Goal: Task Accomplishment & Management: Contribute content

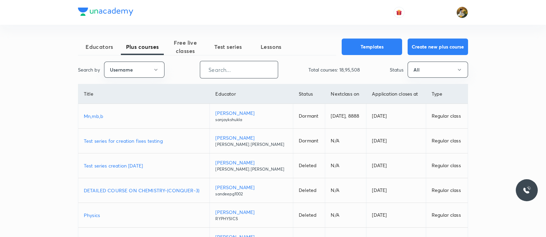
click at [259, 70] on input "text" at bounding box center [239, 70] width 78 height 18
paste input "arpitgupta97"
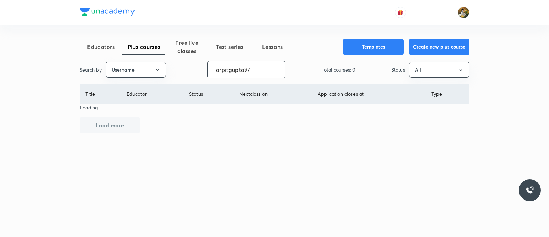
type input "arpitgupta97"
click at [186, 42] on span "Free live classes" at bounding box center [186, 46] width 43 height 16
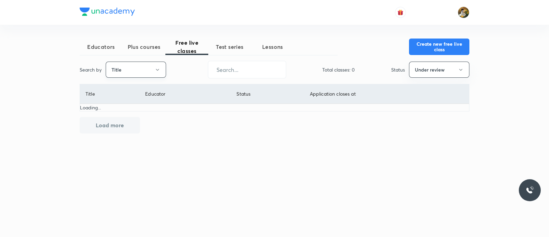
click at [144, 69] on button "Title" at bounding box center [136, 69] width 60 height 16
click at [148, 107] on li "Username" at bounding box center [136, 103] width 60 height 13
click at [445, 73] on button "Under review" at bounding box center [439, 69] width 60 height 16
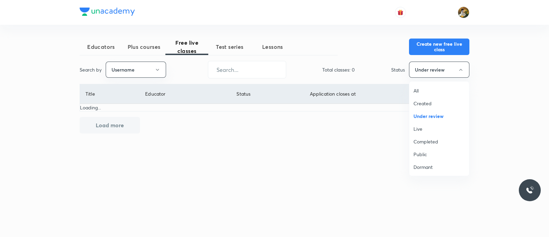
click at [426, 90] on span "All" at bounding box center [439, 90] width 51 height 7
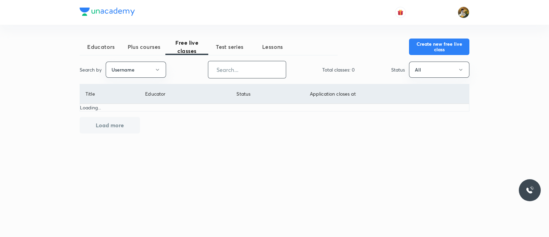
click at [265, 73] on input "text" at bounding box center [247, 70] width 78 height 18
paste input "arpitgupta97"
type input "arpitgupta97"
click at [427, 47] on button "Create new free live class" at bounding box center [439, 46] width 60 height 16
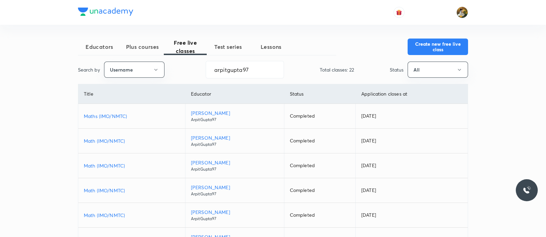
click at [108, 113] on p "Maths (IMO/NMTC)" at bounding box center [132, 115] width 96 height 7
drag, startPoint x: 261, startPoint y: 67, endPoint x: 208, endPoint y: 68, distance: 53.2
click at [209, 68] on input "arpitgupta97" at bounding box center [245, 70] width 78 height 18
click at [250, 69] on input "arpitgupta97" at bounding box center [245, 70] width 78 height 18
drag, startPoint x: 213, startPoint y: 70, endPoint x: 267, endPoint y: 70, distance: 54.6
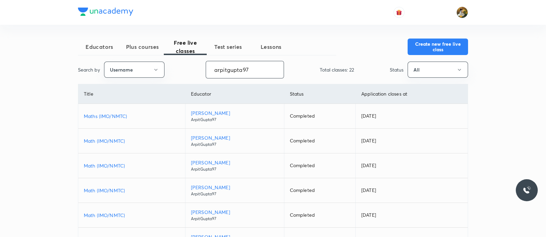
click at [267, 70] on input "arpitgupta97" at bounding box center [245, 70] width 78 height 18
type input "arpitgupta97"
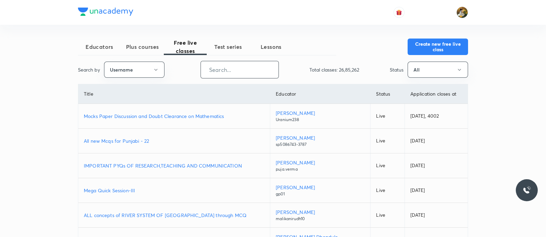
paste input "KiranT-9128"
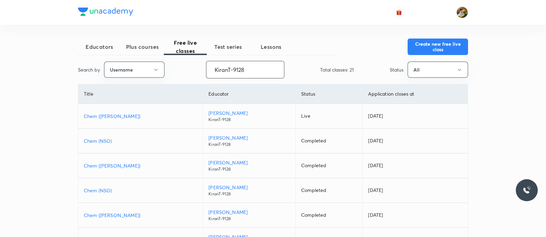
drag, startPoint x: 256, startPoint y: 67, endPoint x: 218, endPoint y: 69, distance: 37.5
click at [219, 69] on input "KiranT-9128" at bounding box center [245, 70] width 78 height 18
click at [116, 113] on p "Chem (Homi Bhabha)" at bounding box center [140, 115] width 113 height 7
click at [431, 42] on button "Create new free live class" at bounding box center [438, 46] width 60 height 16
click at [255, 72] on input "KiranT-9128" at bounding box center [245, 70] width 78 height 18
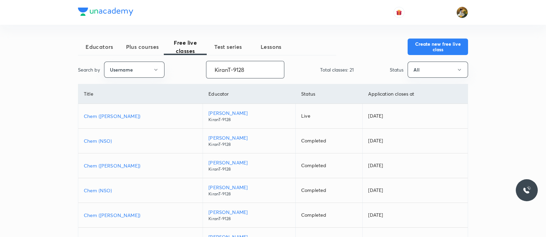
click at [123, 116] on p "Chem (Homi Bhabha)" at bounding box center [140, 115] width 113 height 7
click at [439, 39] on button "Create new free live class" at bounding box center [438, 46] width 60 height 16
drag, startPoint x: 256, startPoint y: 72, endPoint x: 196, endPoint y: 71, distance: 60.1
click at [196, 71] on div "Search by Username KiranT-9128 ​ Total classes: 21 Status All" at bounding box center [273, 70] width 390 height 18
click at [262, 70] on input "KiranT-9128" at bounding box center [245, 70] width 78 height 18
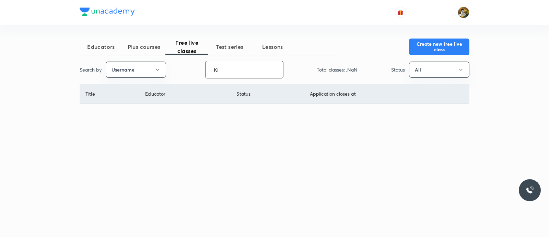
type input "K"
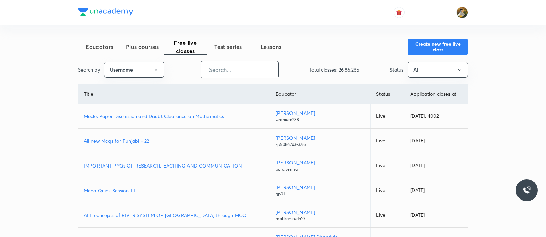
paste input "unacademy-user-hxdjz0zqyzy5"
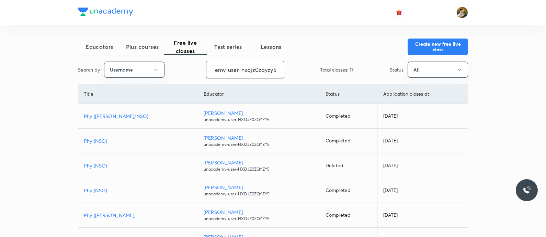
type input "unacademy-user-hxdjz0zqyzy5"
click at [96, 115] on p "Phy (Homi Bhabha/NSO)" at bounding box center [138, 115] width 108 height 7
click at [428, 45] on button "Create new free live class" at bounding box center [438, 46] width 60 height 16
click at [245, 67] on input "unacademy-user-hxdjz0zqyzy5" at bounding box center [245, 70] width 78 height 18
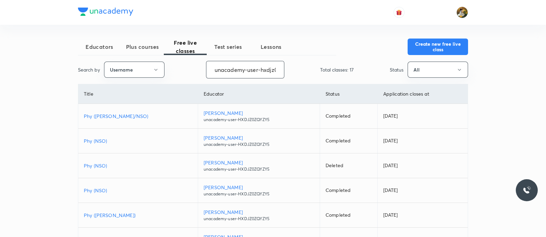
click at [245, 67] on input "unacademy-user-hxdjz0zqyzy5" at bounding box center [245, 70] width 78 height 18
click at [431, 45] on button "Create new free live class" at bounding box center [438, 46] width 60 height 16
click at [493, 90] on div "Educators Plus courses Free live classes Test series Lessons Create new free li…" at bounding box center [273, 193] width 546 height 386
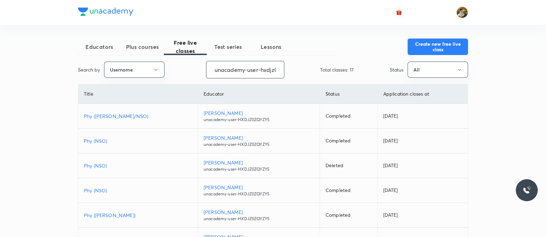
click at [266, 69] on input "unacademy-user-hxdjz0zqyzy5" at bounding box center [245, 70] width 78 height 18
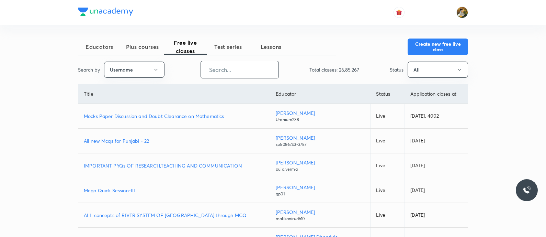
click at [257, 68] on input "text" at bounding box center [240, 70] width 78 height 18
click at [250, 68] on input "text" at bounding box center [240, 70] width 78 height 18
paste input "KiranT-9128"
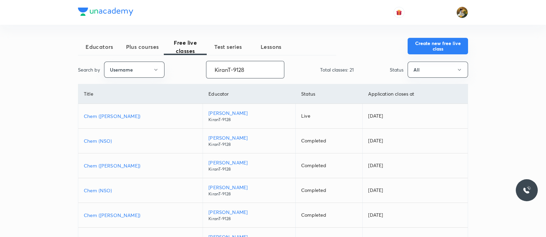
type input "KiranT-9128"
click at [453, 47] on button "Create new free live class" at bounding box center [438, 46] width 60 height 16
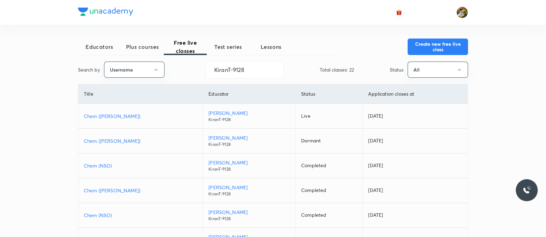
click at [115, 138] on p "Chem (Homi Bhabha)" at bounding box center [140, 140] width 113 height 7
click at [533, 95] on div "Educators Plus courses Free live classes Test series Lessons Create new free li…" at bounding box center [273, 193] width 546 height 386
click at [446, 44] on button "Create new free live class" at bounding box center [438, 46] width 60 height 16
click at [121, 116] on p "Chem ([PERSON_NAME])" at bounding box center [140, 115] width 113 height 7
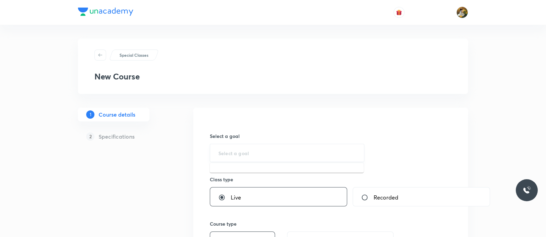
click at [263, 155] on input "text" at bounding box center [286, 152] width 137 height 7
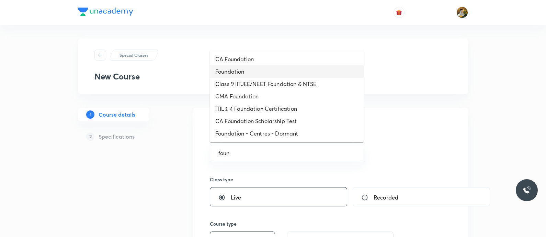
click at [256, 71] on li "Foundation" at bounding box center [287, 71] width 154 height 12
type input "Foundation"
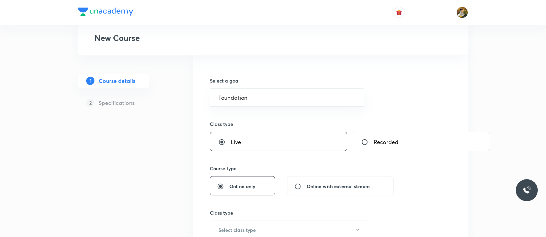
scroll to position [85, 0]
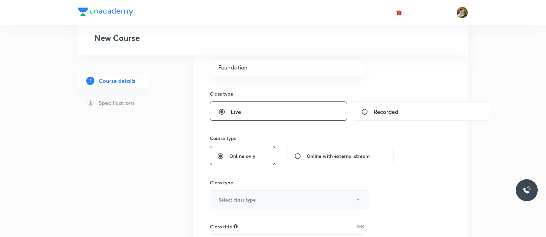
click at [241, 193] on button "Select class type" at bounding box center [289, 199] width 159 height 19
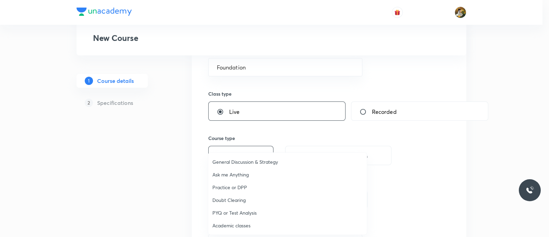
click at [240, 225] on span "Academic classes" at bounding box center [288, 224] width 150 height 7
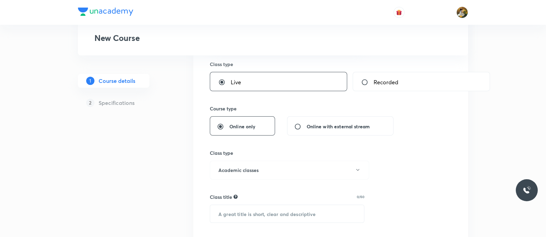
scroll to position [129, 0]
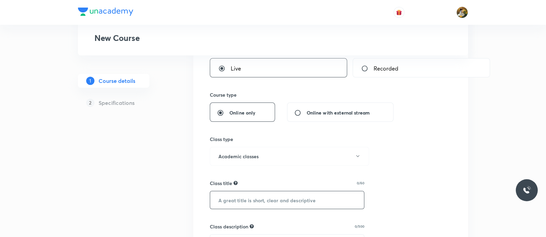
click at [288, 196] on input "text" at bounding box center [287, 200] width 154 height 18
paste input "arpitgupta97"
type input "arpitgupta97"
click at [302, 207] on input "text" at bounding box center [287, 200] width 154 height 18
paste input "Math (IMO/NMTC)"
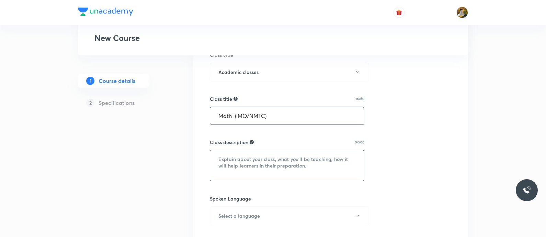
scroll to position [215, 0]
type input "Math (IMO/NMTC)"
click at [308, 168] on textarea at bounding box center [287, 163] width 154 height 31
paste textarea ""In this course, Arpit sir will provide in-depth knowledge of Maths. The course…"
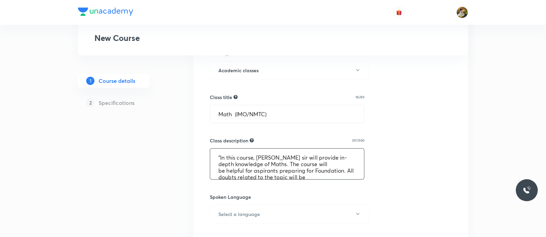
scroll to position [21, 0]
type textarea ""In this course, Arpit sir will provide in-depth knowledge of Maths. The course…"
click at [262, 217] on button "Select a language" at bounding box center [289, 213] width 159 height 19
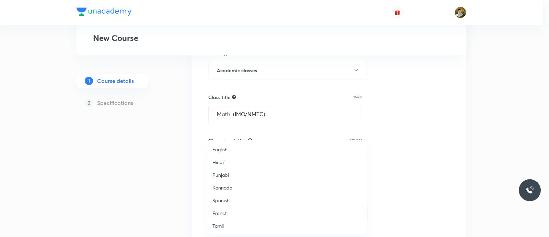
click at [237, 150] on span "English" at bounding box center [288, 149] width 150 height 7
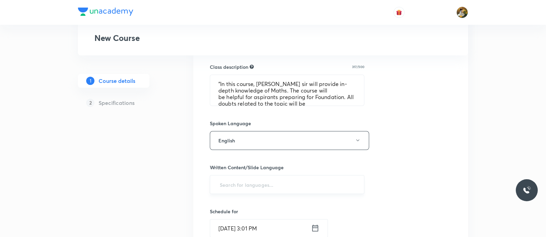
scroll to position [300, 0]
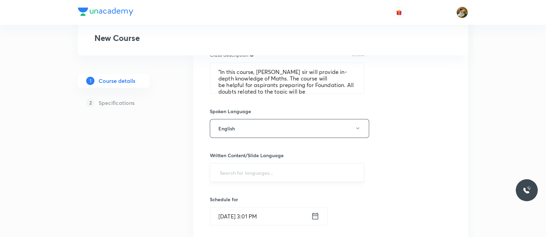
click at [298, 171] on input "text" at bounding box center [286, 172] width 137 height 13
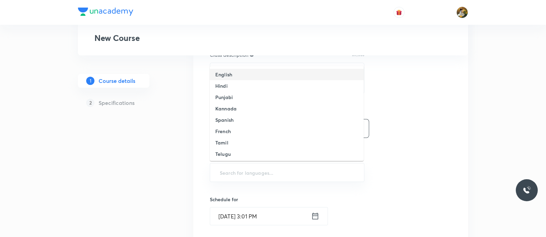
click at [252, 75] on li "English" at bounding box center [287, 74] width 154 height 11
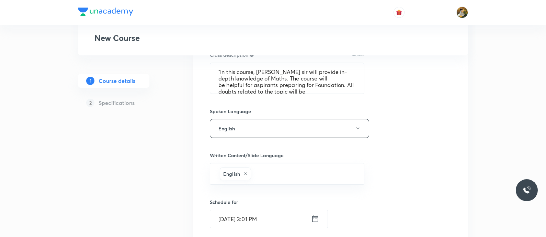
click at [292, 219] on input "Sep 4, 2025, 3:01 PM" at bounding box center [260, 219] width 101 height 18
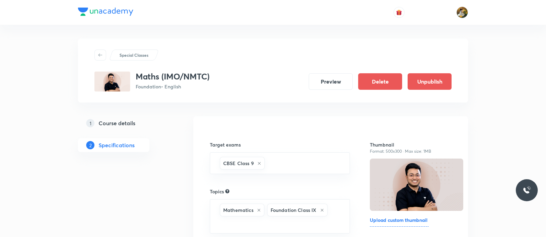
click at [119, 120] on h5 "Course details" at bounding box center [117, 123] width 37 height 8
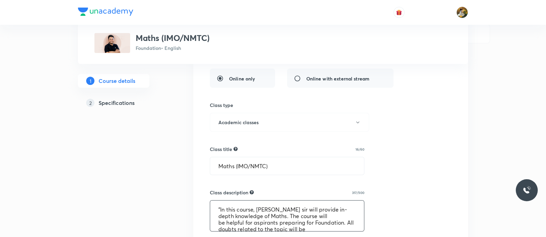
scroll to position [26, 0]
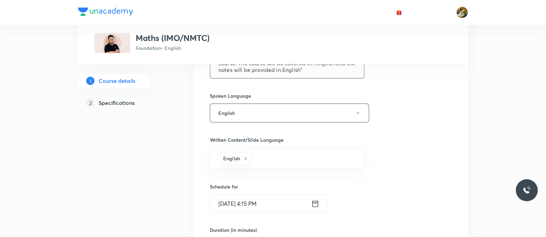
drag, startPoint x: 242, startPoint y: 212, endPoint x: 352, endPoint y: 239, distance: 113.2
click at [352, 236] on html "Special Classes Maths (IMO/NMTC) Foundation • English 1 Course details 2 Specif…" at bounding box center [273, 42] width 546 height 733
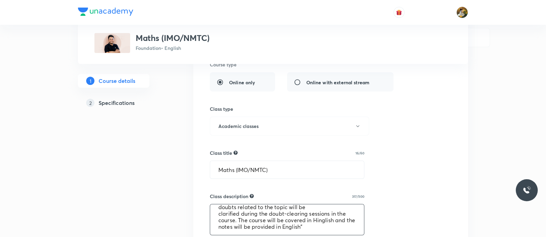
scroll to position [65, 0]
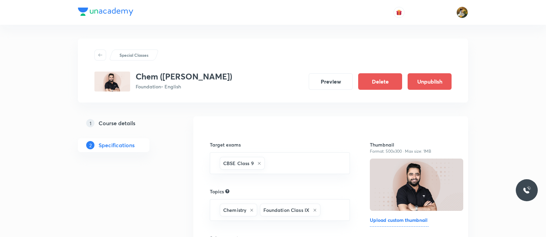
click at [122, 119] on h5 "Course details" at bounding box center [117, 123] width 37 height 8
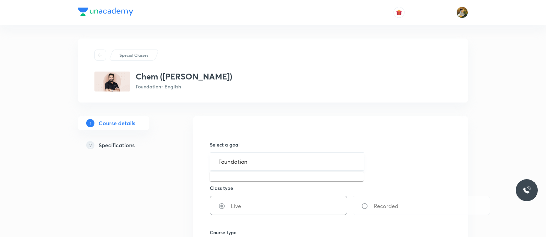
click at [281, 163] on input "Foundation" at bounding box center [286, 161] width 137 height 7
drag, startPoint x: 360, startPoint y: 31, endPoint x: 364, endPoint y: 25, distance: 7.0
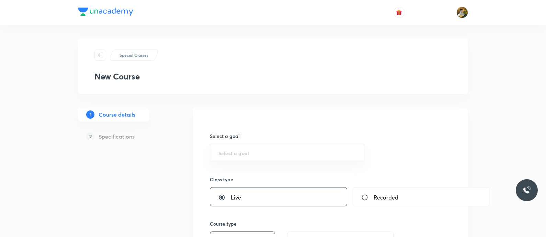
click at [278, 142] on div "Select a goal ​" at bounding box center [287, 147] width 154 height 30
click at [276, 147] on div "​" at bounding box center [287, 153] width 154 height 18
paste input "Chem (Homi Bhabha)"
type input "C"
type input "foun"
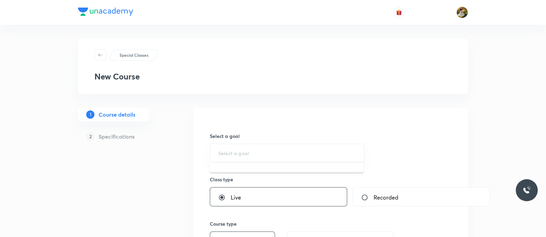
click at [275, 66] on div "Special Classes New Course" at bounding box center [272, 65] width 357 height 33
click at [305, 153] on input "text" at bounding box center [286, 152] width 137 height 7
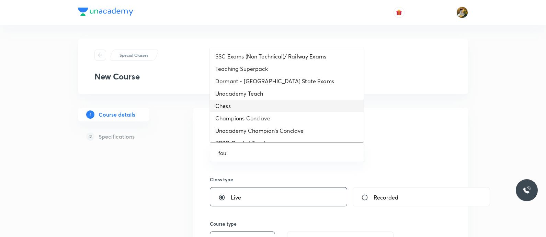
type input "fou"
click at [383, 58] on div "Special Classes" at bounding box center [272, 54] width 357 height 11
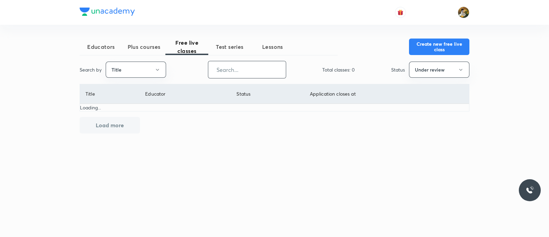
click at [229, 68] on input "text" at bounding box center [247, 70] width 78 height 18
type input "f"
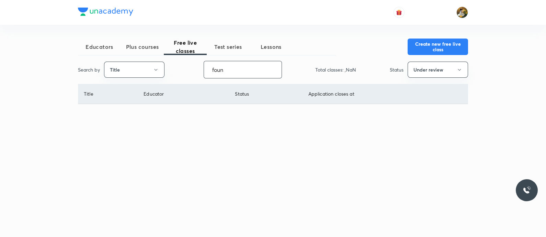
type input "f"
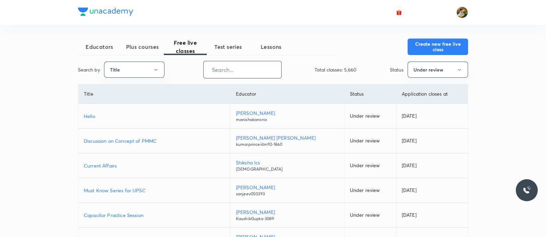
click at [316, 38] on div "Educators Plus courses Free live classes Test series Lessons" at bounding box center [207, 46] width 258 height 16
click at [244, 69] on input "text" at bounding box center [243, 70] width 78 height 18
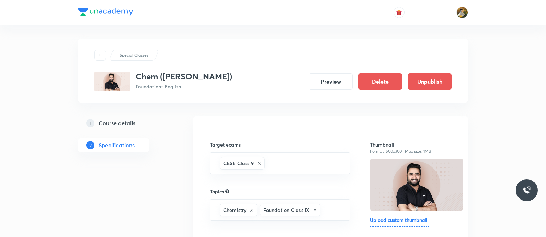
click at [124, 120] on h5 "Course details" at bounding box center [117, 123] width 37 height 8
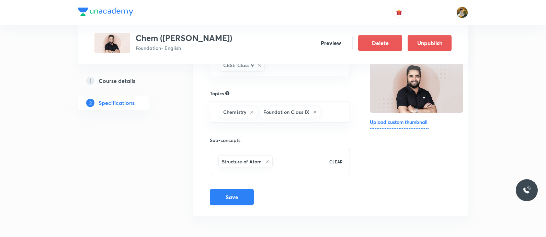
scroll to position [98, 0]
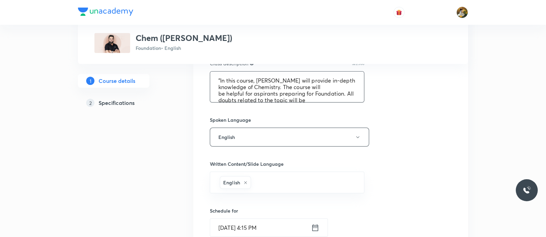
scroll to position [26, 0]
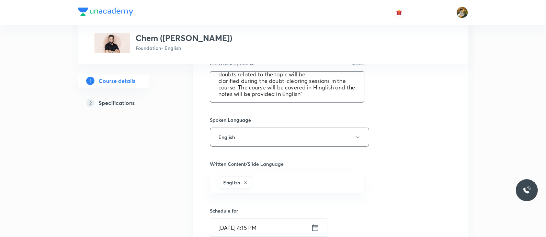
drag, startPoint x: 216, startPoint y: 77, endPoint x: 348, endPoint y: 105, distance: 134.8
click at [348, 105] on div "Select a goal Foundation ​ Class type Live Recorded Course type Online only Onl…" at bounding box center [331, 113] width 242 height 573
click at [424, 107] on div "Select a goal Foundation ​ Class type Live Recorded Course type Online only Onl…" at bounding box center [331, 113] width 242 height 573
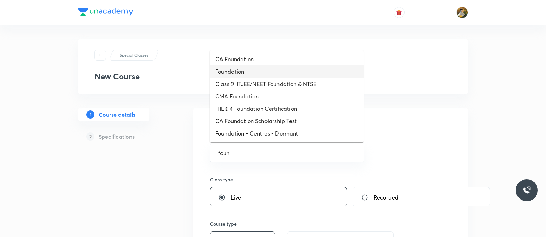
click at [263, 76] on li "Foundation" at bounding box center [287, 71] width 154 height 12
type input "Foundation"
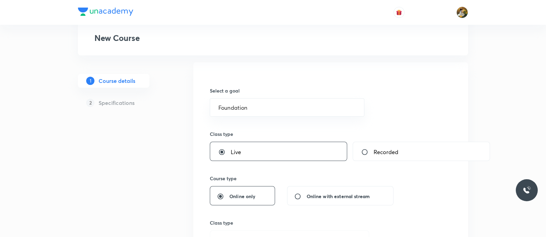
scroll to position [129, 0]
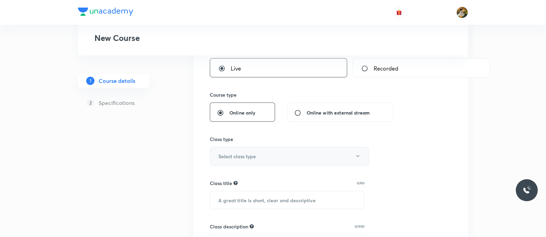
click at [271, 153] on button "Select class type" at bounding box center [289, 156] width 159 height 19
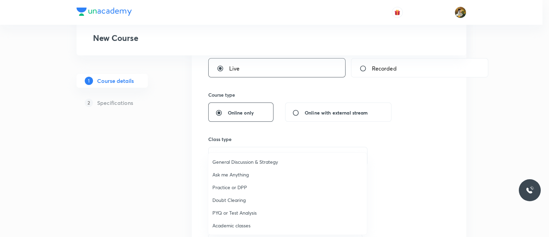
click at [253, 227] on span "Academic classes" at bounding box center [288, 224] width 150 height 7
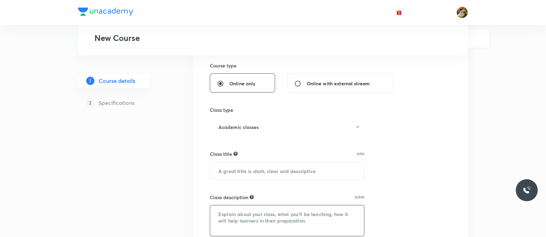
scroll to position [171, 0]
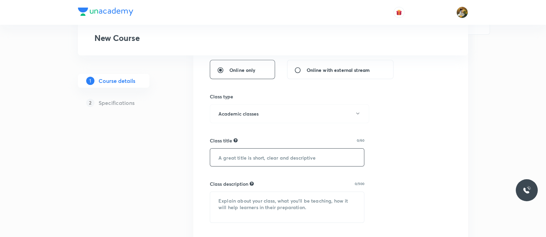
click at [295, 159] on input "text" at bounding box center [287, 157] width 154 height 18
paste input "Chem (Homi Bhabha)"
type input "Chem (Homi Bhabha)"
click at [294, 206] on textarea at bounding box center [287, 207] width 154 height 31
paste textarea ""In this course, Kiran Sir will provide in-depth knowledge of Chemistry. The co…"
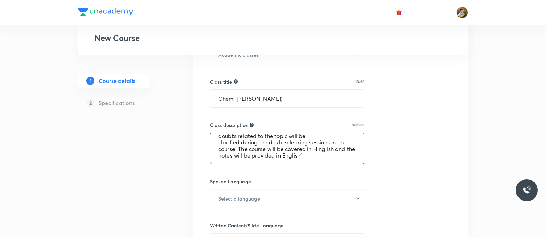
scroll to position [300, 0]
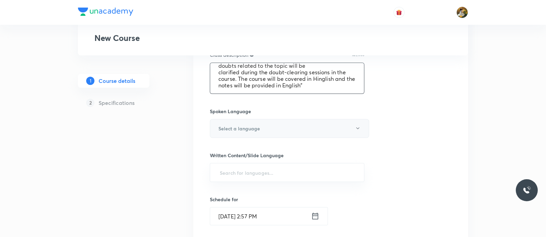
type textarea ""In this course, Kiran Sir will provide in-depth knowledge of Chemistry. The co…"
click at [283, 123] on button "Select a language" at bounding box center [289, 128] width 159 height 19
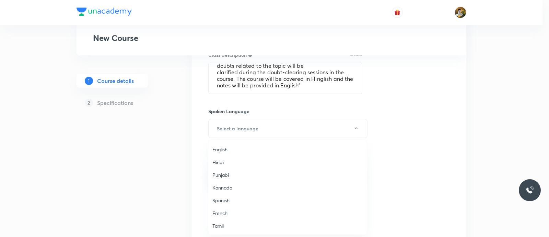
click at [228, 147] on span "English" at bounding box center [288, 149] width 150 height 7
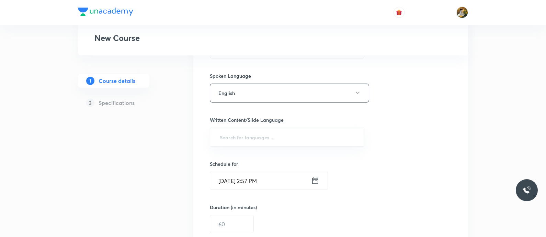
scroll to position [343, 0]
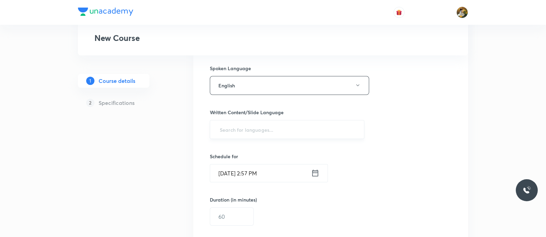
click at [291, 128] on input "text" at bounding box center [286, 129] width 137 height 13
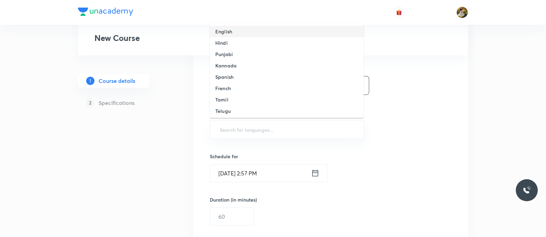
click at [279, 32] on li "English" at bounding box center [287, 31] width 154 height 11
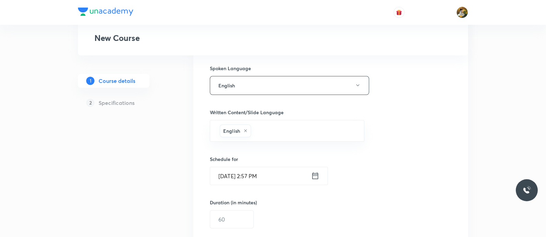
click at [283, 176] on input "Sep 4, 2025, 2:57 PM" at bounding box center [260, 176] width 101 height 18
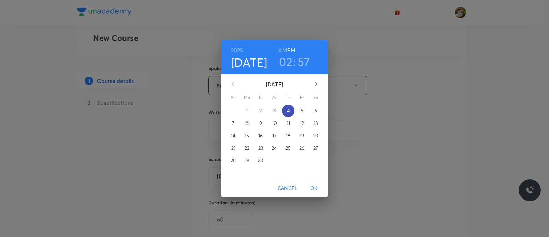
click at [289, 112] on p "4" at bounding box center [288, 110] width 3 height 7
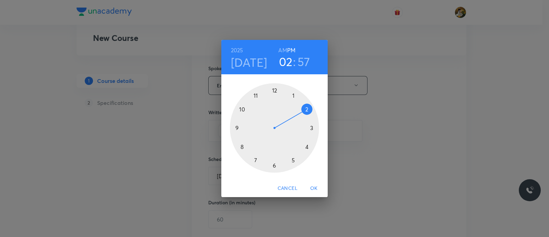
click at [307, 147] on div at bounding box center [274, 127] width 89 height 89
click at [294, 161] on div at bounding box center [274, 127] width 89 height 89
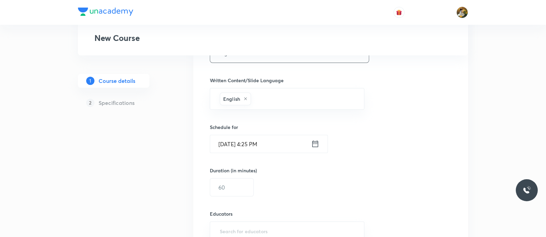
scroll to position [386, 0]
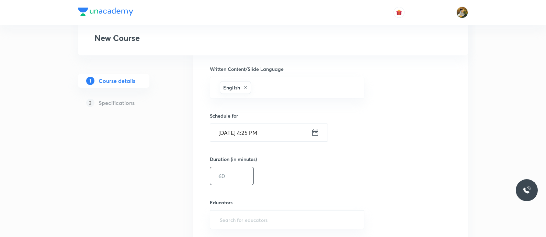
click at [247, 173] on input "text" at bounding box center [231, 176] width 43 height 18
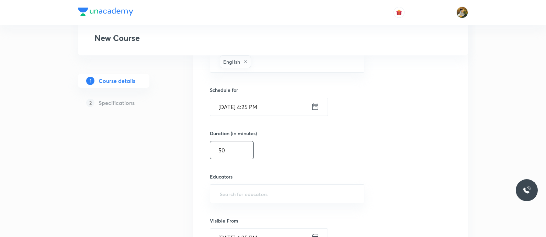
scroll to position [429, 0]
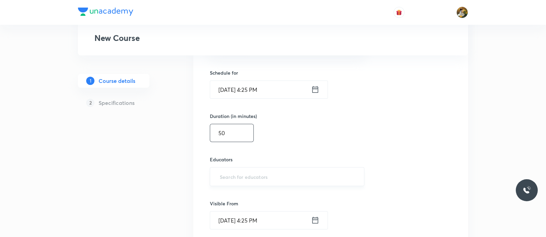
click at [263, 168] on div "​" at bounding box center [287, 176] width 154 height 19
type input "50"
paste input "KiranT-9128"
type input "KiranT-9128"
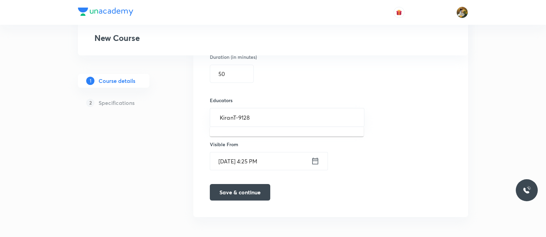
scroll to position [489, 0]
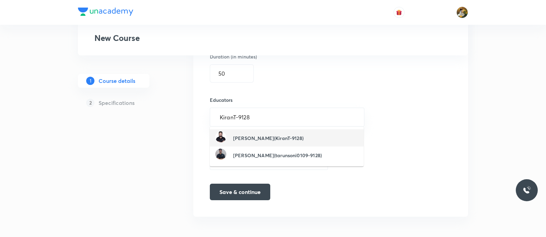
click at [293, 140] on li "Kiran Tijore(KiranT-9128)" at bounding box center [287, 137] width 154 height 17
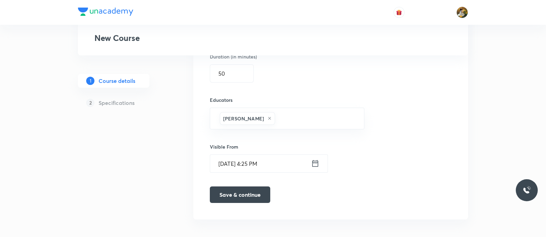
click at [257, 187] on button "Save & continue" at bounding box center [240, 194] width 60 height 16
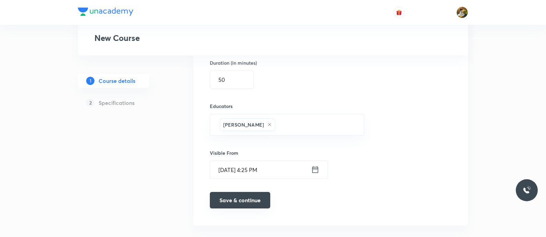
click at [258, 197] on button "Save & continue" at bounding box center [240, 200] width 60 height 16
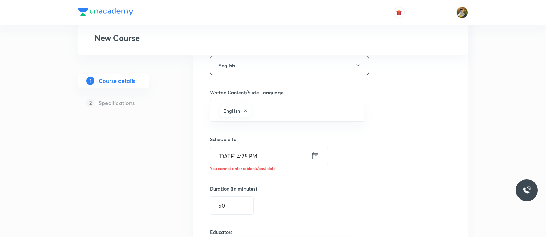
scroll to position [360, 0]
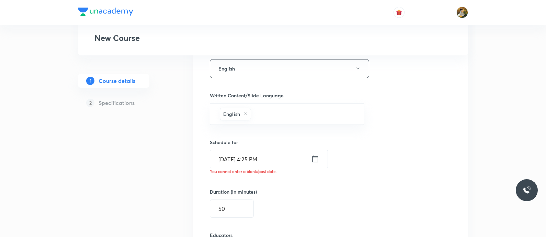
click at [319, 159] on icon at bounding box center [315, 159] width 8 height 10
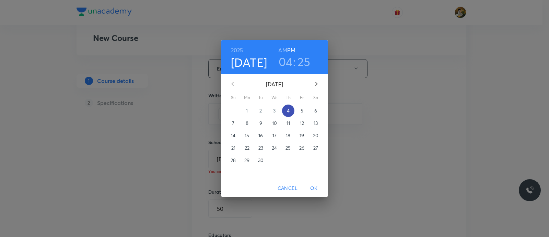
click at [290, 109] on span "4" at bounding box center [288, 110] width 12 height 7
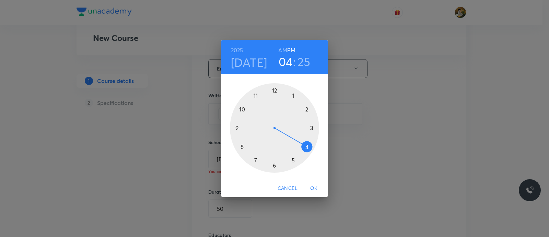
click at [307, 147] on div at bounding box center [274, 127] width 89 height 89
click at [289, 162] on div at bounding box center [274, 127] width 89 height 89
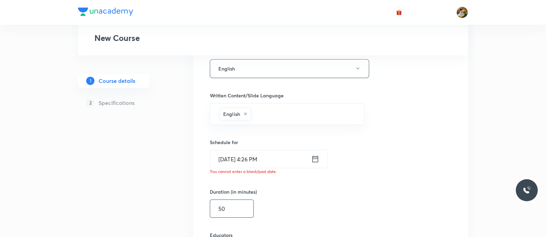
click at [226, 207] on input "50" at bounding box center [231, 208] width 43 height 18
type input "5"
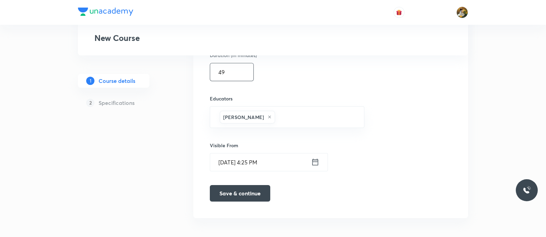
scroll to position [497, 0]
click at [238, 193] on button "Save & continue" at bounding box center [240, 191] width 60 height 16
click at [249, 191] on button "Save & continue" at bounding box center [240, 191] width 60 height 16
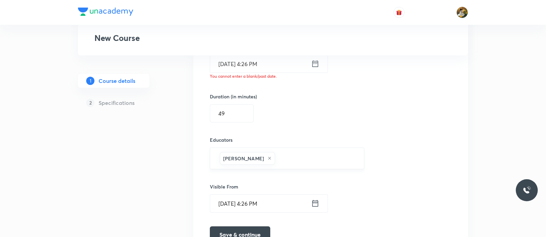
scroll to position [455, 0]
click at [261, 62] on input "Sep 4, 2025, 4:26 PM" at bounding box center [260, 64] width 101 height 18
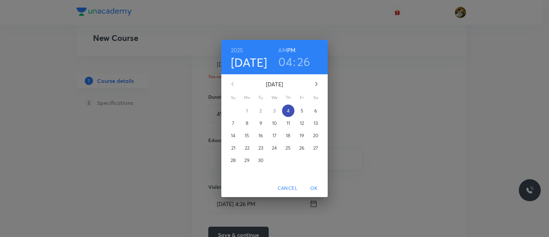
click at [286, 112] on span "4" at bounding box center [288, 110] width 12 height 7
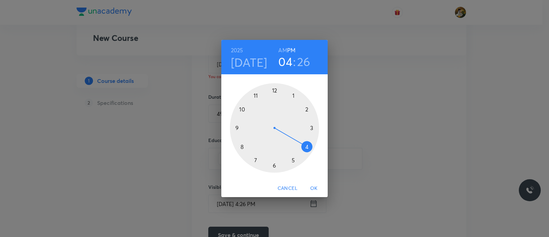
click at [307, 146] on div at bounding box center [274, 127] width 89 height 89
click at [289, 164] on div at bounding box center [274, 127] width 89 height 89
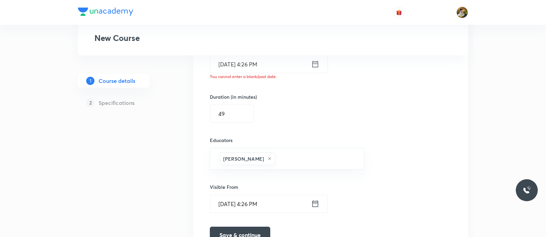
click at [260, 202] on input "Sep 4, 2025, 4:26 PM" at bounding box center [260, 204] width 101 height 18
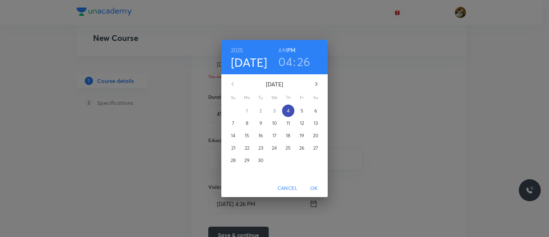
click at [287, 110] on p "4" at bounding box center [288, 110] width 3 height 7
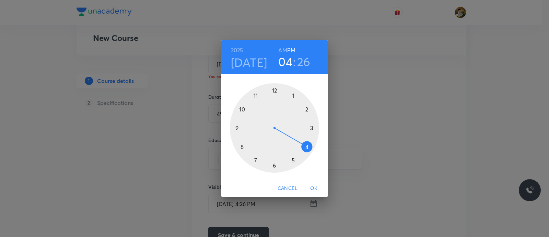
click at [308, 148] on div at bounding box center [274, 127] width 89 height 89
click at [286, 163] on div at bounding box center [274, 127] width 89 height 89
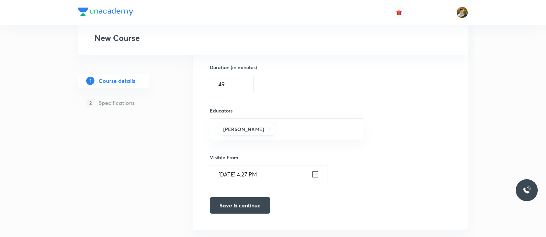
scroll to position [497, 0]
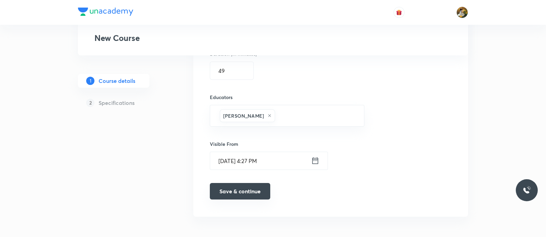
click at [251, 191] on button "Save & continue" at bounding box center [240, 191] width 60 height 16
click at [251, 190] on button "Save & continue" at bounding box center [240, 191] width 60 height 16
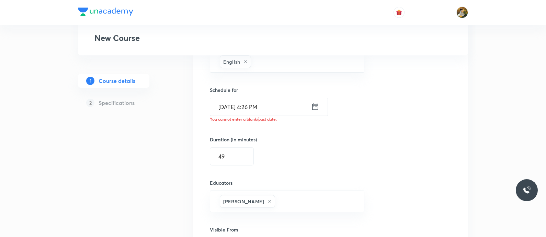
scroll to position [412, 0]
click at [282, 104] on input "Sep 4, 2025, 4:26 PM" at bounding box center [260, 107] width 101 height 18
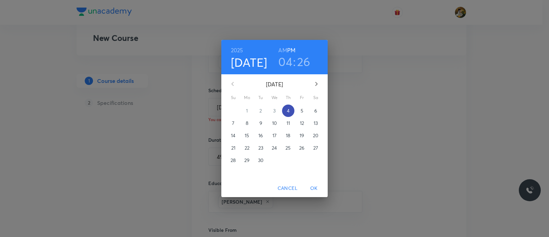
click at [288, 108] on p "4" at bounding box center [288, 110] width 3 height 7
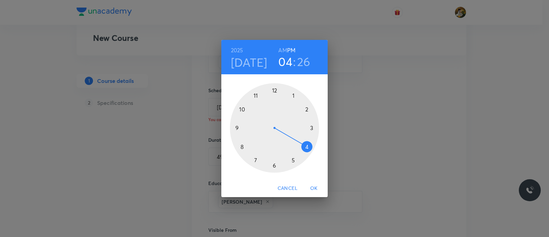
click at [309, 147] on div at bounding box center [274, 127] width 89 height 89
click at [282, 165] on div at bounding box center [274, 127] width 89 height 89
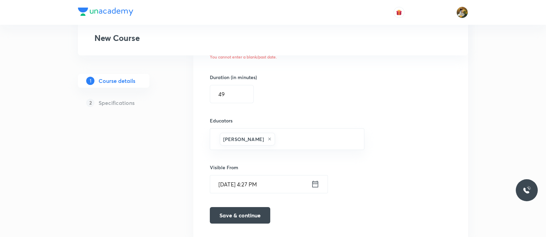
scroll to position [497, 0]
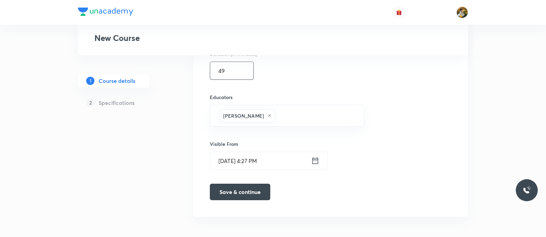
click at [240, 69] on input "49" at bounding box center [231, 71] width 43 height 18
type input "46"
click at [241, 186] on button "Save & continue" at bounding box center [240, 191] width 60 height 16
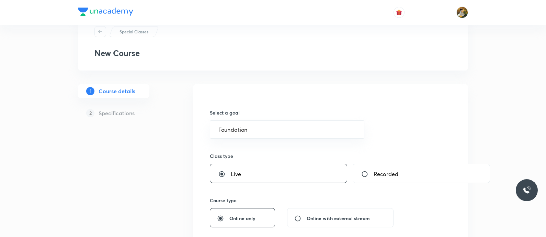
scroll to position [0, 0]
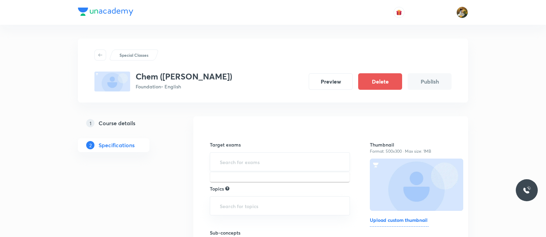
click at [273, 165] on input "text" at bounding box center [279, 161] width 123 height 13
type input "f"
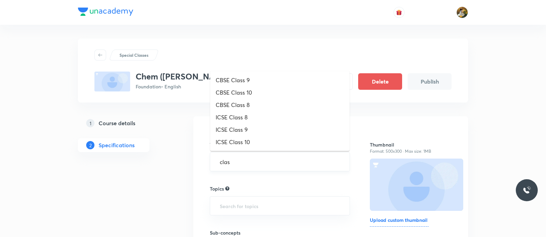
type input "class"
click at [272, 82] on li "CBSE Class 9" at bounding box center [279, 80] width 139 height 12
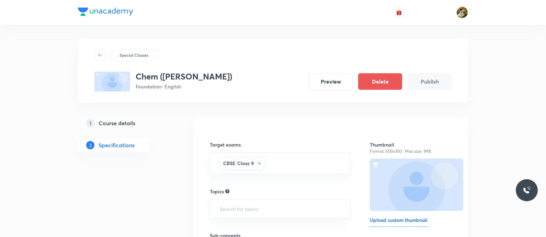
click at [282, 196] on div "Topics ​" at bounding box center [280, 202] width 140 height 30
click at [283, 209] on input "text" at bounding box center [279, 208] width 123 height 13
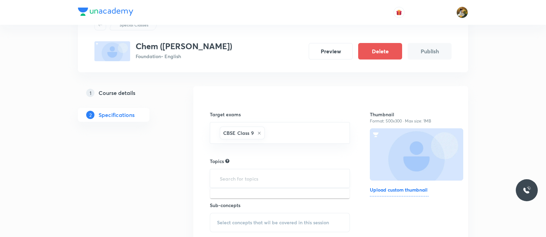
scroll to position [43, 0]
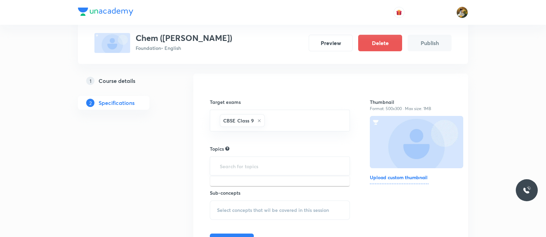
click at [289, 164] on input "text" at bounding box center [279, 165] width 123 height 13
click at [279, 168] on input "text" at bounding box center [279, 165] width 123 height 13
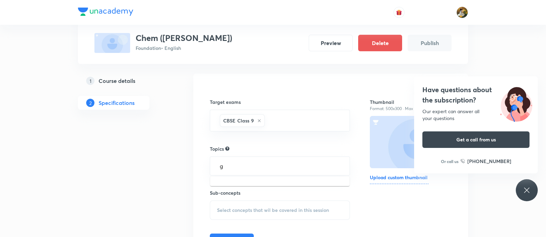
type input "g"
click at [522, 182] on div "Have questions about the subscription? Our expert can answer all your questions…" at bounding box center [527, 190] width 22 height 22
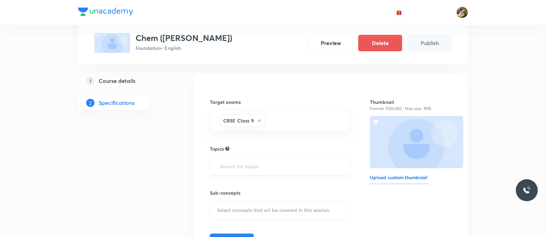
click at [271, 170] on input "text" at bounding box center [279, 165] width 123 height 13
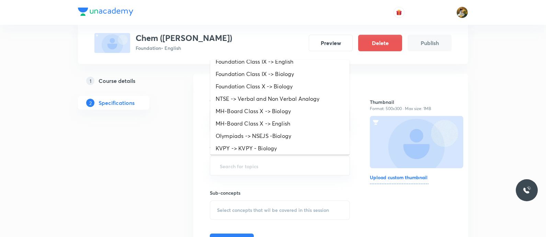
scroll to position [129, 0]
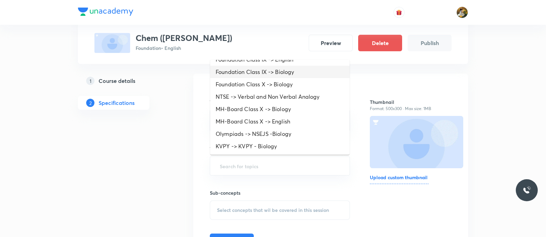
click at [299, 70] on li "Foundation Class IX -> Biology" at bounding box center [279, 72] width 139 height 12
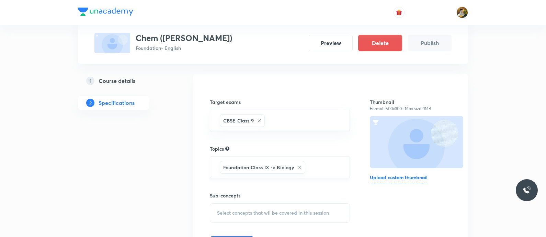
click at [299, 169] on div "Foundation Class IX -> Biology" at bounding box center [262, 167] width 85 height 13
click at [300, 168] on icon at bounding box center [300, 167] width 4 height 4
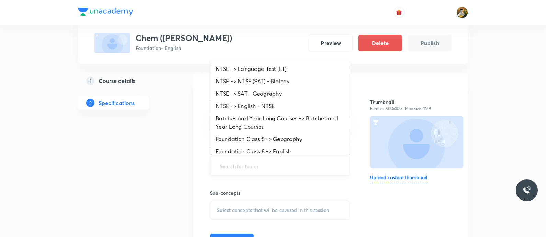
drag, startPoint x: 300, startPoint y: 168, endPoint x: 273, endPoint y: 166, distance: 27.5
click at [273, 166] on input "text" at bounding box center [279, 165] width 123 height 13
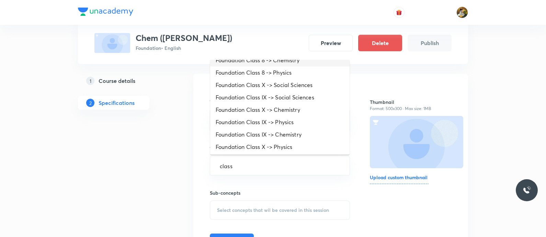
scroll to position [0, 0]
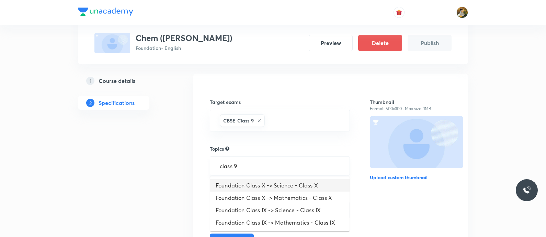
click at [257, 164] on input "class 9" at bounding box center [279, 165] width 123 height 13
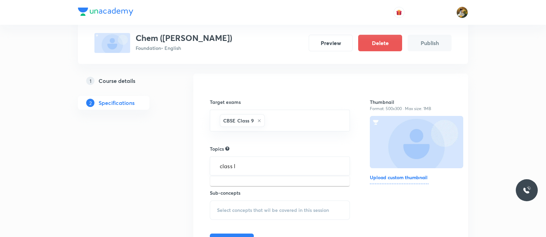
type input "class IX"
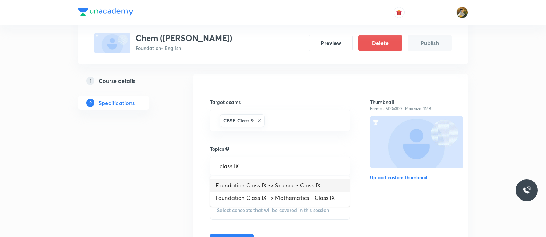
click at [295, 185] on li "Foundation Class IX -> Science - Class IX" at bounding box center [279, 185] width 139 height 12
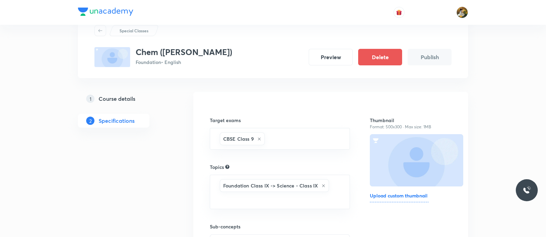
scroll to position [43, 0]
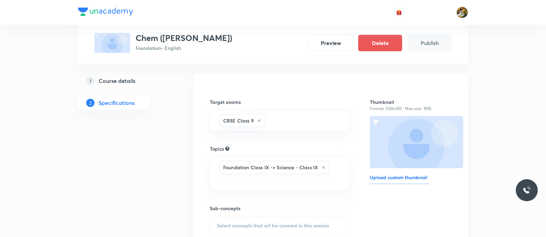
click at [290, 228] on div "Select concepts that wil be covered in this session" at bounding box center [280, 225] width 140 height 19
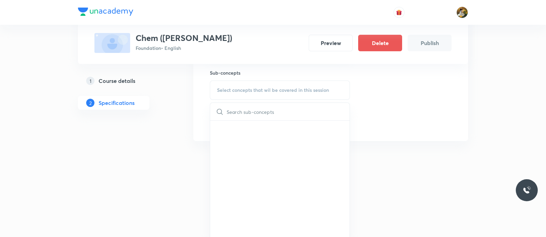
scroll to position [180, 0]
click at [415, 157] on div at bounding box center [273, 154] width 546 height 12
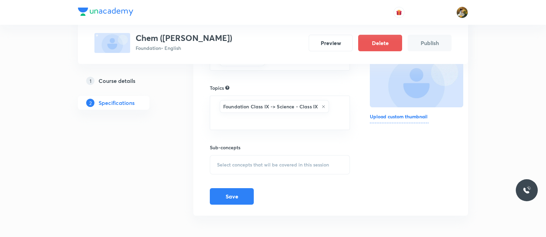
click at [278, 166] on span "Select concepts that wil be covered in this session" at bounding box center [273, 164] width 112 height 5
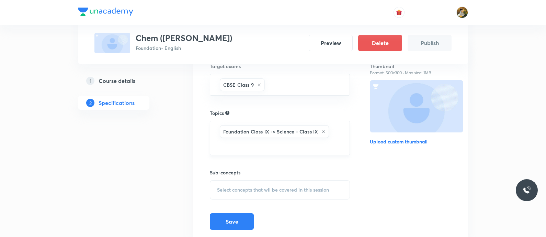
scroll to position [60, 0]
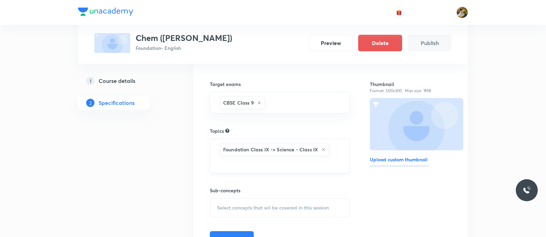
click at [323, 148] on icon at bounding box center [323, 149] width 3 height 3
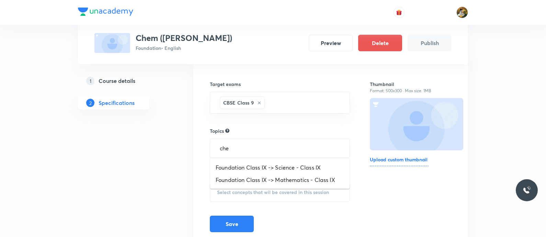
type input "chem"
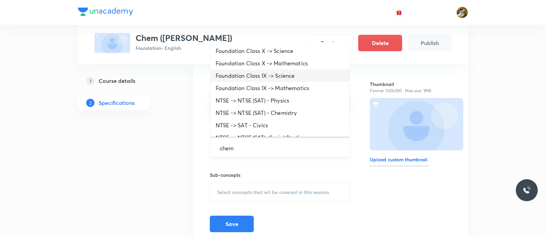
click at [291, 73] on li "Foundation Class IX -> Science" at bounding box center [279, 75] width 139 height 12
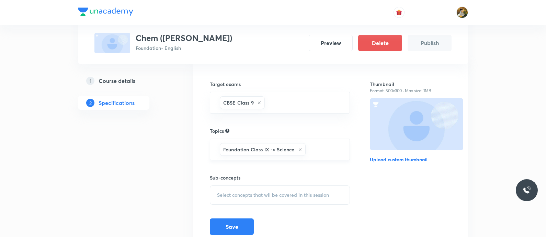
click at [248, 199] on div "Select concepts that wil be covered in this session" at bounding box center [280, 194] width 140 height 19
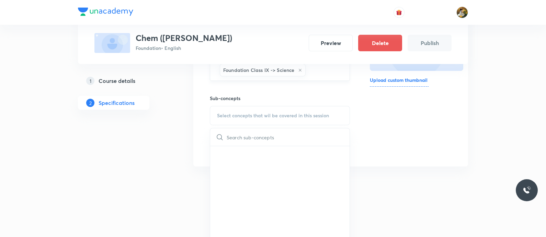
scroll to position [168, 0]
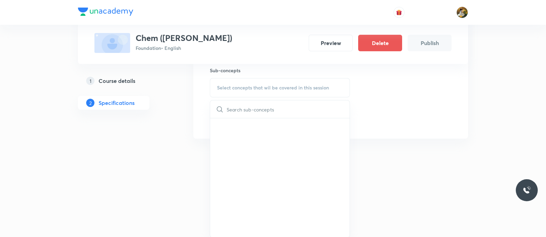
click at [416, 94] on div "Thumbnail Format: 500x300 · Max size: 1MB Upload custom thumbnail" at bounding box center [411, 43] width 82 height 168
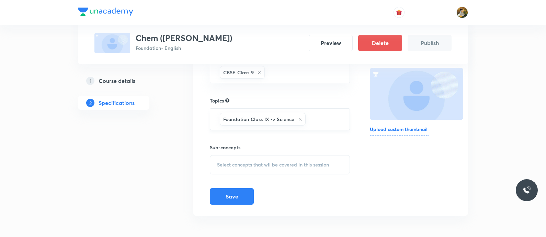
click at [268, 168] on div "Select concepts that wil be covered in this session" at bounding box center [280, 164] width 140 height 19
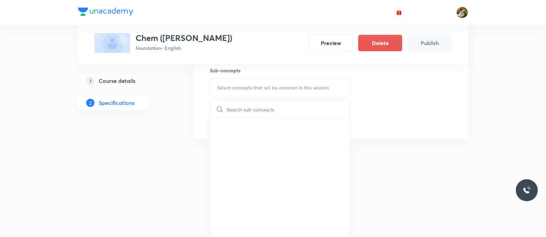
click at [383, 107] on div "Thumbnail Format: 500x300 · Max size: 1MB Upload custom thumbnail" at bounding box center [411, 43] width 82 height 168
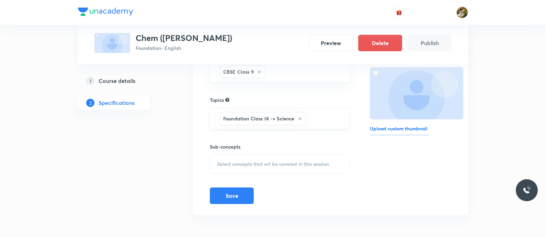
scroll to position [91, 0]
click at [300, 119] on icon at bounding box center [300, 119] width 4 height 4
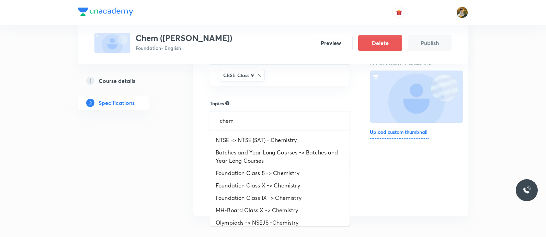
type input "chemi"
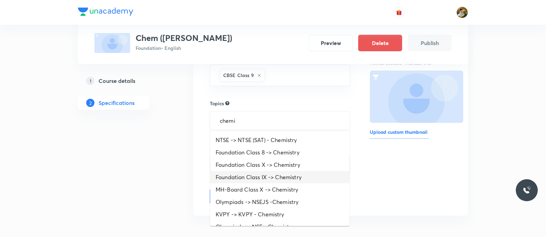
click at [303, 176] on li "Foundation Class IX -> Chemistry" at bounding box center [279, 177] width 139 height 12
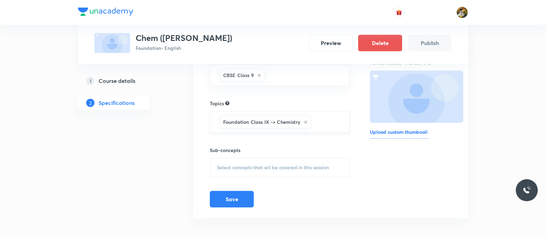
scroll to position [91, 0]
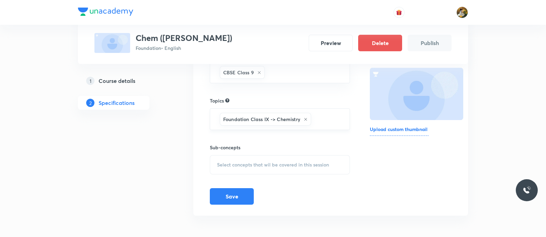
click at [244, 162] on span "Select concepts that wil be covered in this session" at bounding box center [273, 164] width 112 height 5
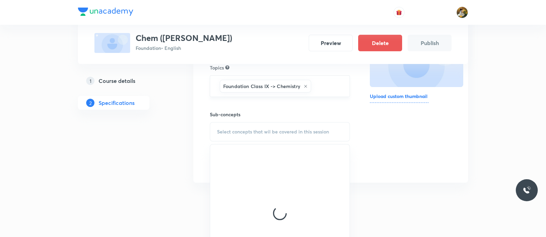
scroll to position [168, 0]
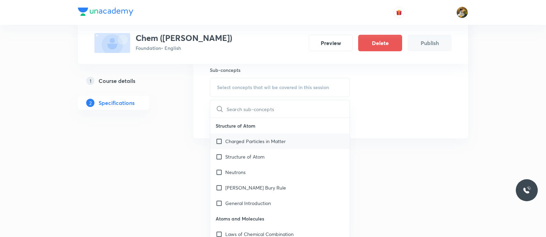
click at [290, 138] on div "Charged Particles in Matter" at bounding box center [279, 140] width 139 height 15
checkbox input "true"
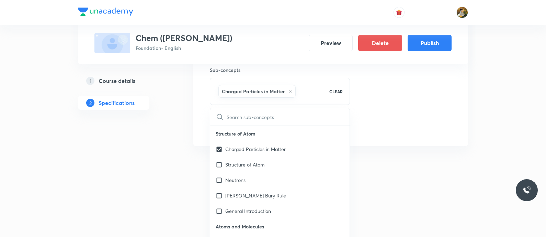
click at [365, 111] on div "Target exams CBSE Class 9 ​ Topics Foundation Class IX -> Chemistry ​ Sub-conce…" at bounding box center [331, 47] width 242 height 176
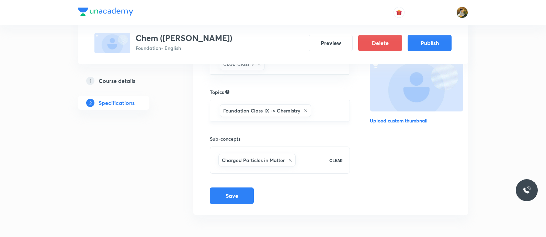
scroll to position [98, 0]
click at [233, 192] on button "Save" at bounding box center [232, 195] width 44 height 16
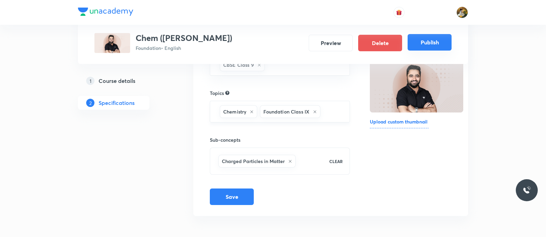
click at [432, 44] on button "Publish" at bounding box center [430, 42] width 44 height 16
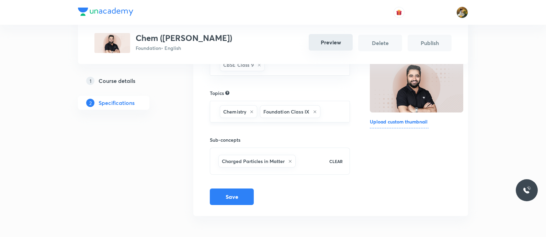
click at [331, 43] on button "Preview" at bounding box center [331, 42] width 44 height 16
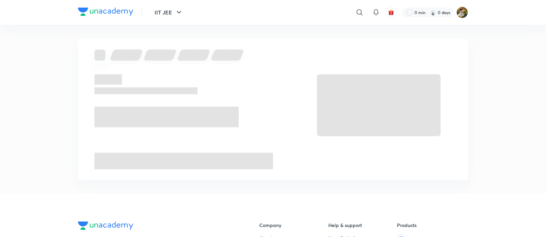
click at [331, 43] on div at bounding box center [273, 108] width 390 height 141
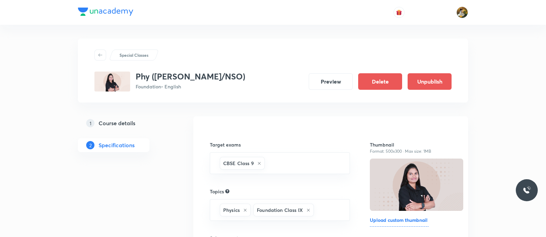
click at [127, 119] on h5 "Course details" at bounding box center [117, 123] width 37 height 8
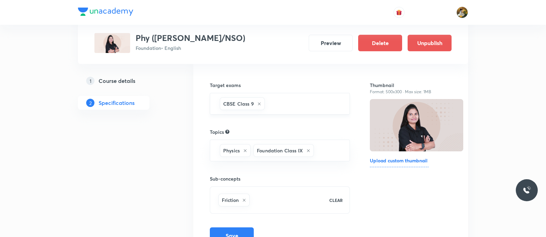
scroll to position [98, 0]
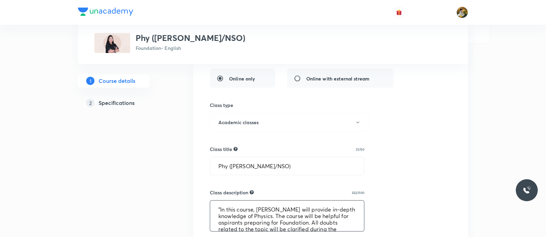
scroll to position [26, 0]
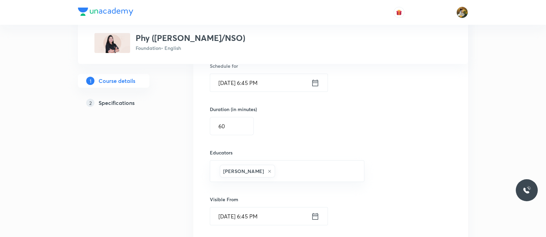
drag, startPoint x: 215, startPoint y: 205, endPoint x: 380, endPoint y: 244, distance: 169.0
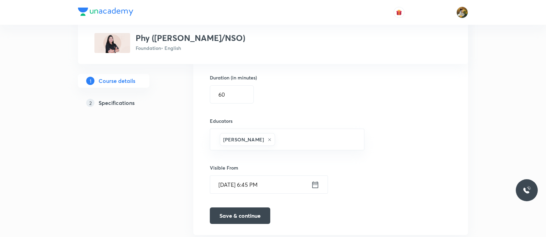
scroll to position [494, 0]
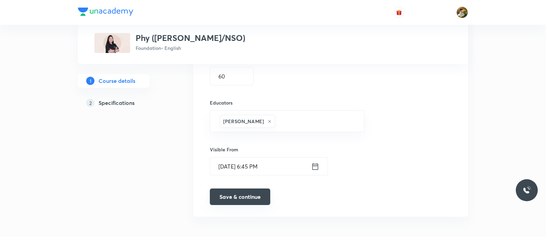
click at [253, 195] on button "Save & continue" at bounding box center [240, 196] width 60 height 16
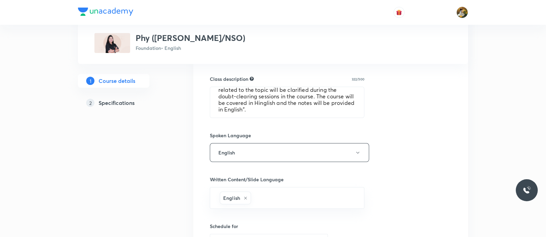
scroll to position [323, 0]
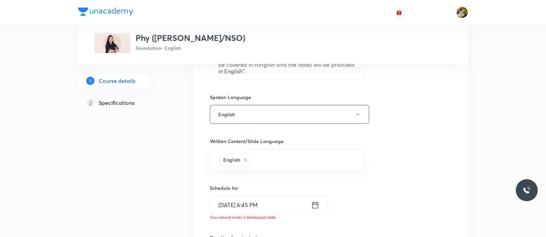
click at [279, 203] on input "[DATE] 6:45 PM" at bounding box center [260, 205] width 101 height 18
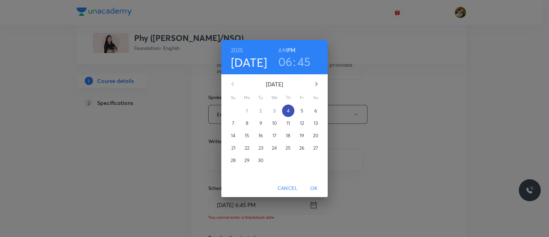
click at [292, 111] on span "4" at bounding box center [288, 110] width 12 height 7
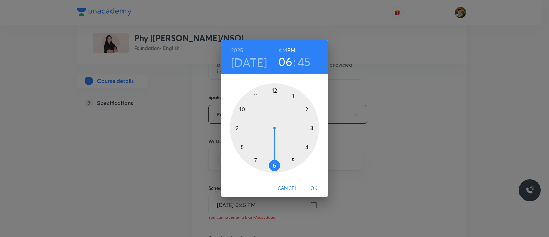
click at [275, 164] on div at bounding box center [274, 127] width 89 height 89
click at [377, 161] on div "[DATE] 06 : 45 AM PM 00 05 10 15 20 25 30 35 40 45 50 55 Cancel OK" at bounding box center [274, 118] width 549 height 237
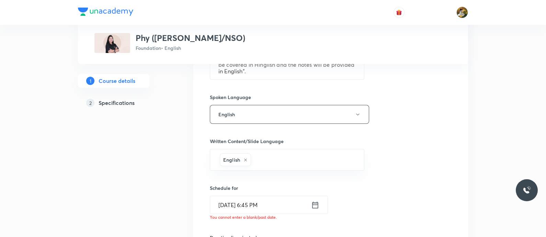
click at [289, 205] on input "[DATE] 6:45 PM" at bounding box center [260, 205] width 101 height 18
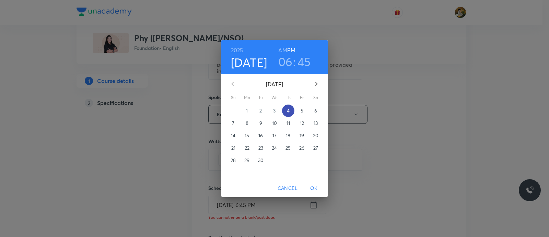
click at [291, 109] on span "4" at bounding box center [288, 110] width 12 height 7
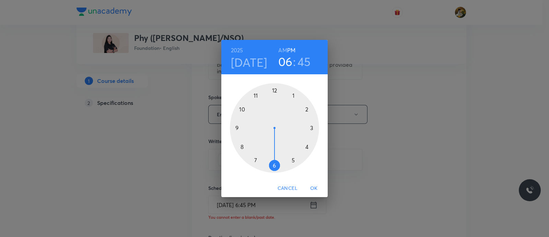
click at [307, 147] on div at bounding box center [274, 127] width 89 height 89
click at [269, 164] on div at bounding box center [274, 127] width 89 height 89
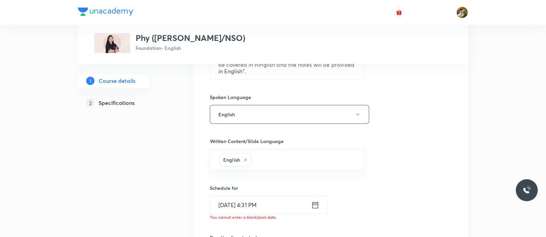
click at [273, 202] on input "[DATE] 4:31 PM" at bounding box center [260, 205] width 101 height 18
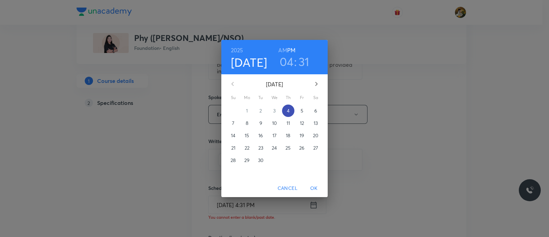
click at [287, 110] on p "4" at bounding box center [288, 110] width 3 height 7
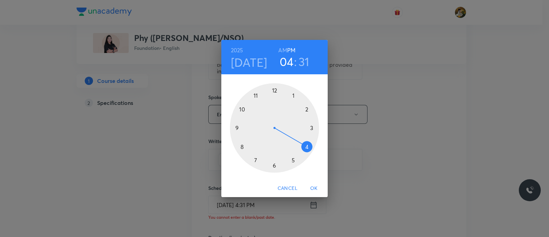
click at [310, 145] on div at bounding box center [274, 127] width 89 height 89
click at [268, 165] on div at bounding box center [274, 127] width 89 height 89
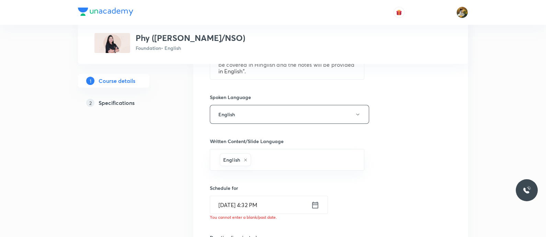
scroll to position [366, 0]
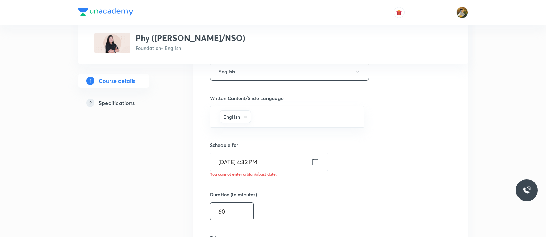
click at [233, 209] on input "60" at bounding box center [231, 211] width 43 height 18
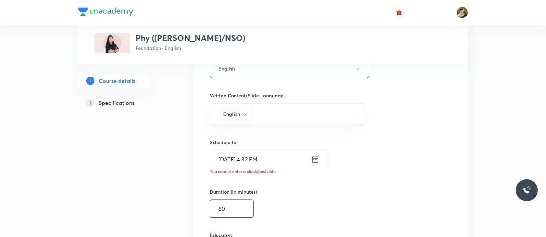
scroll to position [409, 0]
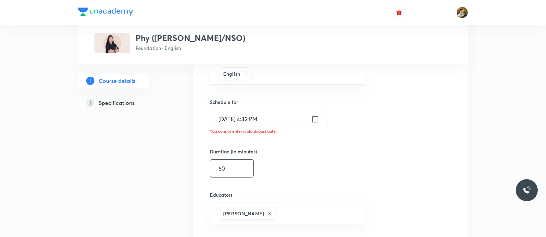
type input "6"
type input "9"
type input "8"
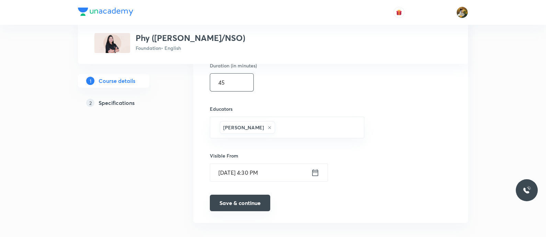
type input "45"
click at [249, 205] on button "Save & continue" at bounding box center [240, 202] width 60 height 16
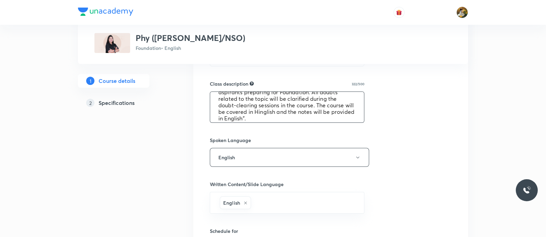
scroll to position [26, 0]
drag, startPoint x: 217, startPoint y: 97, endPoint x: 339, endPoint y: 127, distance: 125.6
click at [339, 127] on div "Select a goal Foundation ​ Class type Live Recorded Course type Online only Onl…" at bounding box center [331, 139] width 242 height 585
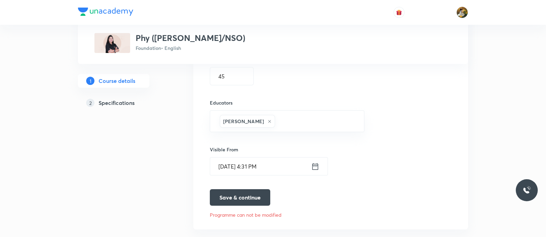
scroll to position [507, 0]
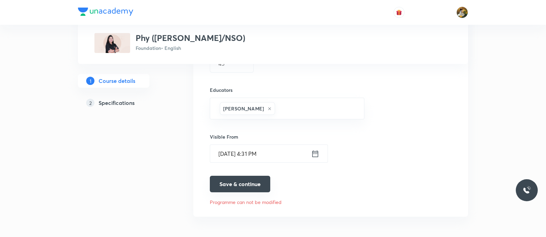
click at [251, 183] on button "Save & continue" at bounding box center [240, 183] width 60 height 16
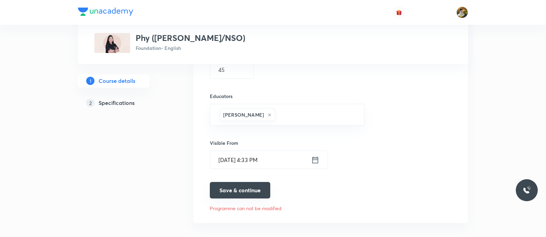
click at [251, 183] on button "Save & continue" at bounding box center [240, 190] width 60 height 16
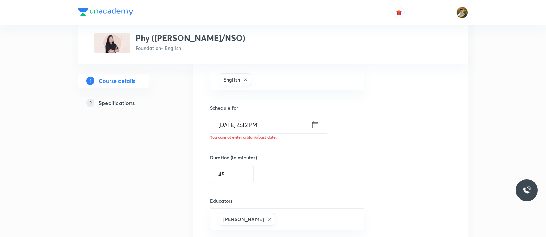
scroll to position [421, 0]
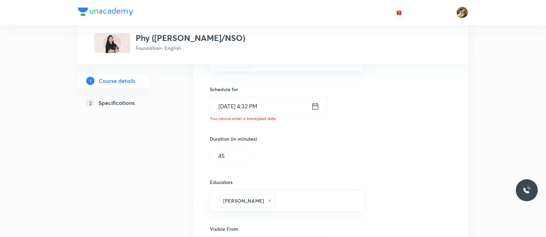
click at [316, 102] on icon at bounding box center [315, 106] width 8 height 10
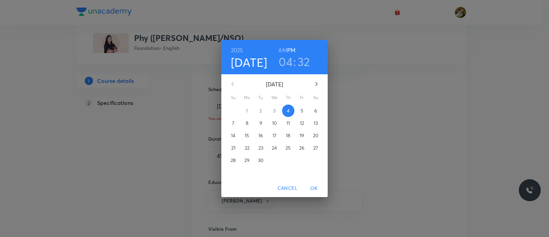
click at [432, 79] on div "[DATE] 04 : 32 AM PM [DATE] Su Mo Tu We Th Fr Sa 31 1 2 3 4 5 6 7 8 9 10 11 12 …" at bounding box center [274, 118] width 549 height 237
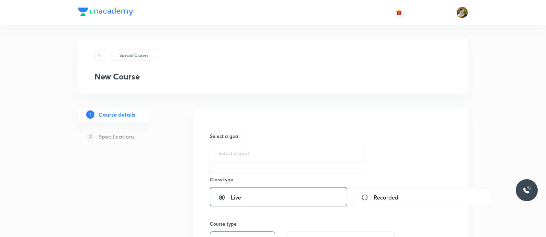
click at [261, 152] on input "text" at bounding box center [286, 152] width 137 height 7
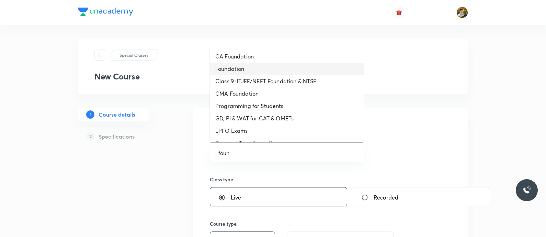
click at [275, 64] on li "Foundation" at bounding box center [287, 68] width 154 height 12
type input "Foundation"
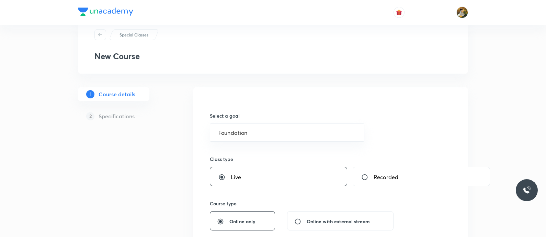
scroll to position [85, 0]
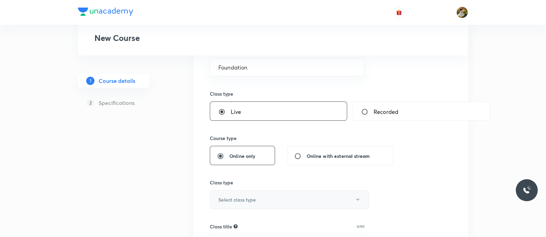
click at [271, 201] on button "Select class type" at bounding box center [289, 199] width 159 height 19
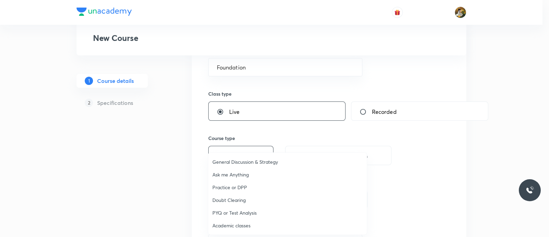
drag, startPoint x: 244, startPoint y: 224, endPoint x: 282, endPoint y: 215, distance: 38.8
click at [244, 225] on span "Academic classes" at bounding box center [288, 224] width 150 height 7
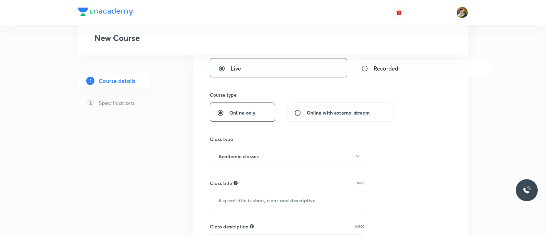
scroll to position [171, 0]
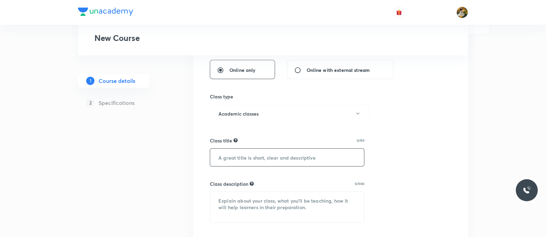
click at [285, 157] on input "text" at bounding box center [287, 157] width 154 height 18
paste input "Phy(NSO)"
type input "Phy(NSO)"
click at [296, 206] on textarea at bounding box center [287, 207] width 154 height 31
click at [319, 211] on textarea at bounding box center [287, 207] width 154 height 31
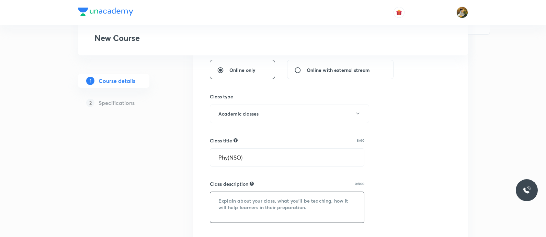
paste textarea ""In this course, [PERSON_NAME] will provide in-depth knowledge of Physics. The …"
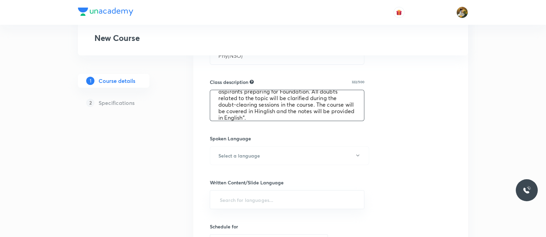
scroll to position [343, 0]
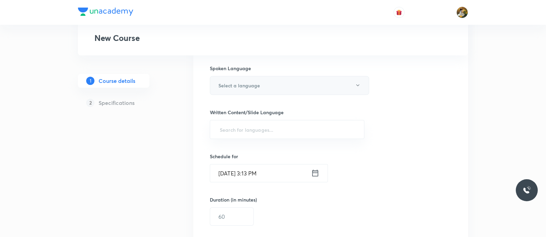
type textarea ""In this course, [PERSON_NAME] will provide in-depth knowledge of Physics. The …"
click at [285, 82] on button "Select a language" at bounding box center [289, 85] width 159 height 19
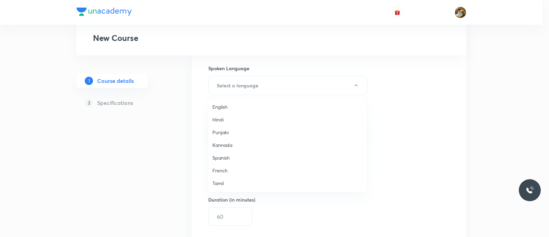
click at [230, 104] on span "English" at bounding box center [288, 106] width 150 height 7
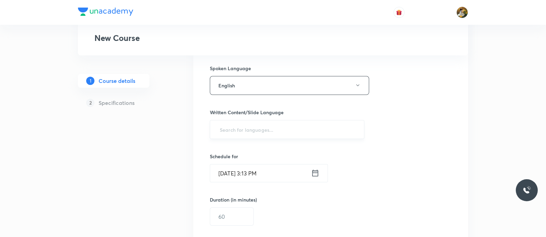
click at [302, 135] on div "​" at bounding box center [287, 129] width 154 height 19
click at [271, 130] on input "text" at bounding box center [286, 129] width 137 height 13
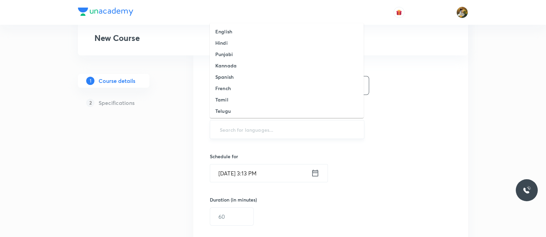
click at [271, 130] on input "text" at bounding box center [286, 129] width 137 height 13
click at [247, 33] on li "English" at bounding box center [287, 31] width 154 height 11
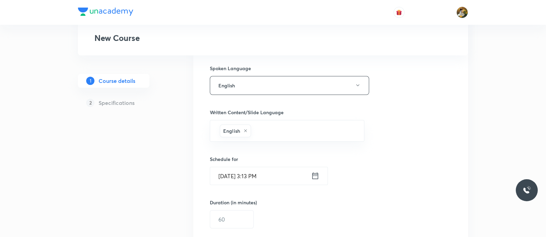
click at [267, 177] on input "[DATE] 3:13 PM" at bounding box center [260, 176] width 101 height 18
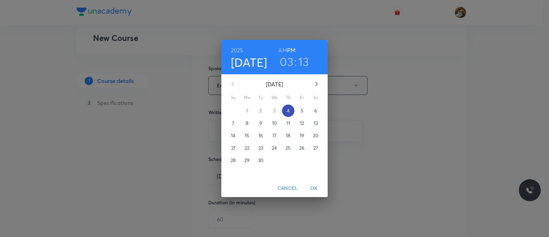
click at [286, 113] on span "4" at bounding box center [288, 110] width 12 height 7
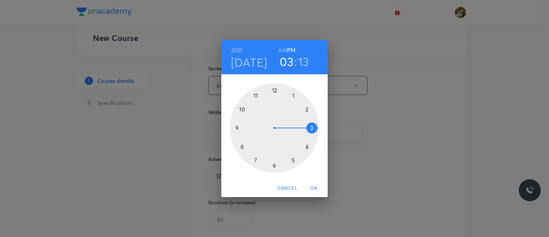
click at [307, 148] on div at bounding box center [274, 127] width 89 height 89
click at [265, 165] on div at bounding box center [274, 127] width 89 height 89
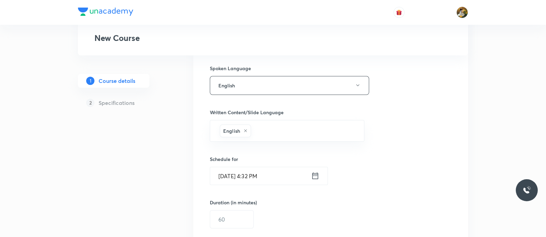
click at [269, 177] on input "[DATE] 4:32 PM" at bounding box center [260, 176] width 101 height 18
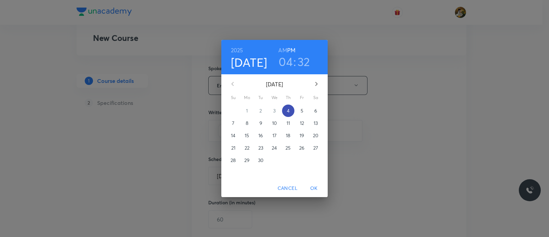
click at [286, 109] on span "4" at bounding box center [288, 110] width 12 height 7
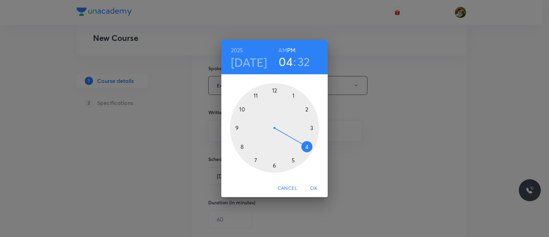
click at [305, 146] on div at bounding box center [274, 127] width 89 height 89
click at [262, 163] on div at bounding box center [274, 127] width 89 height 89
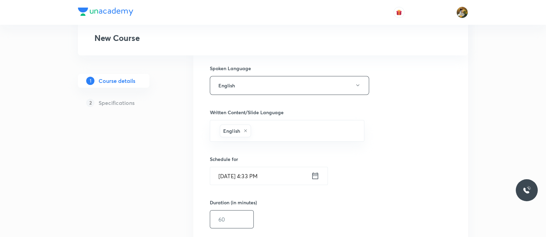
click at [239, 217] on input "text" at bounding box center [231, 219] width 43 height 18
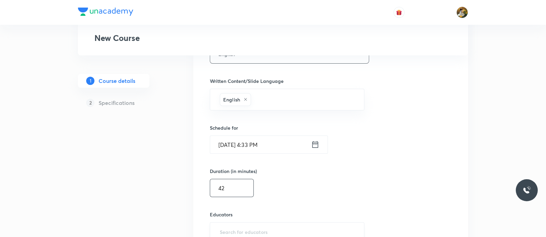
scroll to position [386, 0]
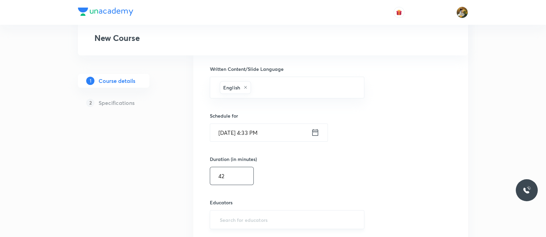
type input "42"
click at [272, 217] on input "text" at bounding box center [286, 219] width 137 height 13
paste input "unacademy-user-hxdjz0zqyzy5"
type input "unacademy-user-hxdjz0zqyzy5"
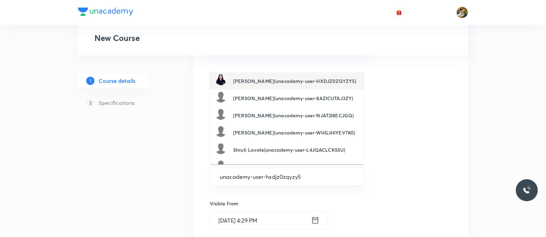
click at [282, 78] on h6 "[PERSON_NAME](unacademy-user-HXDJZ0ZQYZY5)" at bounding box center [294, 80] width 123 height 7
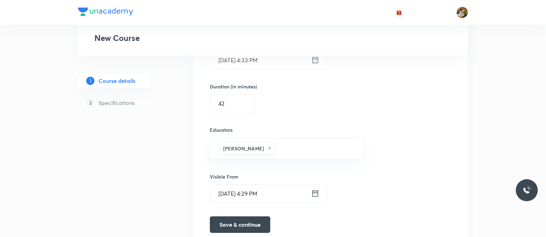
scroll to position [472, 0]
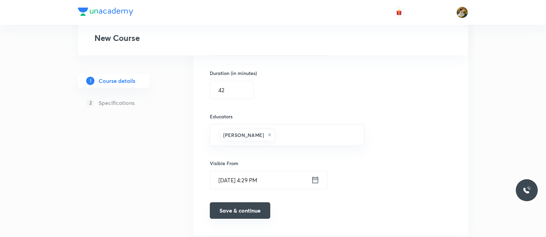
click at [248, 209] on button "Save & continue" at bounding box center [240, 210] width 60 height 16
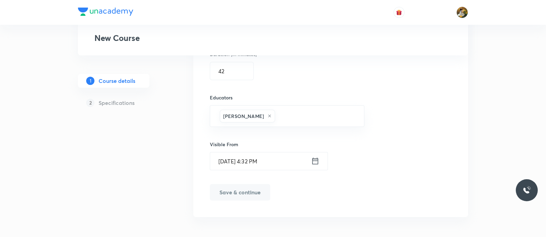
scroll to position [494, 0]
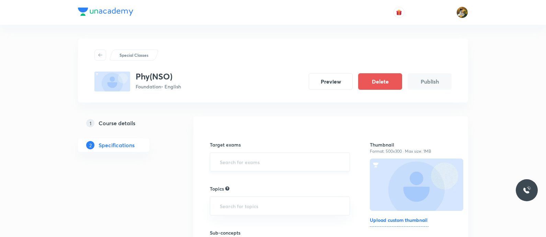
click at [272, 161] on input "text" at bounding box center [279, 161] width 123 height 13
type input "class"
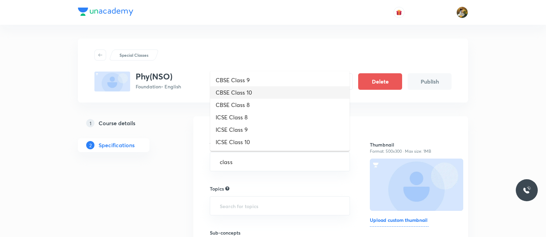
click at [266, 93] on li "CBSE Class 10" at bounding box center [279, 92] width 139 height 12
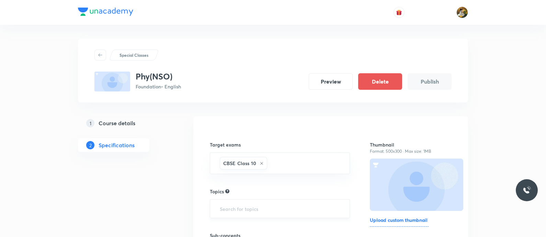
click at [276, 207] on input "text" at bounding box center [279, 208] width 123 height 13
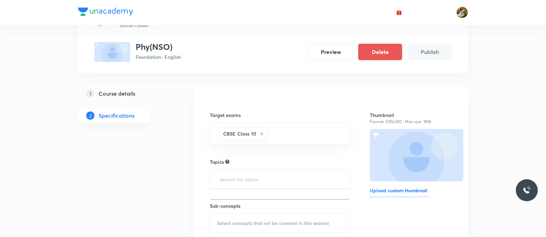
scroll to position [43, 0]
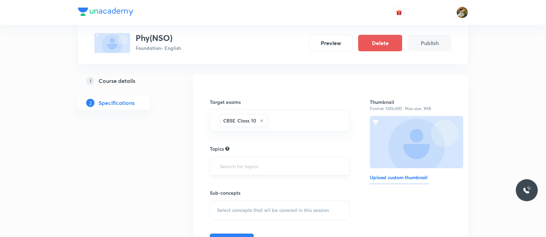
click at [264, 166] on input "text" at bounding box center [279, 165] width 123 height 13
click at [294, 169] on input "text" at bounding box center [279, 165] width 123 height 13
drag, startPoint x: 293, startPoint y: 167, endPoint x: 249, endPoint y: 161, distance: 44.7
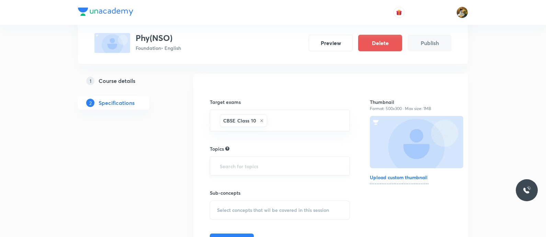
click at [249, 161] on input "text" at bounding box center [279, 165] width 123 height 13
click at [248, 163] on input "text" at bounding box center [279, 165] width 123 height 13
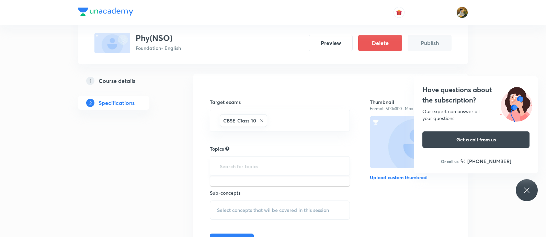
click at [248, 163] on input "text" at bounding box center [279, 165] width 123 height 13
type input "phy"
click at [528, 189] on icon at bounding box center [527, 190] width 8 height 8
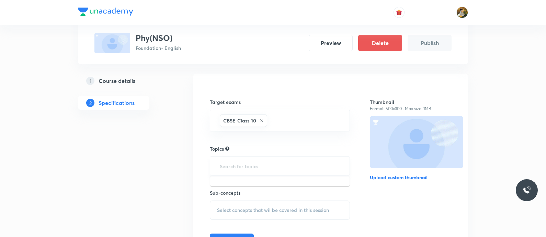
click at [306, 167] on input "text" at bounding box center [279, 165] width 123 height 13
type input "phy"
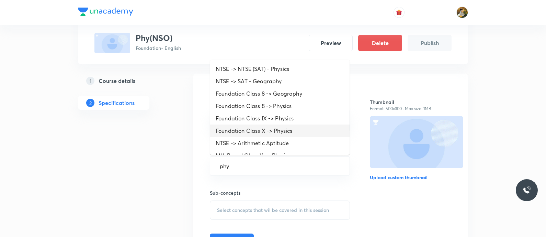
click at [292, 131] on li "Foundation Class X -> Physics" at bounding box center [279, 130] width 139 height 12
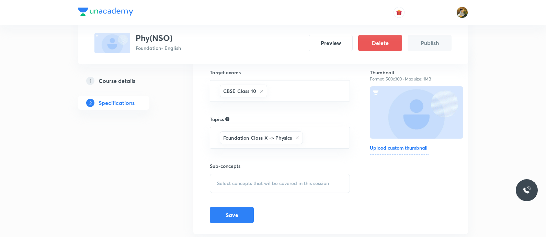
scroll to position [85, 0]
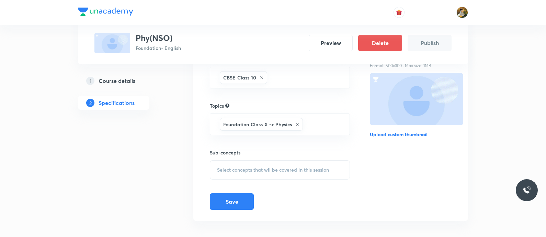
click at [272, 169] on span "Select concepts that wil be covered in this session" at bounding box center [273, 169] width 112 height 5
click at [280, 218] on div "Conventional Sources of Energy" at bounding box center [279, 223] width 139 height 15
checkbox input "true"
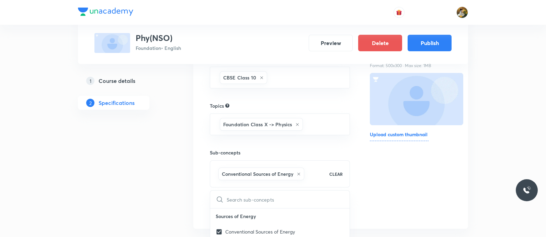
click at [409, 174] on div "Thumbnail Format: 500x300 · Max size: 1MB Upload custom thumbnail" at bounding box center [411, 130] width 82 height 176
click at [236, 210] on button "Save" at bounding box center [232, 208] width 44 height 16
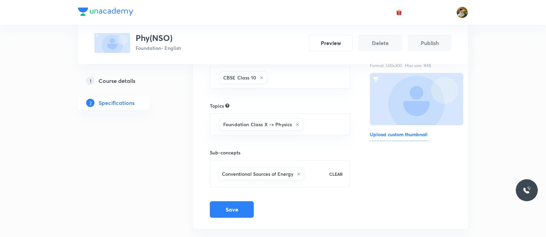
click at [441, 45] on button "Publish" at bounding box center [430, 43] width 44 height 16
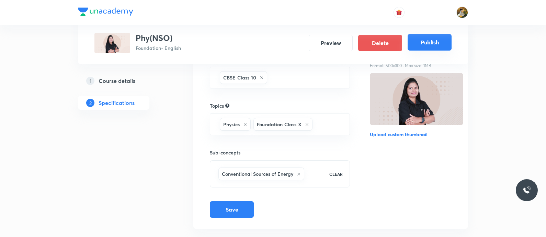
click at [441, 45] on button "Publish" at bounding box center [430, 42] width 44 height 16
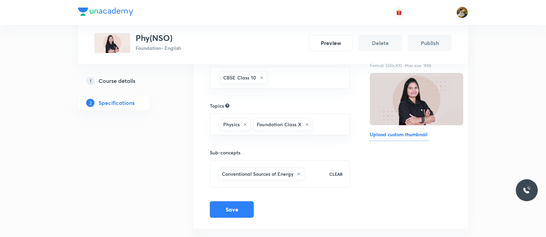
click at [441, 45] on button "Publish" at bounding box center [430, 43] width 44 height 16
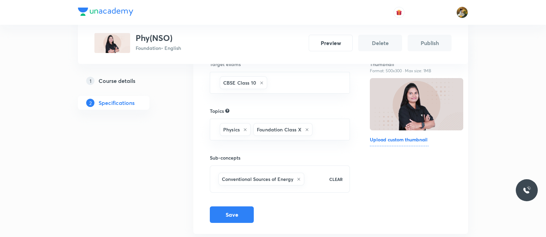
scroll to position [98, 0]
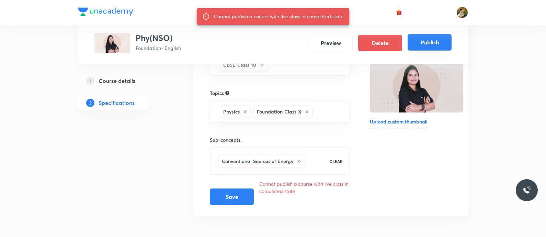
click at [433, 42] on button "Publish" at bounding box center [430, 42] width 44 height 16
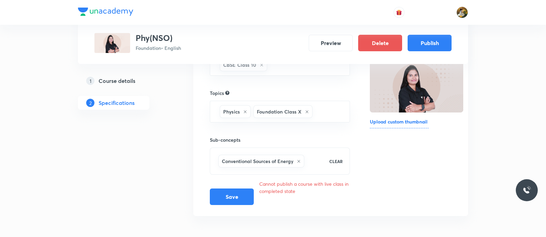
scroll to position [55, 0]
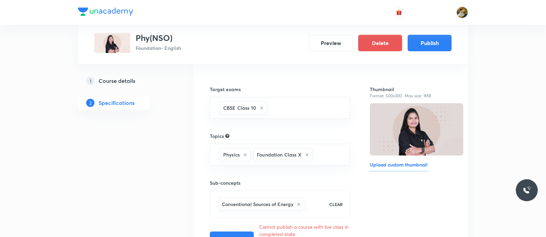
click at [115, 71] on div "1 Course details 2 Specifications" at bounding box center [124, 164] width 93 height 207
click at [119, 82] on h5 "Course details" at bounding box center [117, 81] width 37 height 8
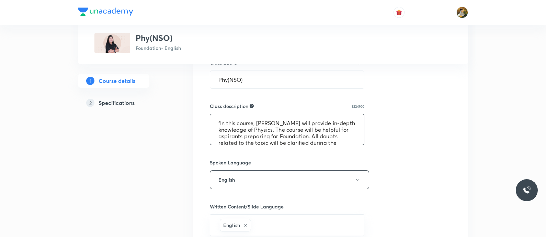
scroll to position [26, 0]
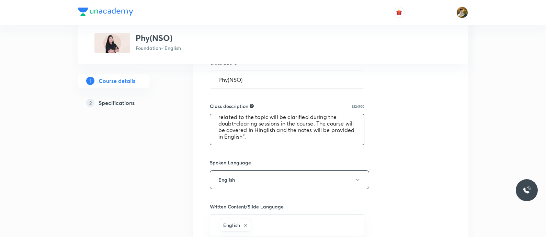
drag, startPoint x: 214, startPoint y: 120, endPoint x: 370, endPoint y: 147, distance: 157.8
click at [370, 147] on div "Select a goal Foundation ​ Class type Live Recorded Course type Online only Onl…" at bounding box center [331, 162] width 242 height 585
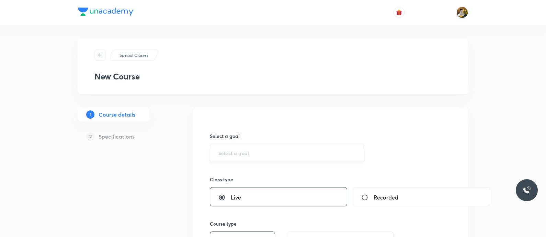
click at [299, 154] on input "text" at bounding box center [286, 152] width 137 height 7
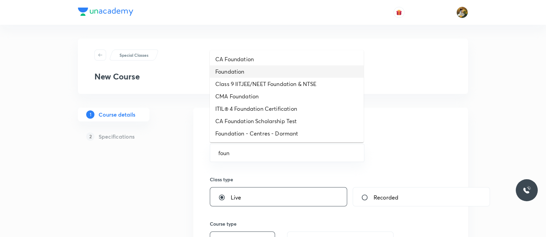
click at [299, 71] on li "Foundation" at bounding box center [287, 71] width 154 height 12
type input "Foundation"
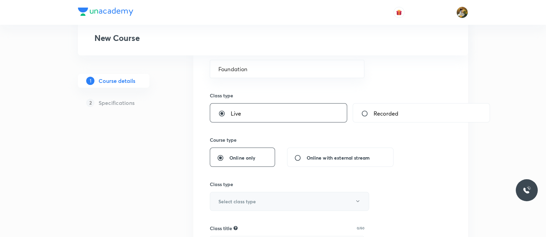
scroll to position [85, 0]
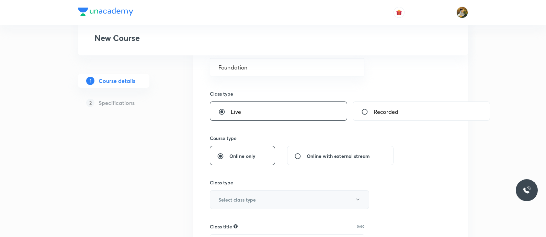
click at [265, 189] on button "Select class type" at bounding box center [289, 199] width 159 height 19
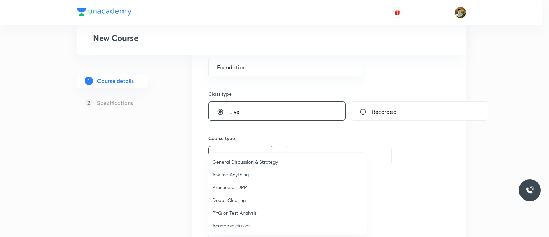
click at [245, 189] on span "Academic classes" at bounding box center [288, 224] width 150 height 7
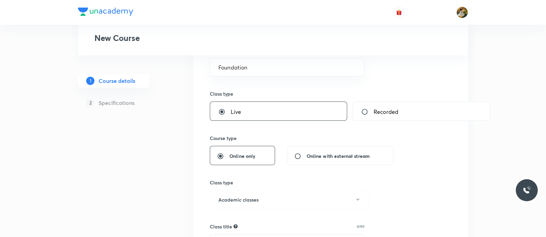
scroll to position [129, 0]
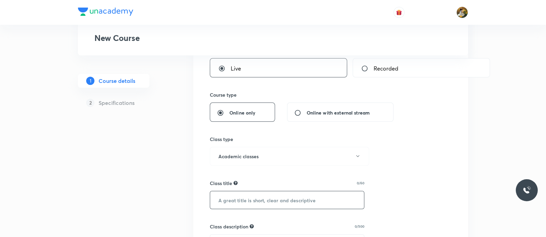
click at [276, 189] on input "text" at bounding box center [287, 200] width 154 height 18
paste input "Phy(NSO)"
type input "Phy(NSO)"
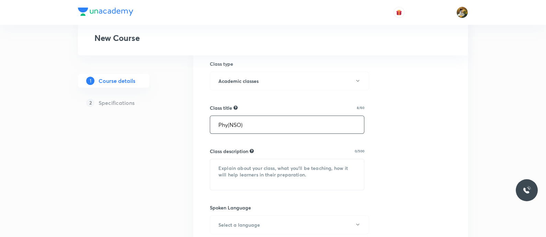
scroll to position [257, 0]
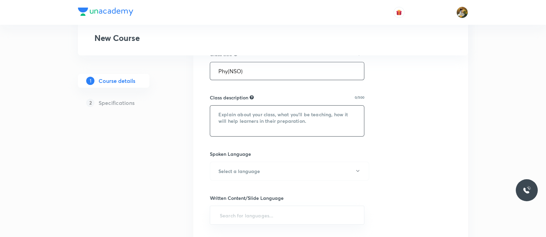
click at [275, 111] on textarea at bounding box center [287, 120] width 154 height 31
paste textarea ""In this course, Ashwini Mam will provide in-depth knowledge of Physics. The co…"
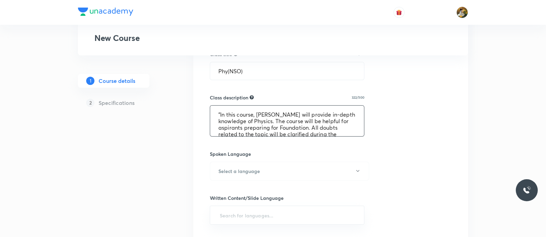
scroll to position [21, 0]
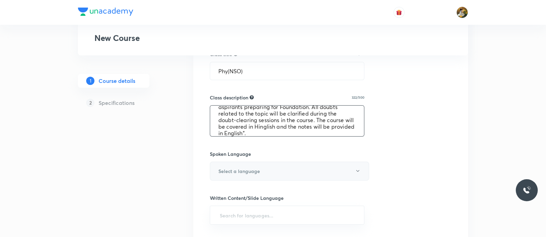
type textarea ""In this course, Ashwini Mam will provide in-depth knowledge of Physics. The co…"
click at [286, 170] on button "Select a language" at bounding box center [289, 170] width 159 height 19
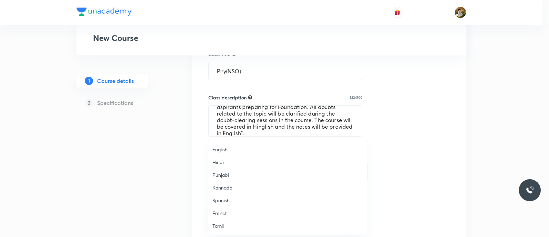
click at [237, 149] on span "English" at bounding box center [288, 149] width 150 height 7
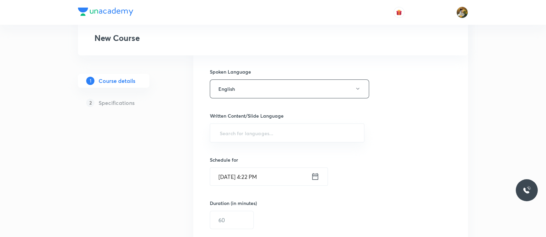
scroll to position [343, 0]
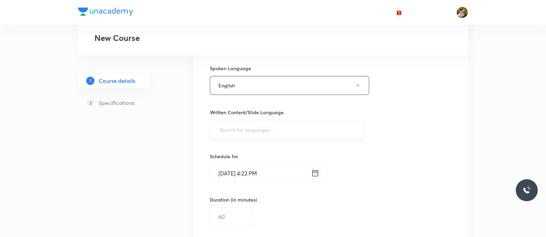
click at [287, 131] on input "text" at bounding box center [286, 129] width 137 height 13
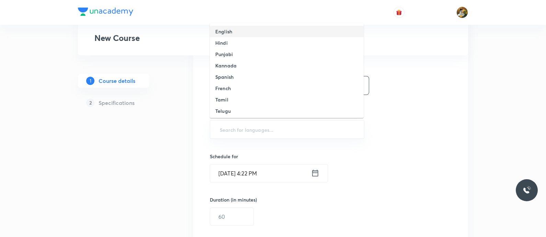
click at [260, 32] on li "English" at bounding box center [287, 31] width 154 height 11
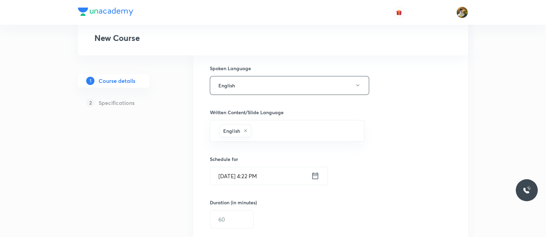
click at [284, 177] on input "Sep 4, 2025, 4:22 PM" at bounding box center [260, 176] width 101 height 18
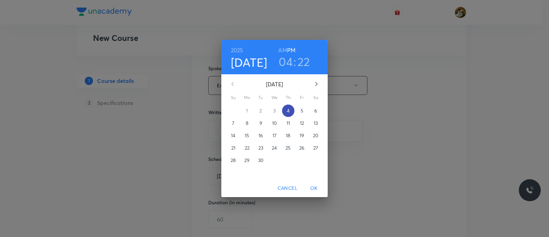
click at [288, 111] on p "4" at bounding box center [288, 110] width 3 height 7
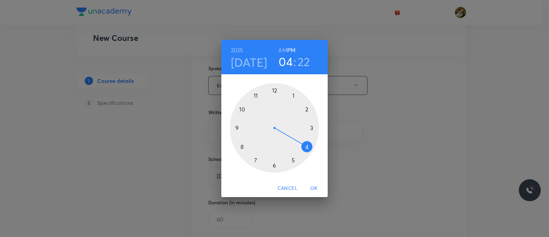
click at [308, 144] on div at bounding box center [274, 127] width 89 height 89
click at [256, 162] on div at bounding box center [274, 127] width 89 height 89
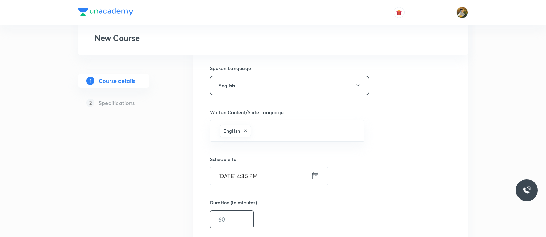
click at [239, 189] on input "text" at bounding box center [231, 219] width 43 height 18
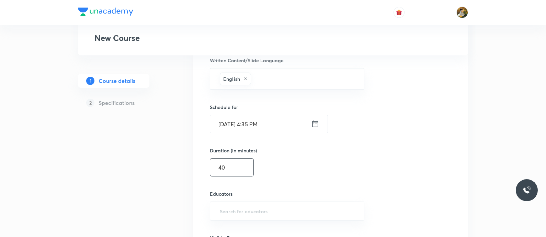
scroll to position [429, 0]
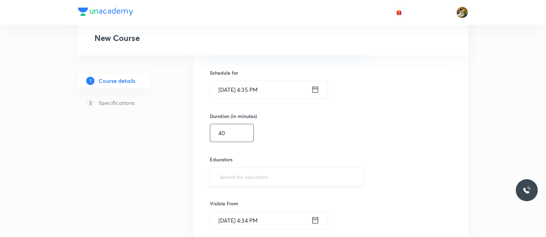
type input "40"
click at [238, 172] on input "text" at bounding box center [286, 176] width 137 height 13
paste input "unacademy-user-hxdjz0zqyzy5"
type input "unacademy-user-hxdjz0zqyzy5"
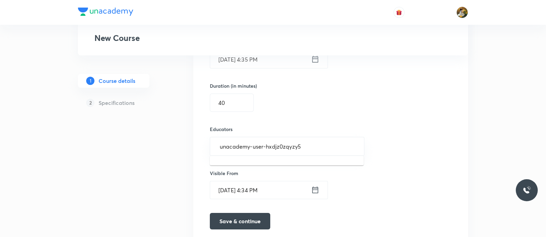
scroll to position [489, 0]
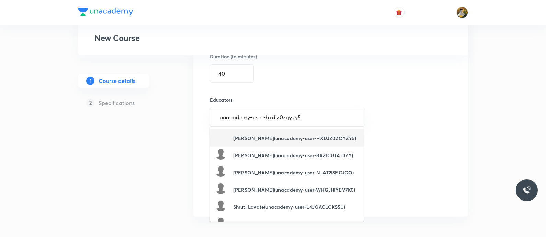
click at [321, 140] on h6 "Ashwini Raut(unacademy-user-HXDJZ0ZQYZY5)" at bounding box center [294, 137] width 123 height 7
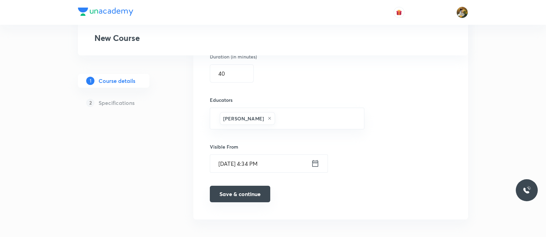
click at [245, 189] on button "Save & continue" at bounding box center [240, 193] width 60 height 16
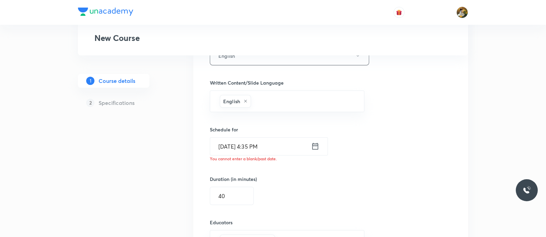
scroll to position [369, 0]
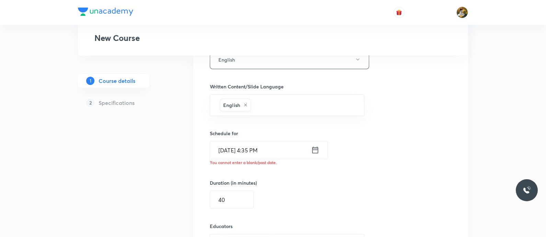
click at [288, 150] on input "Sep 4, 2025, 4:35 PM" at bounding box center [260, 150] width 101 height 18
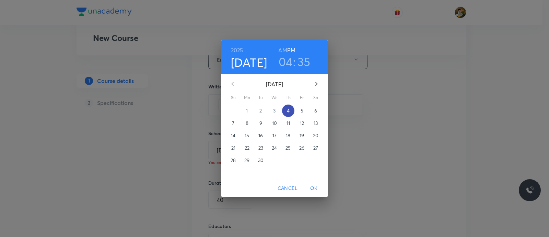
click at [292, 107] on button "4" at bounding box center [288, 110] width 12 height 12
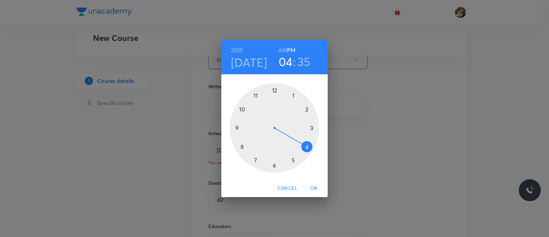
click at [307, 147] on div at bounding box center [274, 127] width 89 height 89
click at [252, 161] on div at bounding box center [274, 127] width 89 height 89
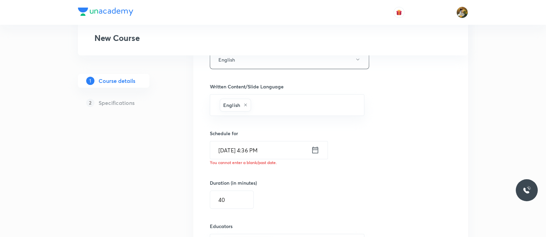
click at [276, 147] on input "Sep 4, 2025, 4:36 PM" at bounding box center [260, 150] width 101 height 18
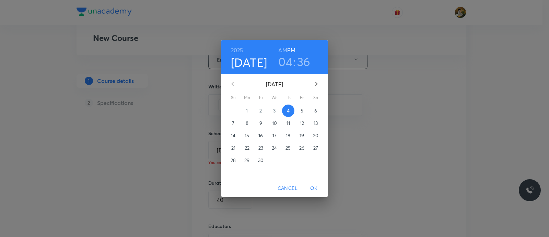
click at [352, 162] on div "2025 Sep 4 04 : 36 AM PM September 2025 Su Mo Tu We Th Fr Sa 31 1 2 3 4 5 6 7 8…" at bounding box center [274, 118] width 549 height 237
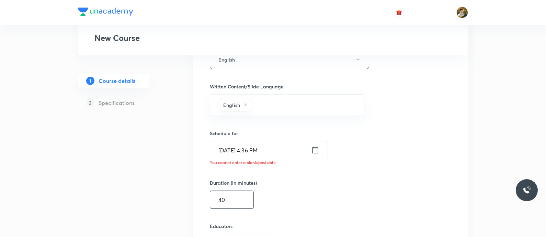
click at [228, 189] on input "40" at bounding box center [231, 200] width 43 height 18
type input "4"
type input "39"
click at [342, 189] on div "Select a goal Foundation ​ Class type Live Recorded Course type Online only Onl…" at bounding box center [331, 42] width 242 height 584
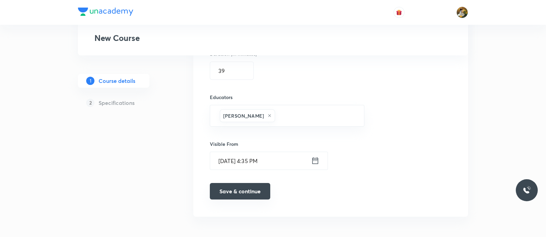
click at [241, 189] on button "Save & continue" at bounding box center [240, 191] width 60 height 16
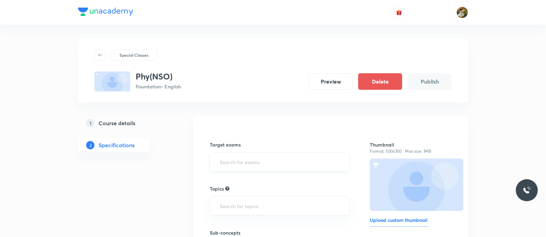
click at [260, 161] on input "text" at bounding box center [279, 161] width 123 height 13
type input "class"
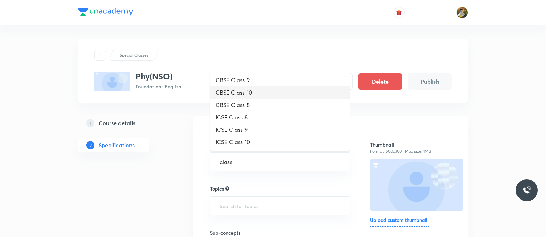
drag, startPoint x: 257, startPoint y: 92, endPoint x: 255, endPoint y: 96, distance: 4.5
click at [257, 91] on li "CBSE Class 10" at bounding box center [279, 92] width 139 height 12
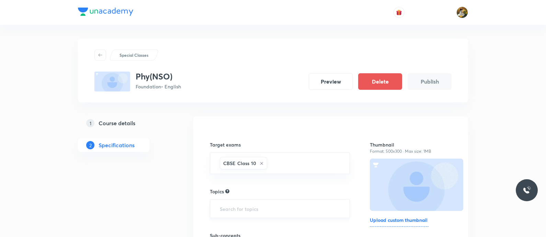
click at [262, 189] on input "text" at bounding box center [279, 208] width 123 height 13
type input "phy"
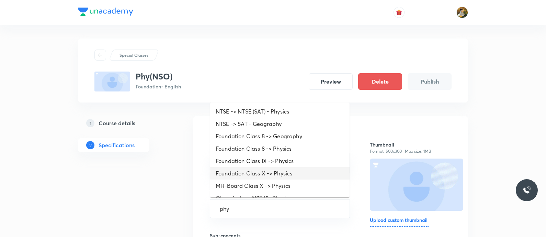
click at [297, 176] on li "Foundation Class X -> Physics" at bounding box center [279, 173] width 139 height 12
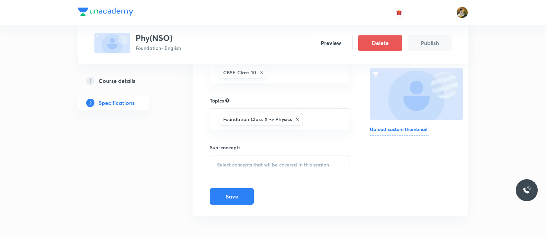
click at [255, 164] on span "Select concepts that wil be covered in this session" at bounding box center [273, 164] width 112 height 5
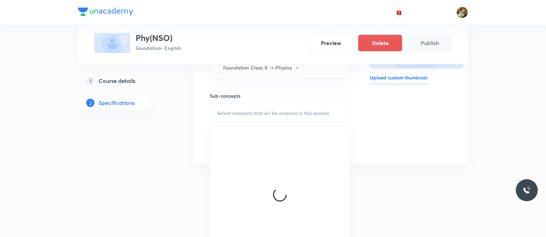
scroll to position [168, 0]
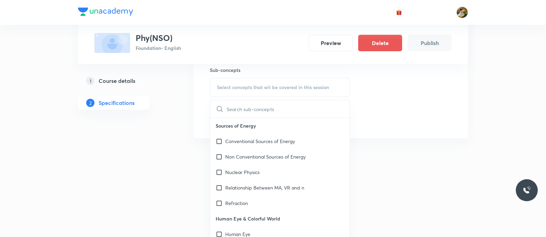
click at [269, 146] on div "Conventional Sources of Energy" at bounding box center [279, 140] width 139 height 15
checkbox input "true"
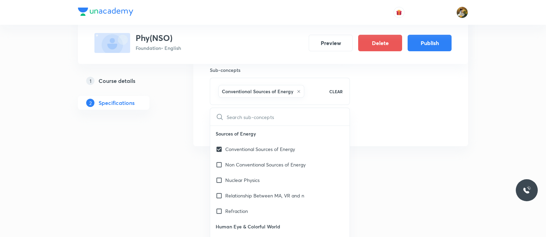
click at [392, 100] on div "Thumbnail Format: 500x300 · Max size: 1MB Upload custom thumbnail" at bounding box center [411, 47] width 82 height 176
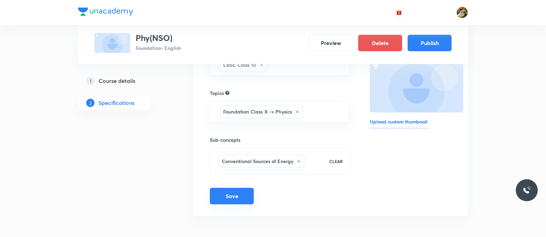
click at [225, 189] on button "Save" at bounding box center [232, 195] width 44 height 16
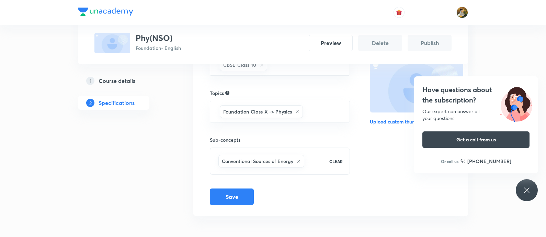
click at [436, 189] on icon at bounding box center [527, 190] width 8 height 8
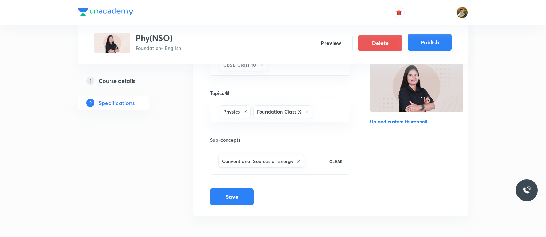
click at [434, 47] on button "Publish" at bounding box center [430, 42] width 44 height 16
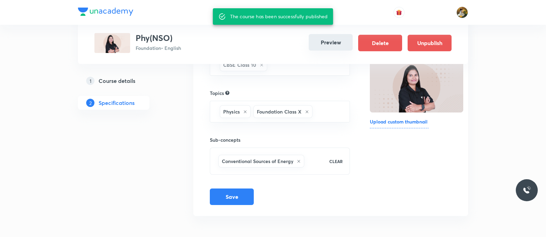
click at [333, 43] on button "Preview" at bounding box center [331, 42] width 44 height 16
click at [338, 44] on button "Preview" at bounding box center [331, 42] width 44 height 16
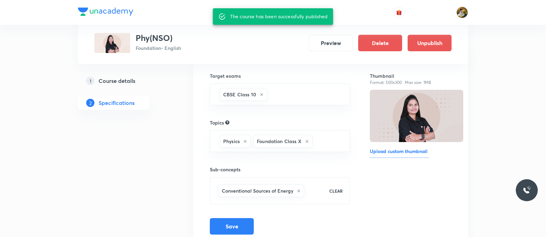
scroll to position [55, 0]
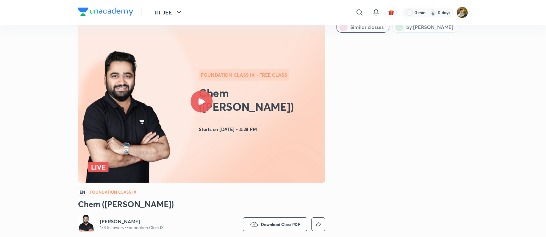
scroll to position [43, 0]
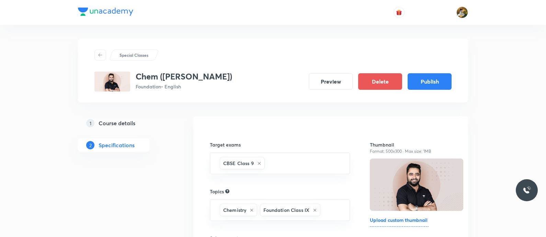
click at [100, 122] on h5 "Course details" at bounding box center [117, 123] width 37 height 8
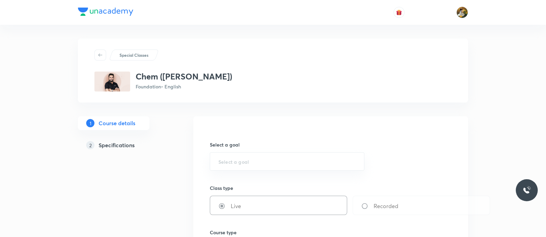
type input "Foundation"
click at [441, 84] on div "Chem (Homi Bhabha) Foundation • English" at bounding box center [272, 81] width 357 height 20
click at [123, 146] on h5 "Specifications" at bounding box center [117, 145] width 36 height 8
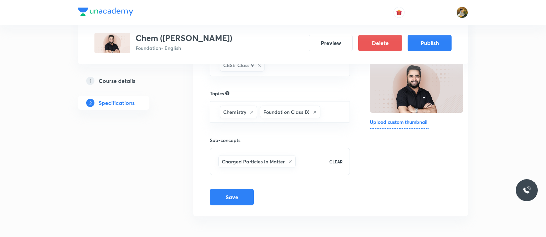
scroll to position [98, 0]
click at [125, 81] on h5 "Course details" at bounding box center [117, 81] width 37 height 8
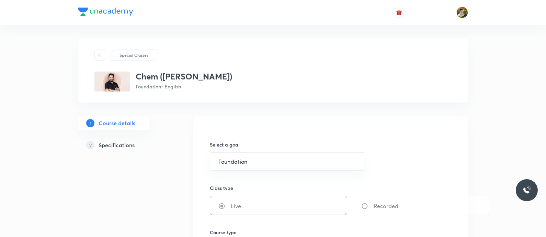
click at [115, 143] on h5 "Specifications" at bounding box center [117, 145] width 36 height 8
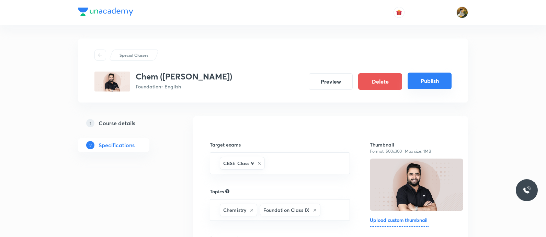
click at [437, 79] on button "Publish" at bounding box center [430, 80] width 44 height 16
click at [445, 73] on button "Publish" at bounding box center [430, 80] width 44 height 16
click at [50, 71] on div "Special Classes Chem (Homi Bhabha) Foundation • English Preview Delete Publish …" at bounding box center [273, 168] width 546 height 336
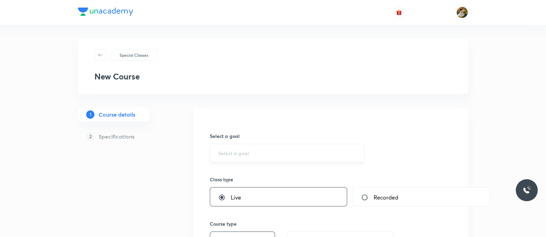
click at [272, 161] on div "​" at bounding box center [287, 153] width 154 height 18
click at [272, 154] on input "text" at bounding box center [286, 152] width 137 height 7
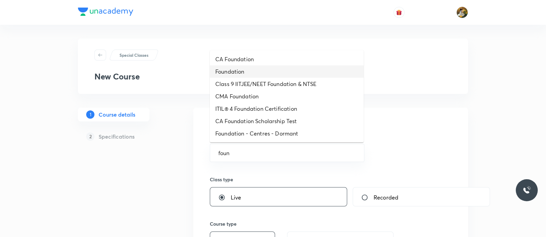
click at [268, 71] on li "Foundation" at bounding box center [287, 71] width 154 height 12
type input "Foundation"
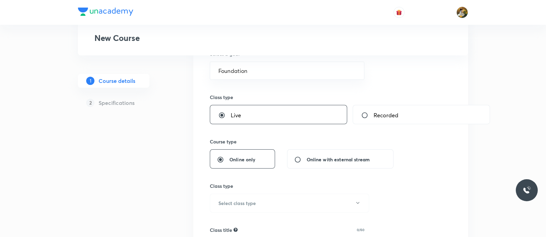
scroll to position [85, 0]
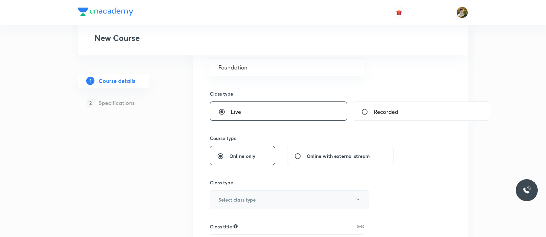
click at [266, 202] on button "Select class type" at bounding box center [289, 199] width 159 height 19
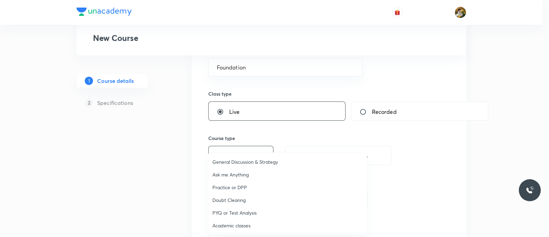
click at [249, 225] on span "Academic classes" at bounding box center [288, 224] width 150 height 7
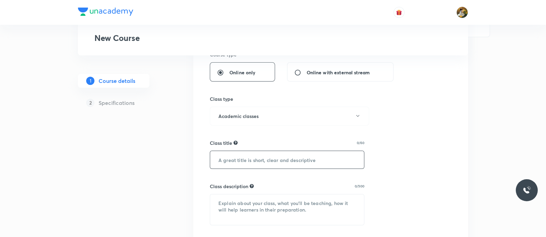
scroll to position [171, 0]
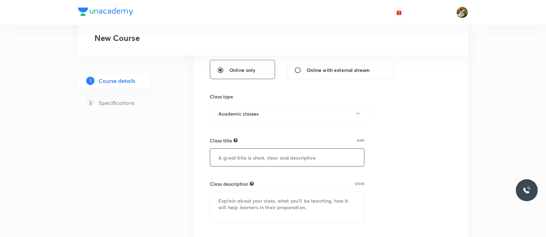
click at [275, 156] on input "text" at bounding box center [287, 157] width 154 height 18
paste input "Chem ([PERSON_NAME])"
type input "Chem ([PERSON_NAME])"
click at [283, 207] on textarea at bounding box center [287, 207] width 154 height 31
paste textarea ""In this course, [PERSON_NAME] will provide in-depth knowledge of Chemistry. Th…"
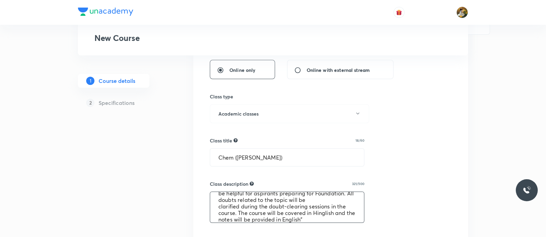
scroll to position [215, 0]
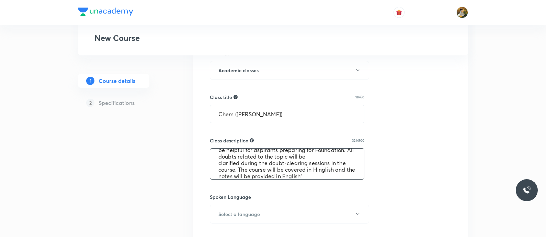
type textarea ""In this course, [PERSON_NAME] will provide in-depth knowledge of Chemistry. Th…"
click at [239, 222] on div "Select a goal Foundation ​ Class type Live Recorded Course type Online only Onl…" at bounding box center [331, 190] width 242 height 573
click at [239, 217] on button "Select a language" at bounding box center [289, 213] width 159 height 19
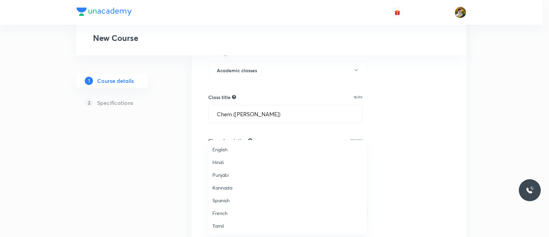
click at [244, 148] on span "English" at bounding box center [288, 149] width 150 height 7
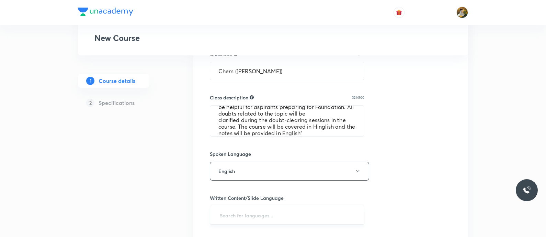
click at [289, 207] on div "​" at bounding box center [287, 214] width 154 height 19
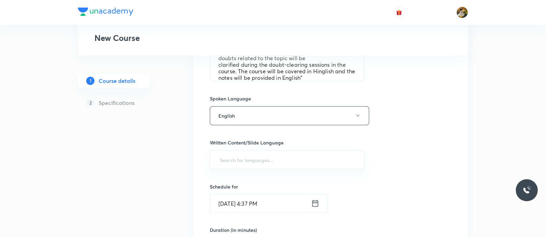
scroll to position [343, 0]
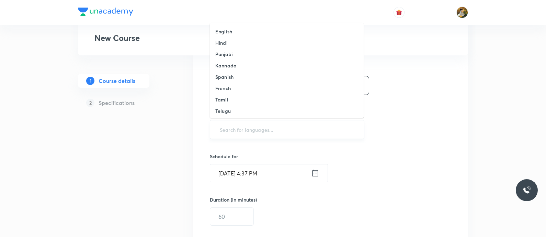
click at [267, 128] on input "text" at bounding box center [286, 129] width 137 height 13
click at [280, 127] on input "text" at bounding box center [286, 129] width 137 height 13
click at [255, 28] on li "English" at bounding box center [287, 31] width 154 height 11
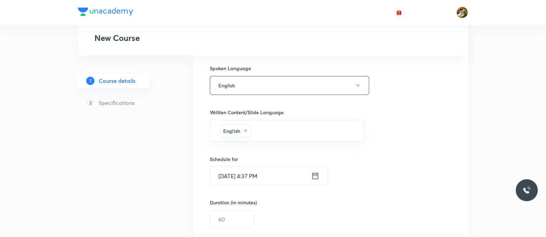
click at [276, 173] on input "Sep 4, 2025, 4:37 PM" at bounding box center [260, 176] width 101 height 18
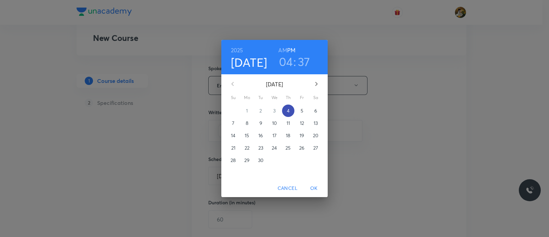
click at [288, 110] on p "4" at bounding box center [288, 110] width 3 height 7
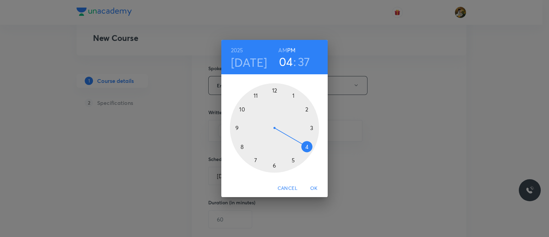
click at [308, 147] on div at bounding box center [274, 127] width 89 height 89
click at [243, 151] on div at bounding box center [274, 127] width 89 height 89
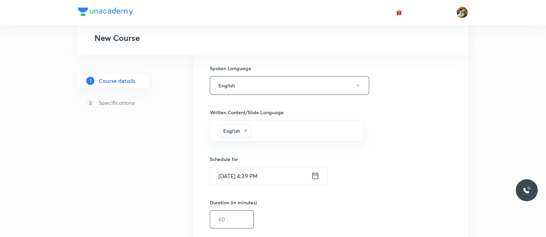
click at [245, 217] on input "text" at bounding box center [231, 219] width 43 height 18
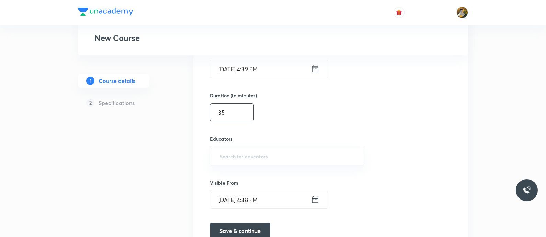
scroll to position [472, 0]
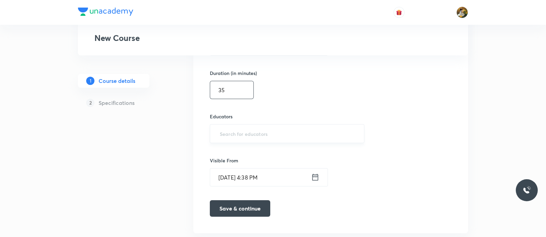
type input "35"
click at [263, 130] on input "text" at bounding box center [286, 133] width 137 height 13
paste input "KiranT-9128"
type input "KiranT-9128"
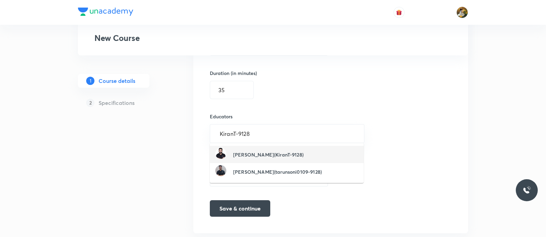
click at [290, 152] on li "Kiran Tijore(KiranT-9128)" at bounding box center [287, 154] width 154 height 17
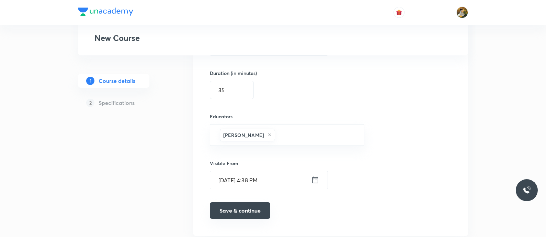
click at [241, 210] on button "Save & continue" at bounding box center [240, 210] width 60 height 16
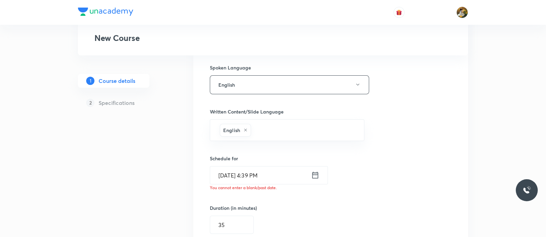
scroll to position [343, 0]
click at [287, 173] on input "Sep 4, 2025, 4:39 PM" at bounding box center [260, 176] width 101 height 18
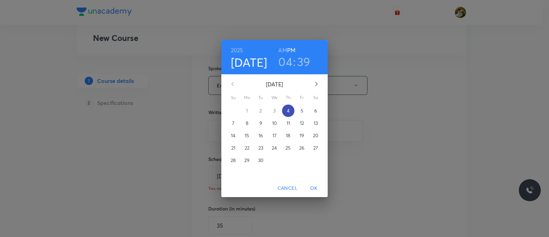
click at [288, 109] on p "4" at bounding box center [288, 110] width 3 height 7
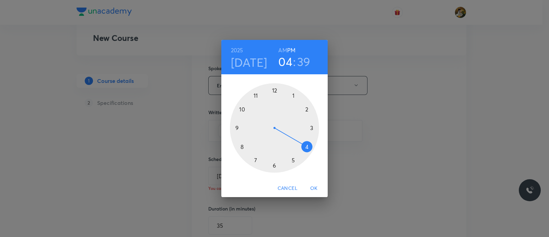
click at [307, 148] on div at bounding box center [274, 127] width 89 height 89
click at [241, 147] on div at bounding box center [274, 127] width 89 height 89
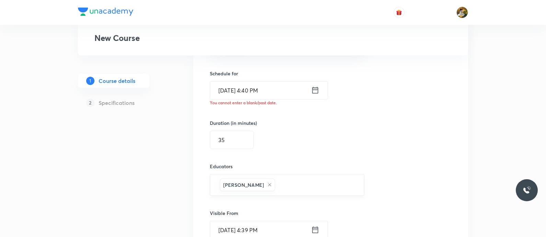
scroll to position [429, 0]
click at [239, 136] on input "35" at bounding box center [231, 139] width 43 height 18
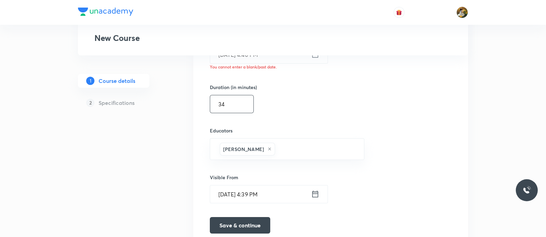
scroll to position [497, 0]
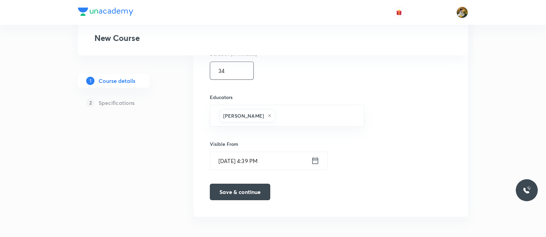
type input "34"
click at [241, 184] on button "Save & continue" at bounding box center [240, 191] width 60 height 16
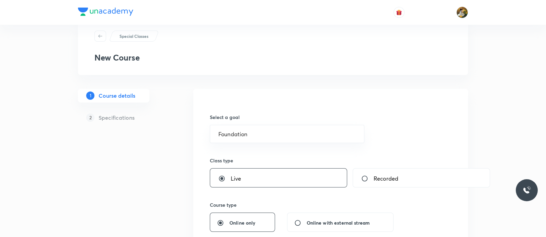
scroll to position [28, 0]
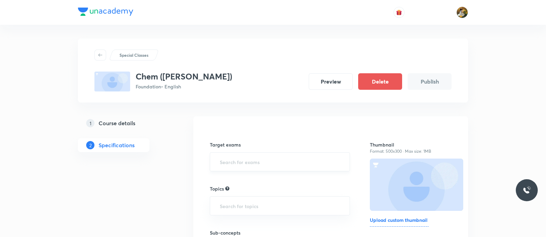
click at [299, 168] on div "​" at bounding box center [280, 161] width 140 height 19
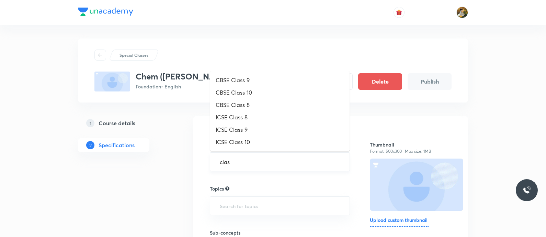
type input "class"
click at [260, 79] on li "CBSE Class 9" at bounding box center [279, 80] width 139 height 12
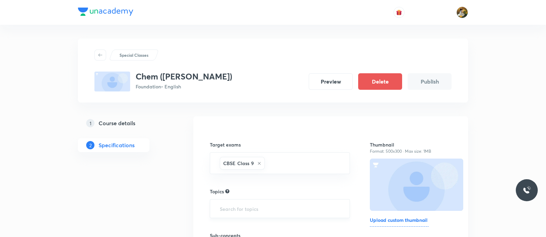
click at [256, 209] on input "text" at bounding box center [279, 208] width 123 height 13
type input "chem"
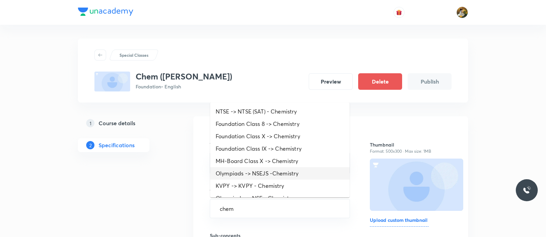
click at [297, 168] on li "Olympiads -> NSEJS -Chemistry" at bounding box center [279, 173] width 139 height 12
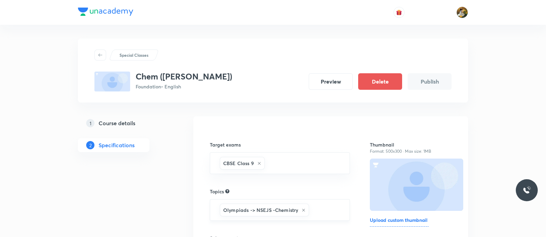
click at [302, 209] on icon at bounding box center [303, 210] width 4 height 4
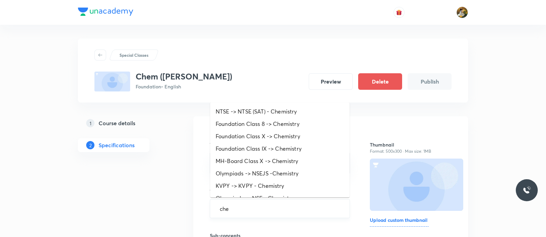
type input "chem"
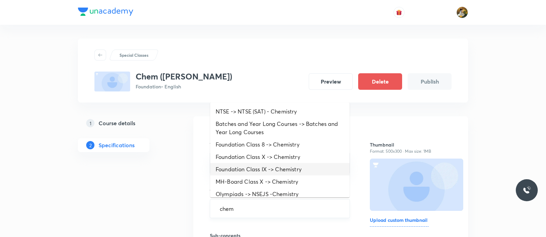
click at [313, 166] on li "Foundation Class IX -> Chemistry" at bounding box center [279, 169] width 139 height 12
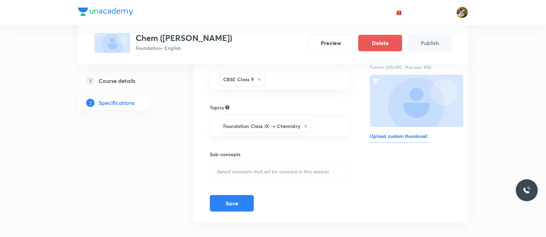
scroll to position [85, 0]
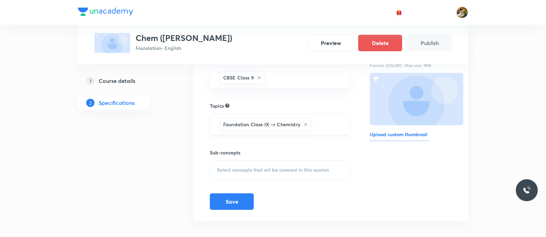
click at [291, 169] on span "Select concepts that wil be covered in this session" at bounding box center [273, 169] width 112 height 5
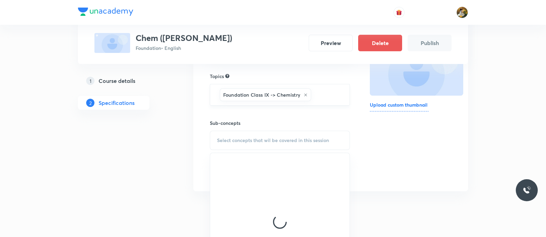
scroll to position [129, 0]
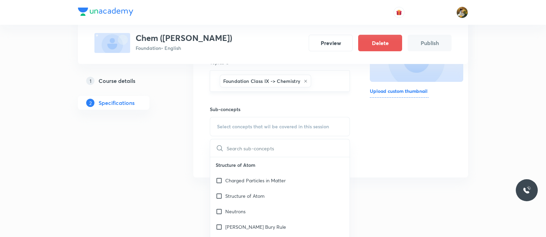
click at [261, 171] on p "Structure of Atom" at bounding box center [279, 164] width 139 height 15
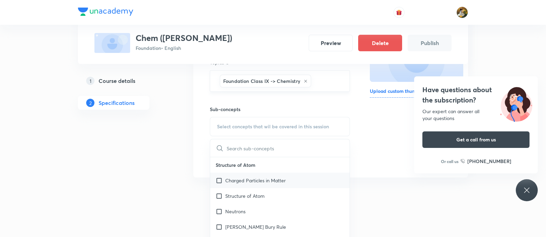
click at [278, 180] on p "Charged Particles in Matter" at bounding box center [255, 179] width 60 height 7
checkbox input "true"
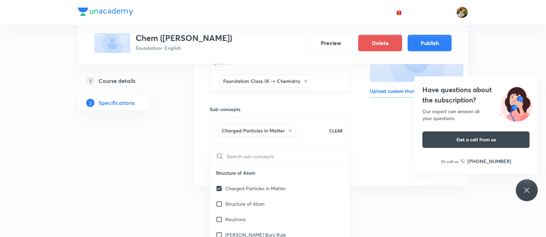
click at [384, 165] on div "Thumbnail Format: 500x300 · Max size: 1MB Upload custom thumbnail" at bounding box center [411, 86] width 82 height 176
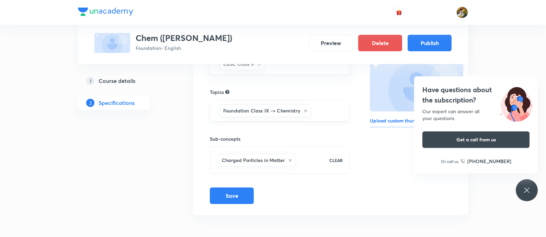
scroll to position [98, 0]
click at [236, 190] on button "Save" at bounding box center [232, 195] width 44 height 16
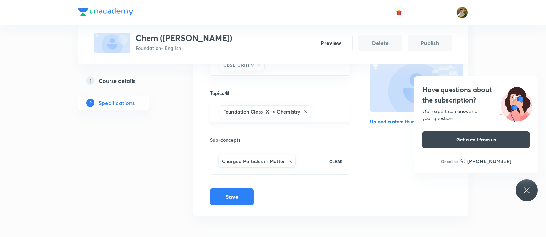
click at [418, 41] on button "Publish" at bounding box center [430, 43] width 44 height 16
click at [434, 37] on button "Publish" at bounding box center [430, 43] width 44 height 16
click at [433, 41] on button "Publish" at bounding box center [430, 43] width 44 height 16
click at [433, 42] on button "Publish" at bounding box center [430, 43] width 44 height 16
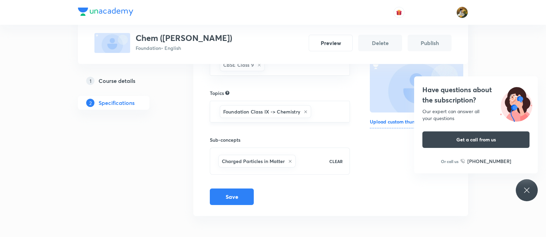
click at [433, 42] on button "Publish" at bounding box center [430, 43] width 44 height 16
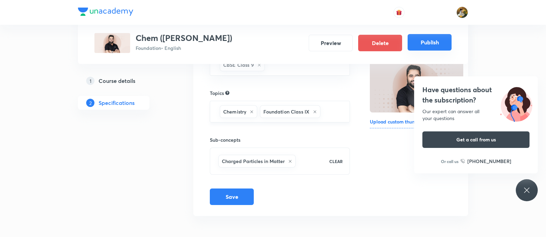
click at [433, 43] on button "Publish" at bounding box center [430, 42] width 44 height 16
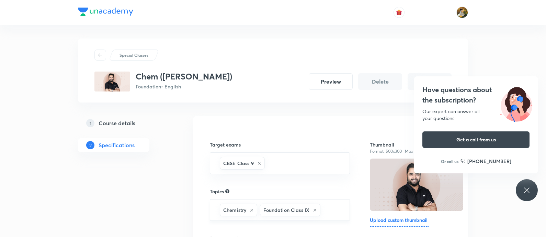
scroll to position [0, 0]
click at [534, 186] on div "Have questions about the subscription? Our expert can answer all your questions…" at bounding box center [527, 190] width 22 height 22
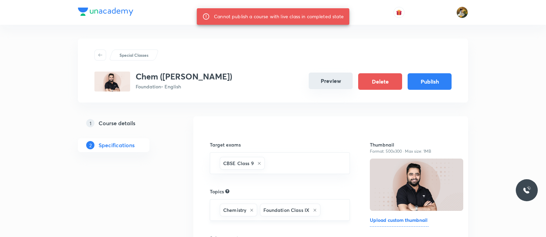
click at [318, 79] on button "Preview" at bounding box center [331, 80] width 44 height 16
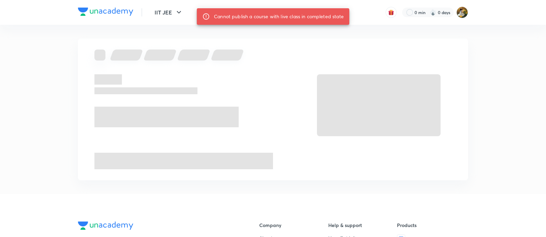
click at [432, 78] on span at bounding box center [379, 105] width 124 height 62
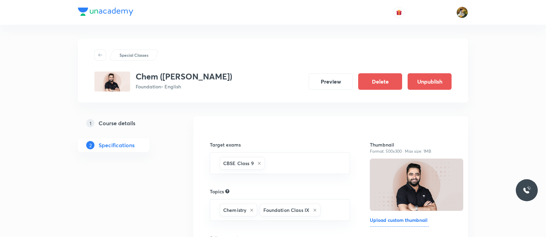
drag, startPoint x: 123, startPoint y: 122, endPoint x: 134, endPoint y: 125, distance: 11.2
click at [123, 122] on h5 "Course details" at bounding box center [117, 123] width 37 height 8
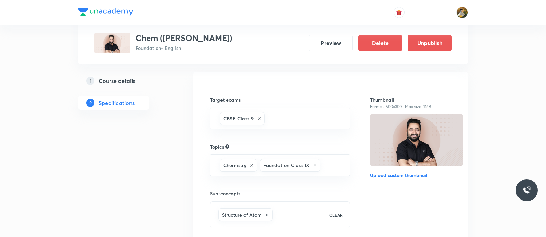
scroll to position [98, 0]
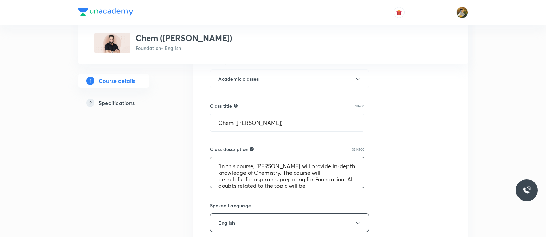
scroll to position [26, 0]
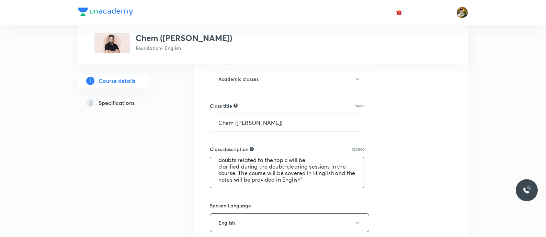
drag, startPoint x: 216, startPoint y: 162, endPoint x: 374, endPoint y: 191, distance: 161.2
click at [374, 191] on div "Select a goal Foundation ​ Class type Live Recorded Course type Online only Onl…" at bounding box center [331, 198] width 242 height 573
click at [441, 167] on div "Select a goal Foundation ​ Class type Live Recorded Course type Online only Onl…" at bounding box center [331, 198] width 242 height 573
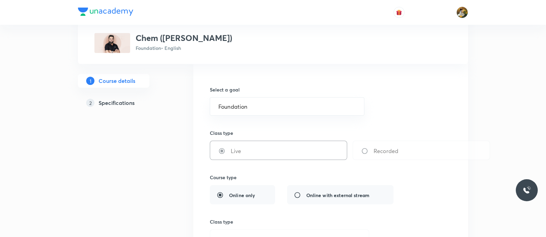
scroll to position [85, 0]
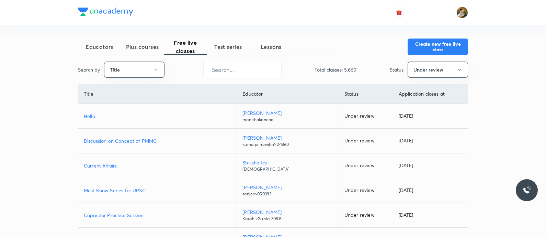
click at [519, 125] on div "Educators Plus courses Free live classes Test series Lessons Create new free li…" at bounding box center [273, 193] width 546 height 386
click at [254, 68] on input "text" at bounding box center [243, 70] width 78 height 18
paste input "https://unacademy.com/class/chem-homi-bhabha/87STDUGK"
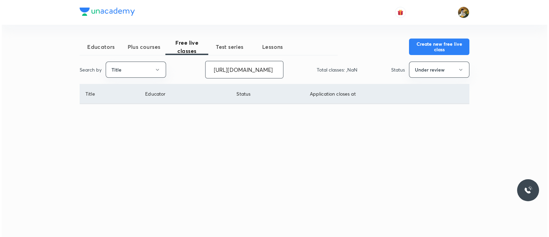
scroll to position [0, 98]
type input "https://unacademy.com/class/chem-homi"
drag, startPoint x: 285, startPoint y: 72, endPoint x: 187, endPoint y: 77, distance: 98.0
click at [187, 78] on div "Search by Title https://unacademy.com/class/chem-homi ​ Total classes: 0 Status…" at bounding box center [275, 70] width 390 height 18
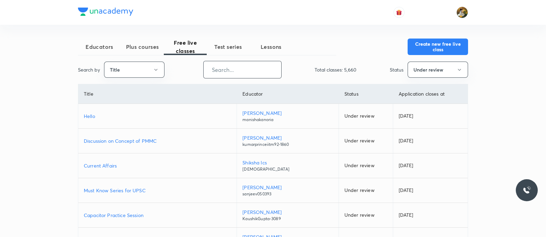
click at [496, 102] on div "Educators Plus courses Free live classes Test series Lessons Create new free li…" at bounding box center [273, 193] width 546 height 386
click at [267, 68] on input "text" at bounding box center [243, 70] width 78 height 18
paste input "KiranT-9128"
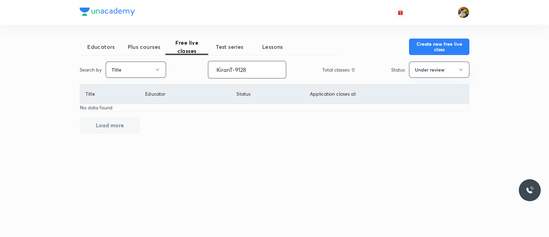
type input "KiranT-9128"
click at [146, 69] on button "Title" at bounding box center [136, 69] width 60 height 16
click at [139, 106] on span "Username" at bounding box center [135, 103] width 51 height 7
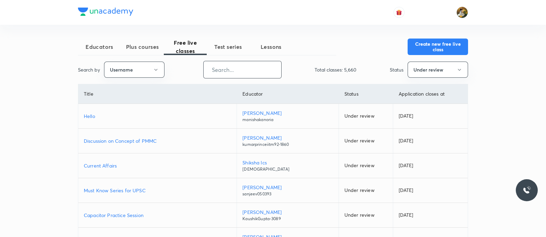
click at [235, 73] on input "text" at bounding box center [243, 70] width 78 height 18
paste input "KiranT-9128"
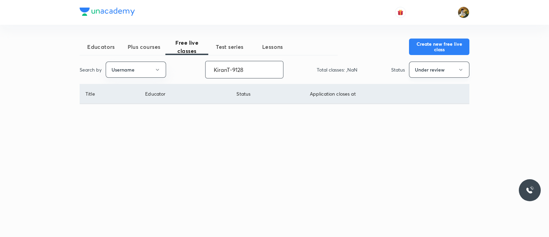
type input "KiranT-9128"
click at [460, 69] on icon "button" at bounding box center [460, 70] width 3 height 2
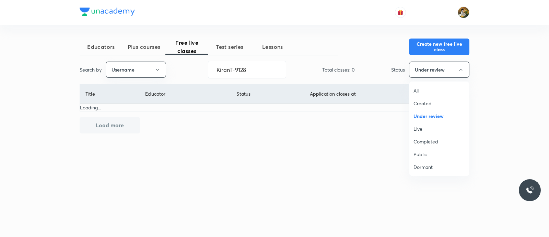
click at [415, 87] on span "All" at bounding box center [439, 90] width 51 height 7
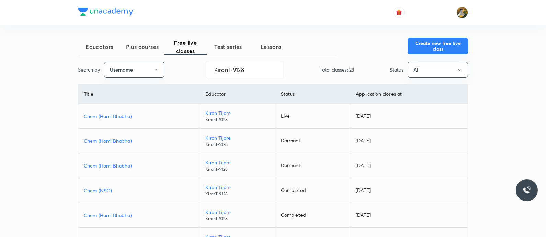
click at [439, 47] on button "Create new free live class" at bounding box center [438, 46] width 60 height 16
click at [124, 141] on p "Chem (Homi Bhabha)" at bounding box center [139, 140] width 110 height 7
click at [250, 70] on input "KiranT-9128" at bounding box center [245, 70] width 78 height 18
click at [428, 157] on td "Sep 4, 2025" at bounding box center [408, 165] width 117 height 25
click at [126, 114] on p "Chem (Homi Bhabha)" at bounding box center [139, 115] width 110 height 7
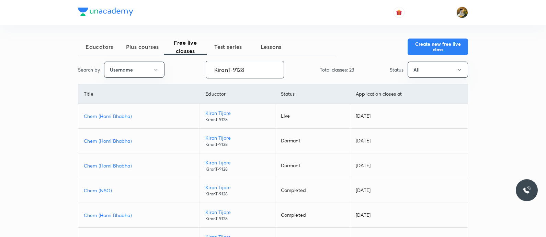
click at [269, 69] on input "KiranT-9128" at bounding box center [245, 70] width 78 height 18
drag, startPoint x: 259, startPoint y: 71, endPoint x: 204, endPoint y: 81, distance: 55.8
click at [205, 81] on div "Educators Plus courses Free live classes Test series Lessons Create new free li…" at bounding box center [273, 205] width 390 height 335
click at [521, 91] on div "Educators Plus courses Free live classes Test series Lessons Create new free li…" at bounding box center [273, 193] width 546 height 386
drag, startPoint x: 261, startPoint y: 68, endPoint x: 181, endPoint y: 79, distance: 80.4
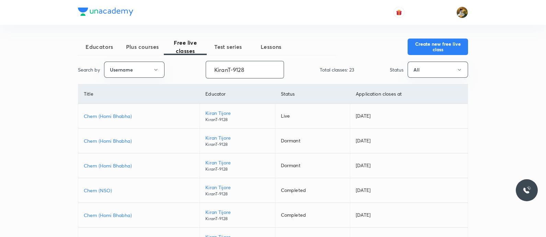
click at [181, 79] on div "Educators Plus courses Free live classes Test series Lessons Create new free li…" at bounding box center [273, 205] width 390 height 335
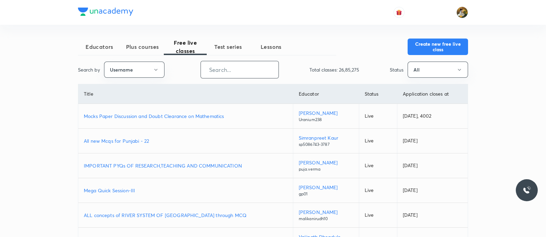
paste input "unacademy-user-hxdjz0zqyzy5"
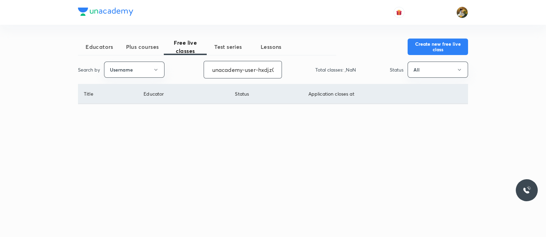
scroll to position [0, 19]
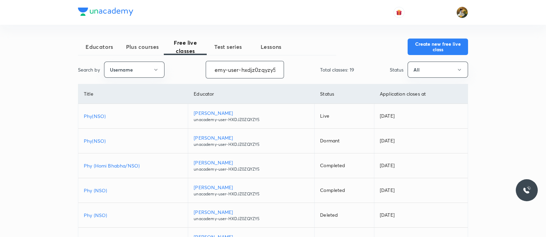
type input "unacademy-user-hxdjz0zqyzy5"
click at [100, 116] on p "Phy(NSO)" at bounding box center [133, 115] width 99 height 7
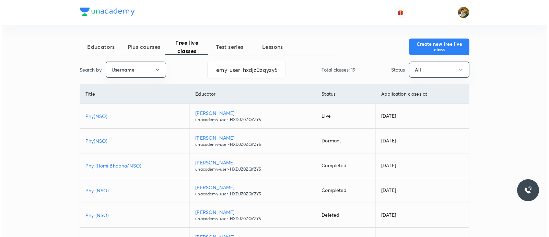
scroll to position [0, 0]
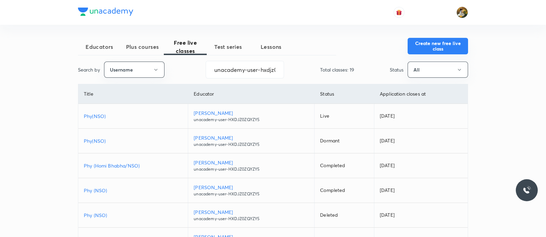
click at [454, 48] on button "Create new free live class" at bounding box center [438, 46] width 60 height 16
drag, startPoint x: 252, startPoint y: 60, endPoint x: 247, endPoint y: 71, distance: 11.8
click at [252, 62] on input "unacademy-user-hxdjz0zqyzy5" at bounding box center [245, 70] width 78 height 18
click at [247, 72] on input "unacademy-user-hxdjz0zqyzy5" at bounding box center [245, 70] width 78 height 18
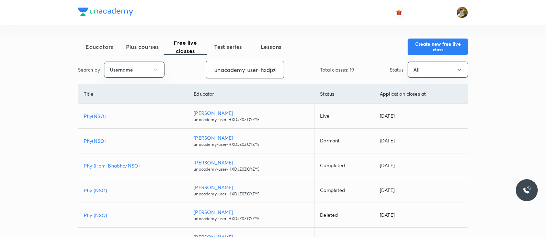
click at [247, 72] on input "unacademy-user-hxdjz0zqyzy5" at bounding box center [245, 70] width 78 height 18
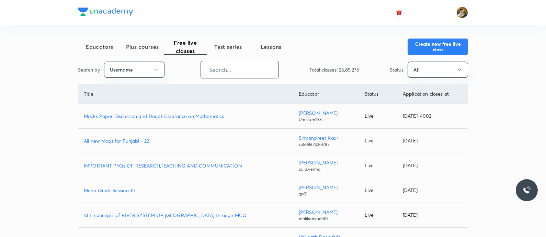
paste input "virendrasinghrathod-182"
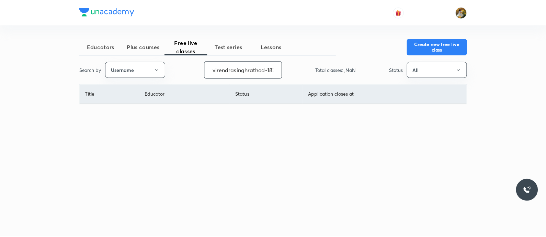
scroll to position [0, 2]
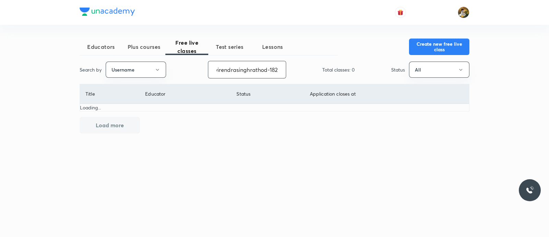
type input "virendrasinghrathod-182"
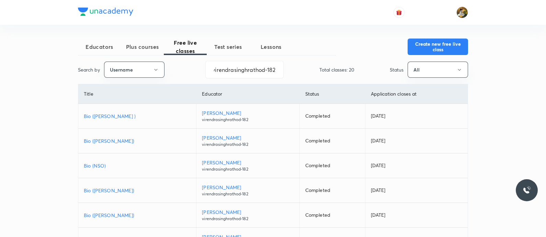
scroll to position [0, 0]
click at [110, 117] on p "Bio (Homi Bhabha )" at bounding box center [137, 115] width 107 height 7
click at [417, 45] on button "Create new free live class" at bounding box center [438, 46] width 60 height 16
click at [261, 71] on input "virendrasinghrathod-182" at bounding box center [245, 70] width 78 height 18
click at [420, 44] on button "Create new free live class" at bounding box center [438, 46] width 60 height 16
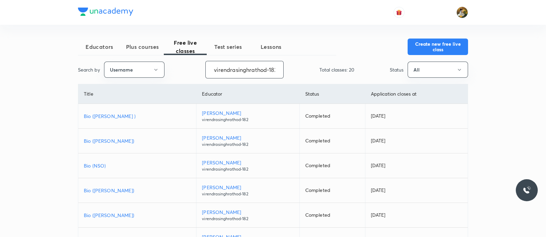
click at [534, 121] on div "Educators Plus courses Free live classes Test series Lessons Create new free li…" at bounding box center [273, 193] width 546 height 386
click at [257, 72] on input "virendrasinghrathod-182" at bounding box center [245, 70] width 78 height 18
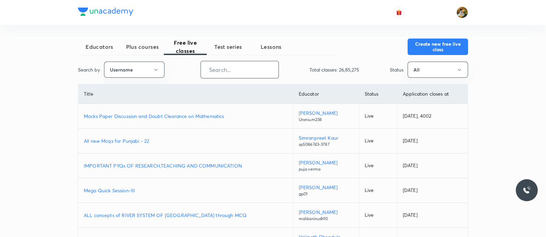
paste input "arpitgupta97"
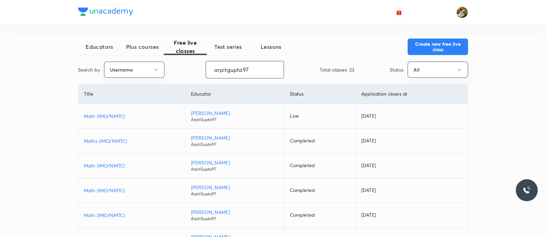
type input "arpitgupta97"
click at [115, 116] on p "Math (IMO/NMTC)" at bounding box center [132, 115] width 96 height 7
click at [433, 44] on button "Create new free live class" at bounding box center [438, 46] width 60 height 16
drag, startPoint x: 261, startPoint y: 68, endPoint x: 193, endPoint y: 86, distance: 69.9
click at [194, 86] on div "Educators Plus courses Free live classes Test series Lessons Create new free li…" at bounding box center [273, 205] width 390 height 335
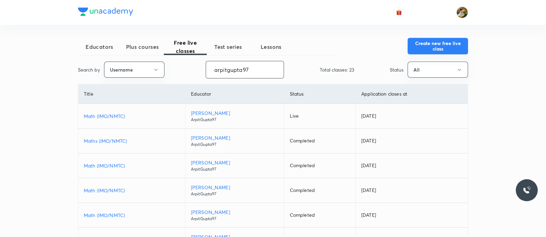
click at [430, 46] on button "Create new free live class" at bounding box center [438, 46] width 60 height 16
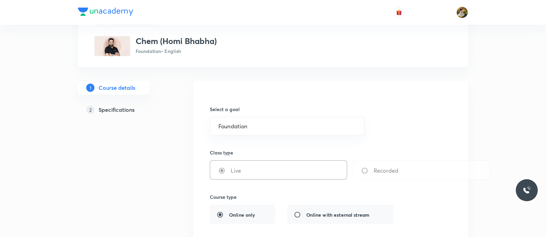
scroll to position [85, 0]
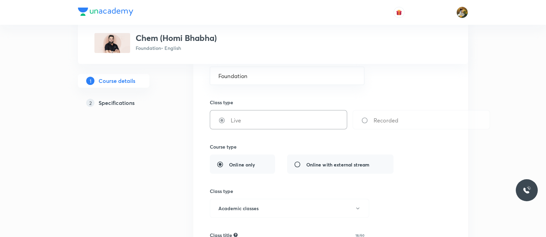
click at [123, 100] on h5 "Specifications" at bounding box center [117, 103] width 36 height 8
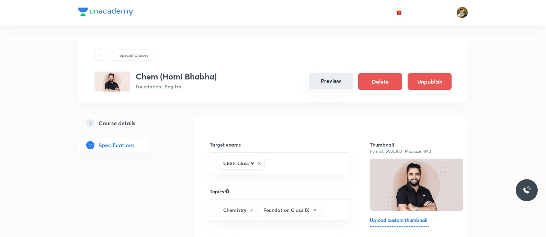
click at [334, 84] on button "Preview" at bounding box center [331, 80] width 44 height 16
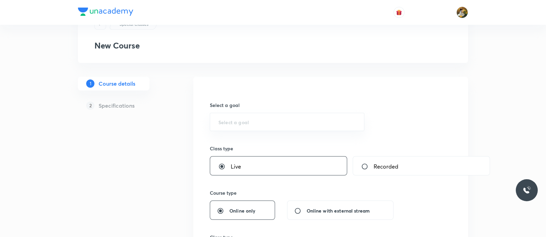
scroll to position [43, 0]
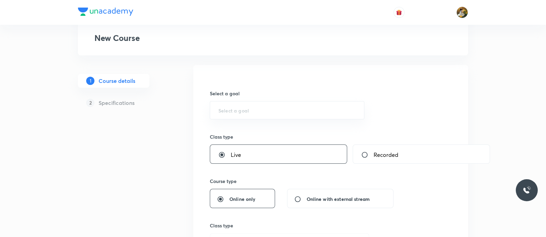
click at [285, 112] on input "text" at bounding box center [286, 110] width 137 height 7
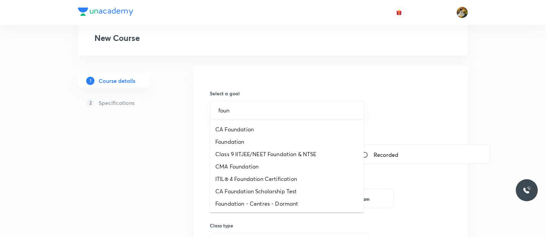
type input "foun"
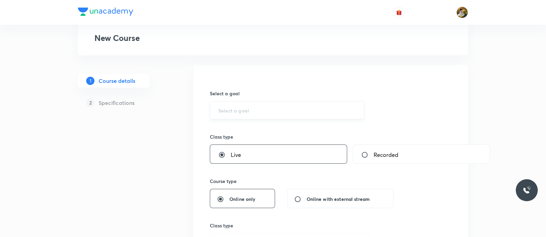
click at [306, 109] on input "text" at bounding box center [286, 110] width 137 height 7
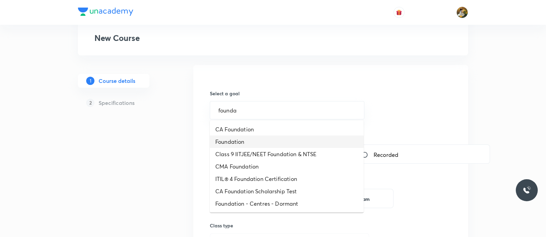
click at [277, 145] on li "Foundation" at bounding box center [287, 141] width 154 height 12
type input "Foundation"
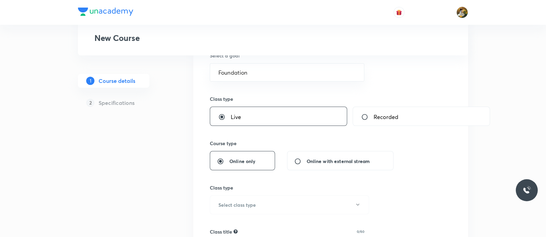
scroll to position [129, 0]
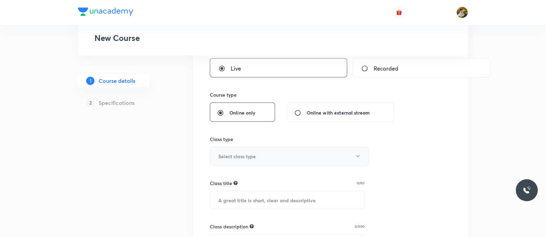
click at [260, 157] on button "Select class type" at bounding box center [289, 156] width 159 height 19
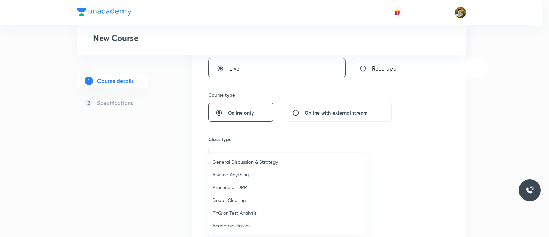
click at [257, 222] on span "Academic classes" at bounding box center [288, 224] width 150 height 7
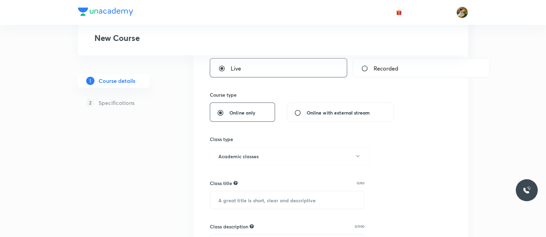
click at [287, 197] on input "text" at bounding box center [287, 200] width 154 height 18
paste input "Chem (NSO)"
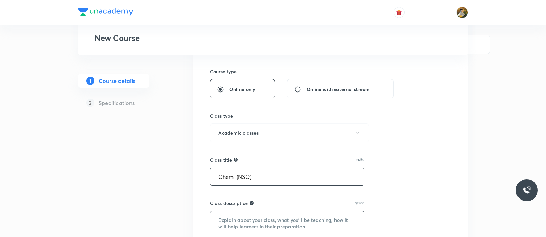
scroll to position [171, 0]
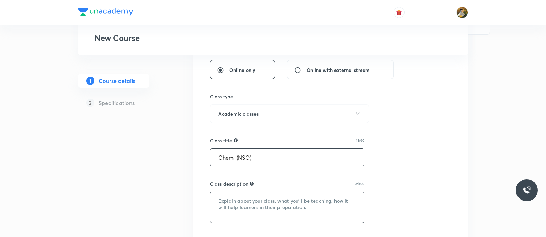
type input "Chem (NSO)"
click at [287, 211] on textarea at bounding box center [287, 207] width 154 height 31
paste textarea ""In this course, [PERSON_NAME] will provide in-depth knowledge of Chemistry. Th…"
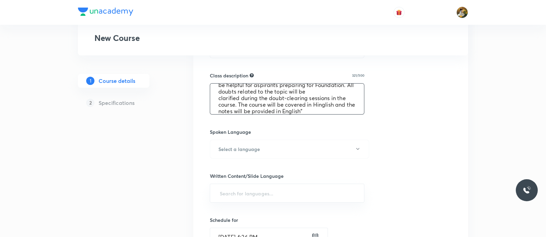
scroll to position [300, 0]
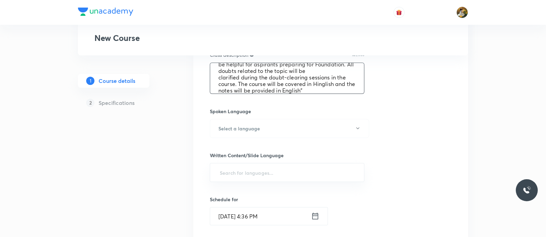
type textarea ""In this course, [PERSON_NAME] will provide in-depth knowledge of Chemistry. Th…"
click at [282, 112] on div "Spoken Language" at bounding box center [287, 110] width 154 height 7
click at [282, 126] on button "Select a language" at bounding box center [289, 128] width 159 height 19
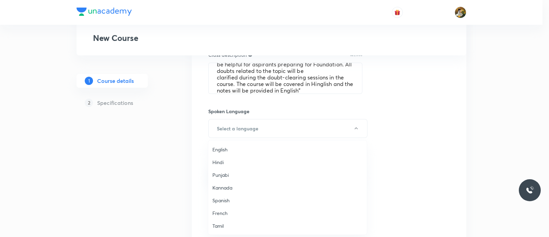
click at [249, 147] on span "English" at bounding box center [288, 149] width 150 height 7
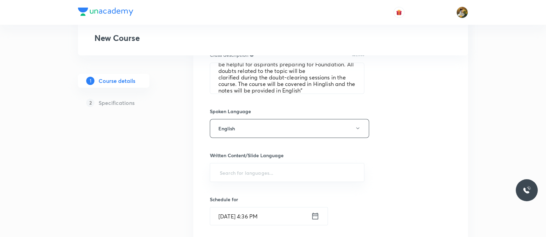
scroll to position [257, 0]
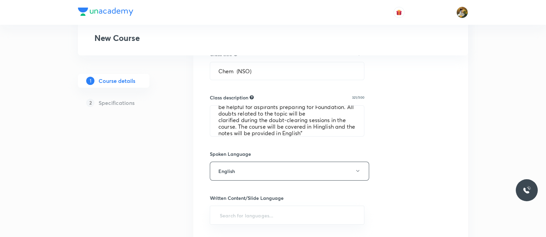
click at [296, 202] on div "Written Content/Slide Language ​" at bounding box center [287, 209] width 154 height 30
click at [296, 208] on input "text" at bounding box center [286, 214] width 137 height 13
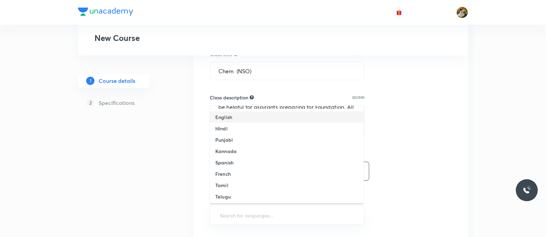
click at [290, 118] on li "English" at bounding box center [287, 116] width 154 height 11
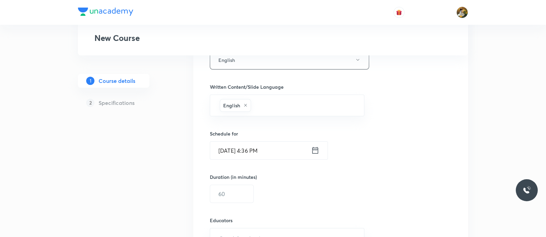
scroll to position [386, 0]
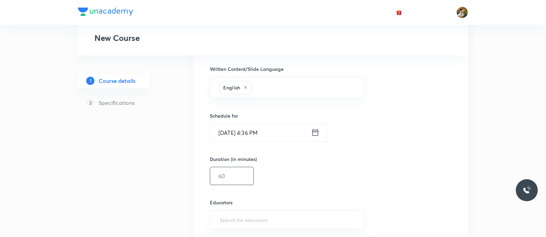
click at [235, 172] on input "text" at bounding box center [231, 176] width 43 height 18
type input "9"
type input "60"
click at [296, 131] on input "Sep 4, 2025, 4:36 PM" at bounding box center [260, 133] width 101 height 18
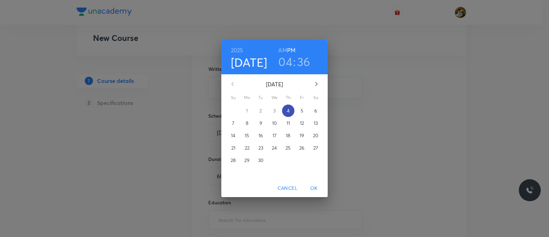
click at [292, 110] on span "4" at bounding box center [288, 110] width 12 height 7
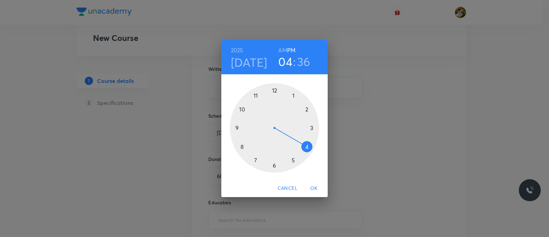
click at [292, 161] on div at bounding box center [274, 127] width 89 height 89
click at [275, 165] on div at bounding box center [274, 127] width 89 height 89
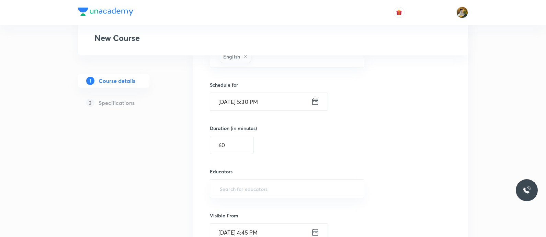
scroll to position [429, 0]
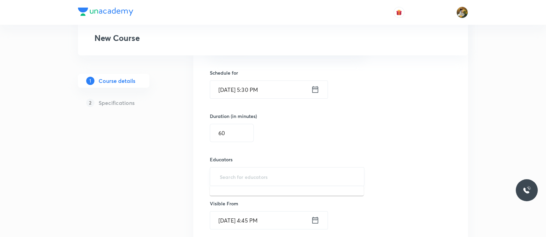
click at [259, 174] on input "text" at bounding box center [286, 176] width 137 height 13
paste input "KiranT-9128"
type input "KiranT-9128"
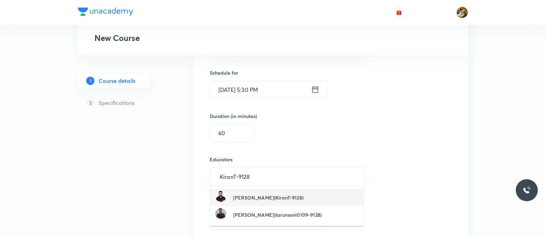
click at [254, 195] on h6 "Kiran Tijore(KiranT-9128)" at bounding box center [268, 197] width 70 height 7
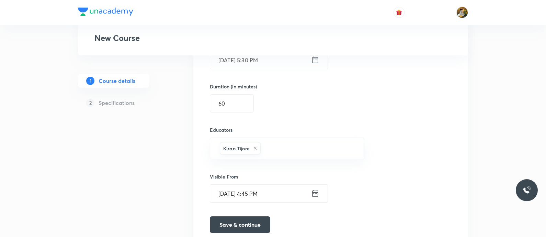
scroll to position [472, 0]
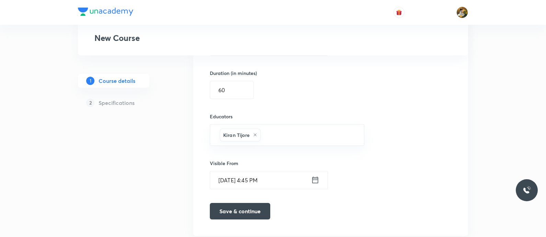
click at [290, 178] on input "Sep 4, 2025, 4:45 PM" at bounding box center [260, 180] width 101 height 18
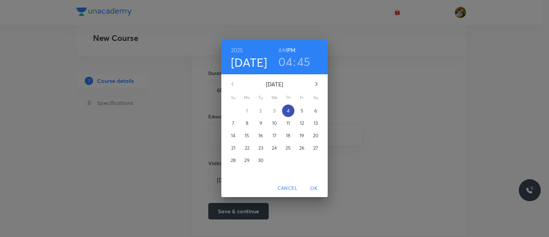
click at [288, 110] on p "4" at bounding box center [288, 110] width 3 height 7
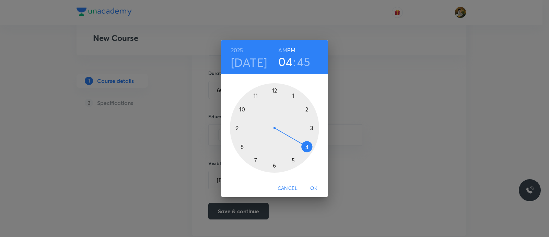
click at [306, 148] on div at bounding box center [274, 127] width 89 height 89
click at [353, 105] on div "2025 Sep 4 04 : 45 AM PM 00 05 10 15 20 25 30 35 40 45 50 55 Cancel OK" at bounding box center [274, 118] width 549 height 237
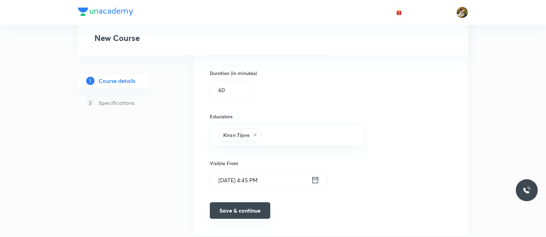
click at [252, 206] on button "Save & continue" at bounding box center [240, 210] width 60 height 16
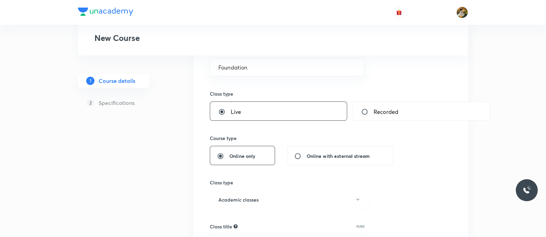
type input "Chem (NSO)"
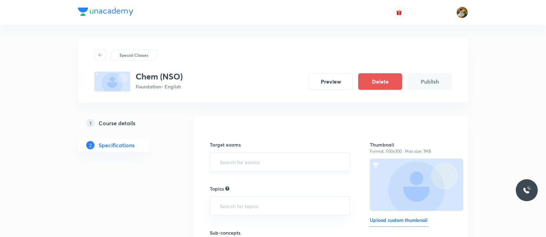
click at [320, 157] on input "text" at bounding box center [279, 161] width 123 height 13
type input "f"
type input "class"
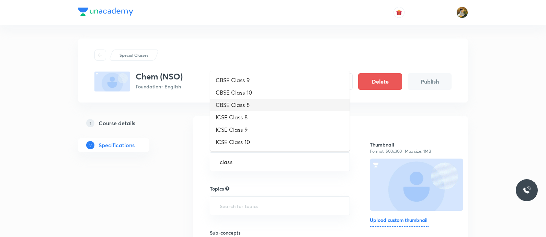
click at [274, 106] on li "CBSE Class 8" at bounding box center [279, 105] width 139 height 12
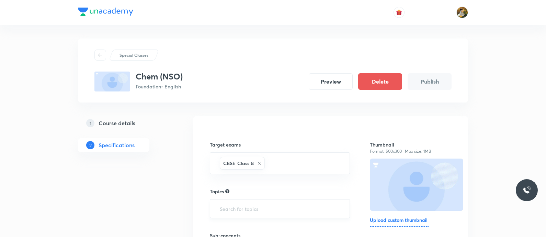
click at [285, 208] on input "text" at bounding box center [279, 208] width 123 height 13
type input "chem"
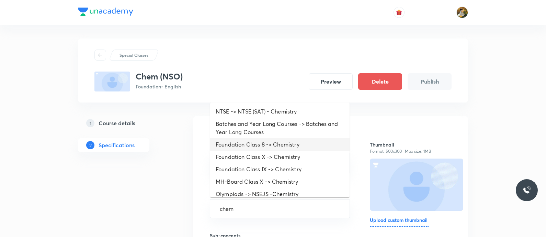
click at [287, 144] on li "Foundation Class 8 -> Chemistry" at bounding box center [279, 144] width 139 height 12
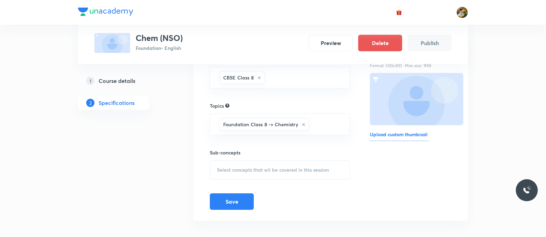
click at [280, 162] on div "Select concepts that wil be covered in this session" at bounding box center [280, 169] width 140 height 19
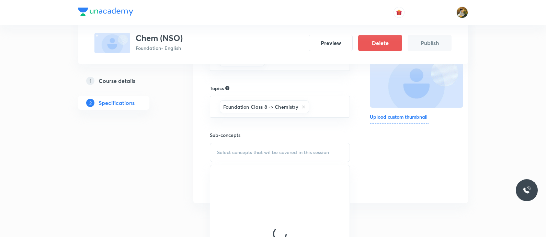
scroll to position [129, 0]
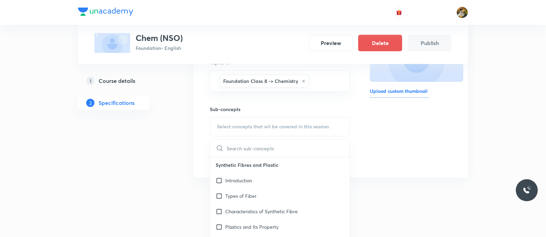
click at [254, 177] on div "Introduction" at bounding box center [279, 179] width 139 height 15
checkbox input "true"
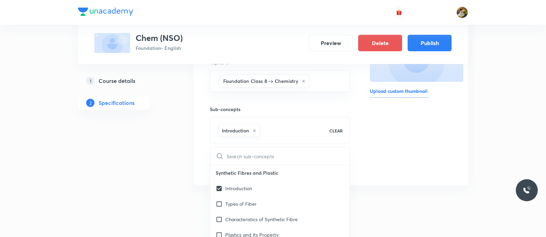
click at [404, 132] on div "Thumbnail Format: 500x300 · Max size: 1MB Upload custom thumbnail" at bounding box center [411, 86] width 82 height 176
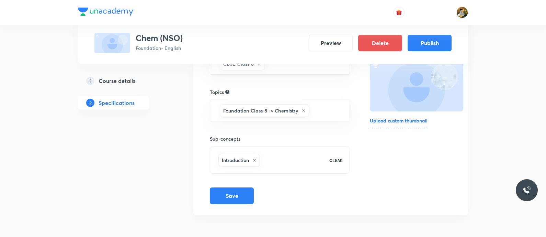
scroll to position [98, 0]
click at [237, 198] on button "Save" at bounding box center [232, 195] width 44 height 16
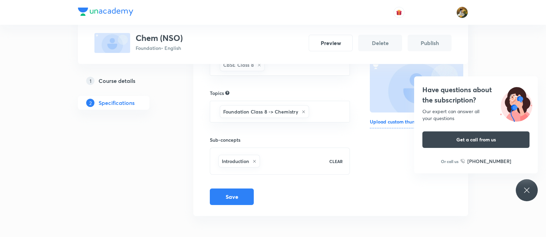
click at [519, 187] on div "Have questions about the subscription? Our expert can answer all your questions…" at bounding box center [527, 190] width 22 height 22
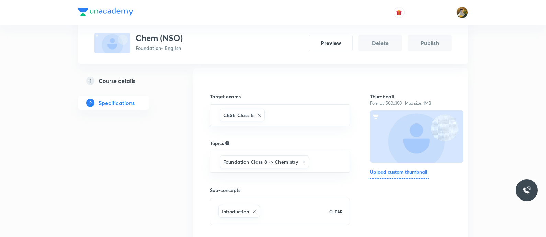
scroll to position [0, 0]
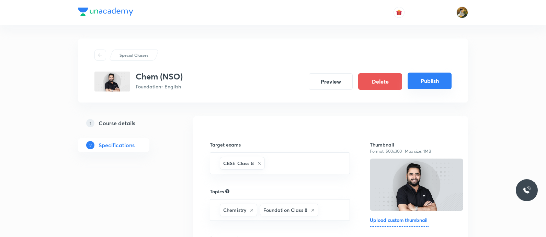
click at [422, 76] on button "Publish" at bounding box center [430, 80] width 44 height 16
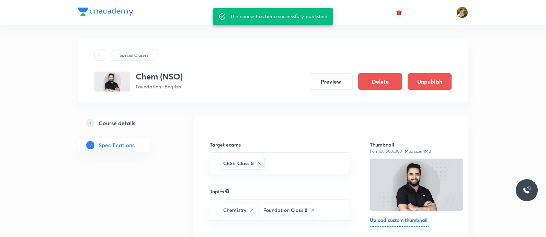
click at [127, 124] on h5 "Course details" at bounding box center [117, 123] width 37 height 8
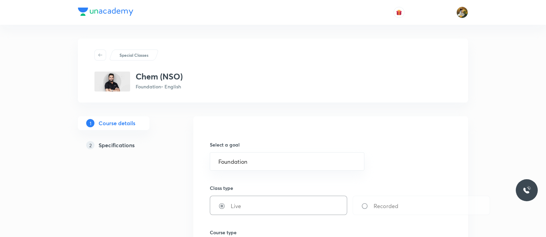
click at [128, 148] on h5 "Specifications" at bounding box center [117, 145] width 36 height 8
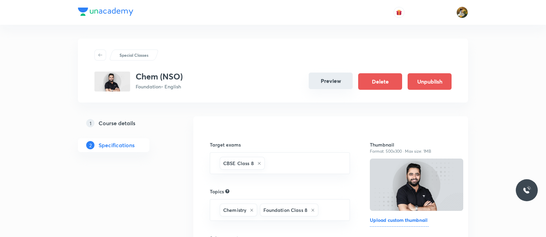
click at [331, 83] on button "Preview" at bounding box center [331, 80] width 44 height 16
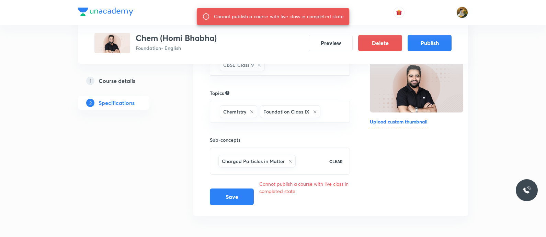
scroll to position [55, 0]
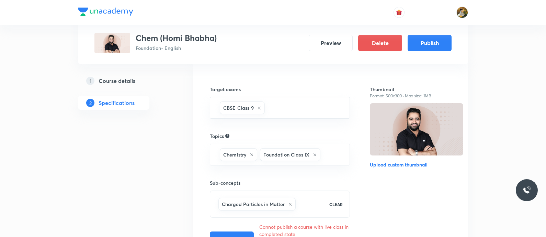
click at [119, 82] on h5 "Course details" at bounding box center [117, 81] width 37 height 8
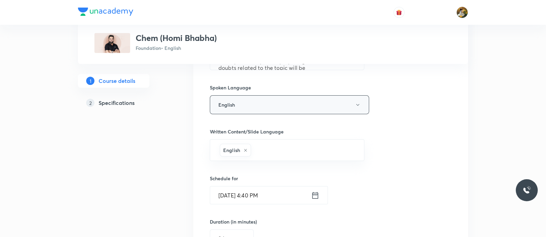
scroll to position [386, 0]
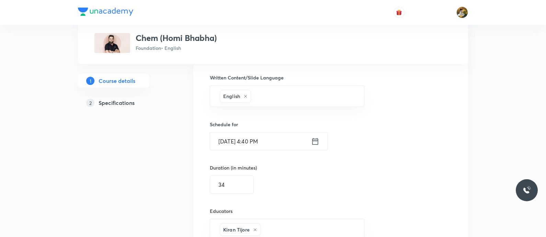
click at [303, 142] on input "Sep 4, 2025, 4:40 PM" at bounding box center [260, 141] width 101 height 18
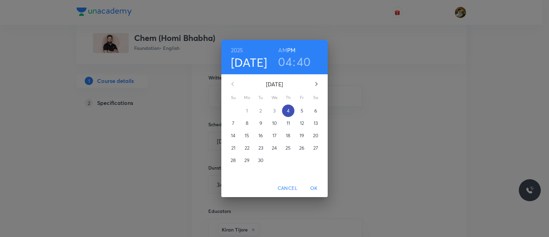
click at [290, 109] on span "4" at bounding box center [288, 110] width 12 height 7
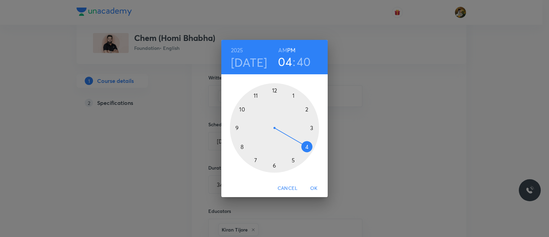
click at [309, 148] on div at bounding box center [274, 127] width 89 height 89
click at [235, 123] on div at bounding box center [274, 127] width 89 height 89
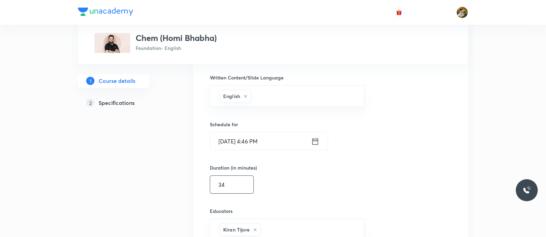
click at [232, 186] on input "34" at bounding box center [231, 184] width 43 height 18
type input "3"
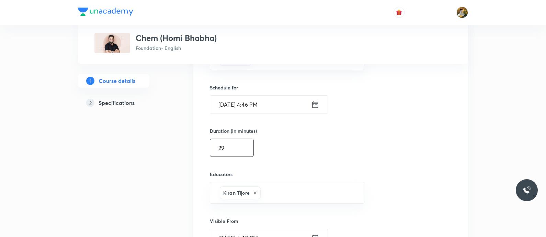
scroll to position [472, 0]
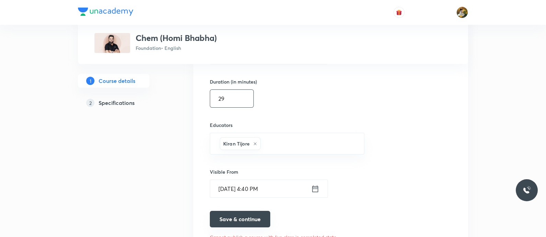
type input "29"
click at [245, 220] on button "Save & continue" at bounding box center [240, 218] width 60 height 16
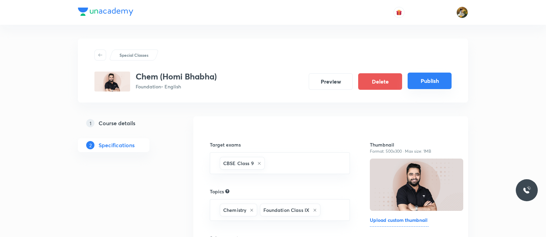
click at [428, 78] on button "Publish" at bounding box center [430, 80] width 44 height 16
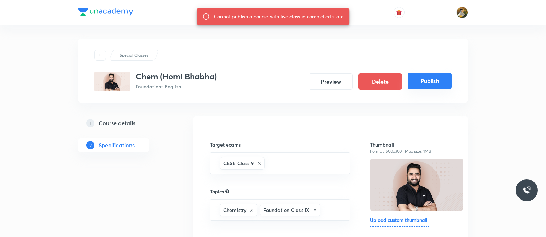
click at [435, 78] on button "Publish" at bounding box center [430, 80] width 44 height 16
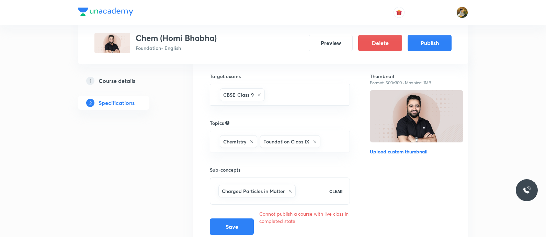
scroll to position [55, 0]
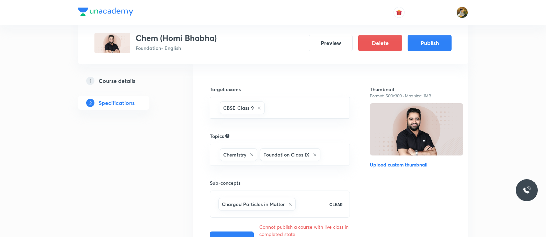
click at [132, 83] on h5 "Course details" at bounding box center [117, 81] width 37 height 8
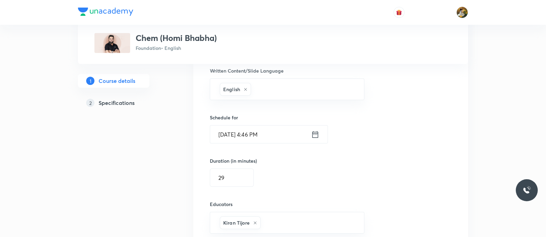
scroll to position [472, 0]
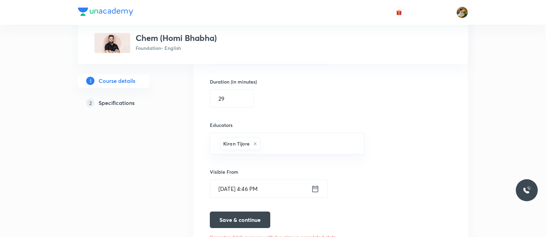
click at [300, 185] on input "Aug 25, 2025, 4:46 PM" at bounding box center [260, 189] width 101 height 18
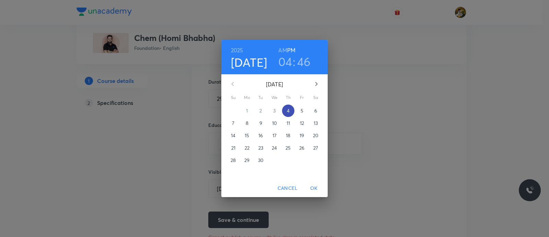
click at [289, 108] on p "4" at bounding box center [288, 110] width 3 height 7
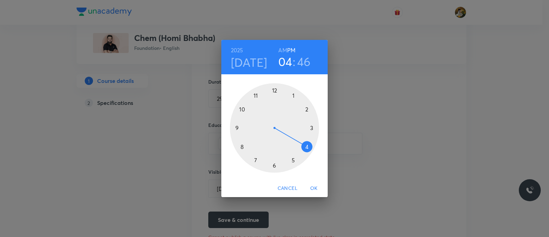
click at [305, 146] on div at bounding box center [274, 127] width 89 height 89
click at [240, 107] on div at bounding box center [274, 127] width 89 height 89
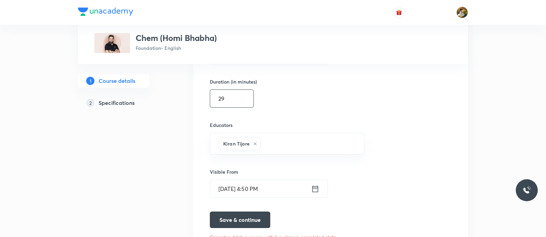
click at [231, 97] on input "29" at bounding box center [231, 99] width 43 height 18
type input "2"
type input "25"
click at [242, 212] on button "Save & continue" at bounding box center [240, 218] width 60 height 16
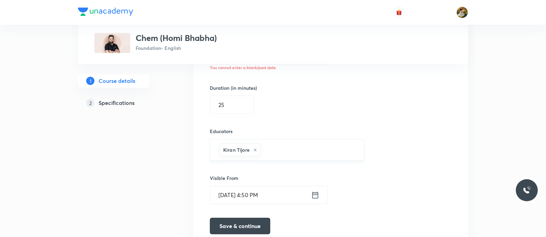
scroll to position [429, 0]
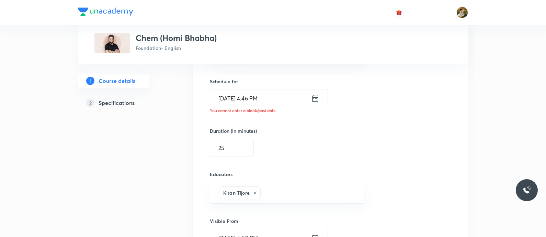
click at [284, 89] on input "Sep 4, 2025, 4:46 PM" at bounding box center [260, 98] width 101 height 18
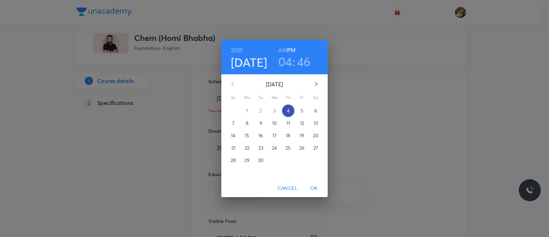
click at [287, 111] on span "4" at bounding box center [288, 110] width 12 height 7
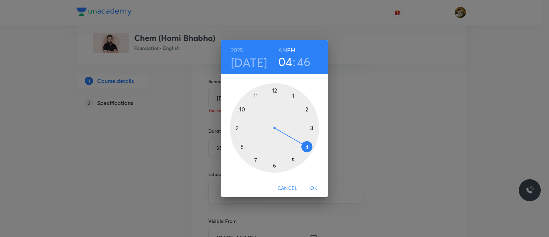
click at [308, 147] on div at bounding box center [274, 127] width 89 height 89
click at [242, 107] on div at bounding box center [274, 127] width 89 height 89
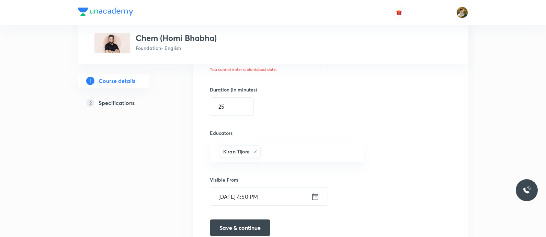
scroll to position [472, 0]
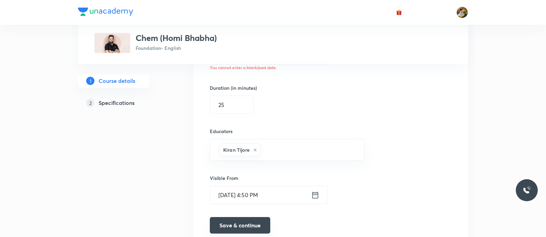
click at [228, 222] on button "Save & continue" at bounding box center [240, 225] width 60 height 16
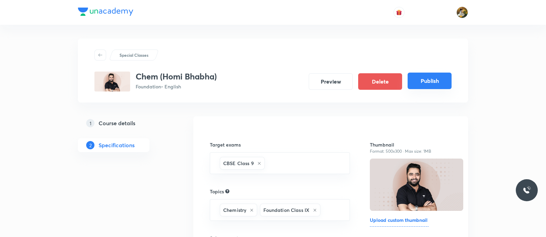
click at [427, 77] on button "Publish" at bounding box center [430, 80] width 44 height 16
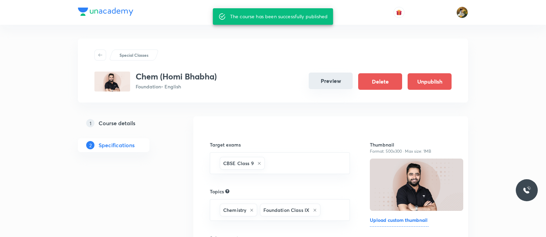
click at [333, 79] on button "Preview" at bounding box center [331, 80] width 44 height 16
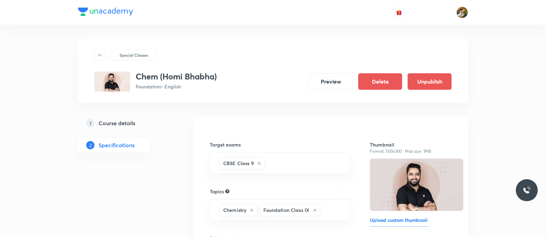
click at [124, 120] on h5 "Course details" at bounding box center [117, 123] width 37 height 8
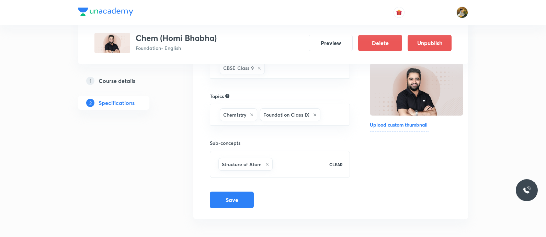
scroll to position [98, 0]
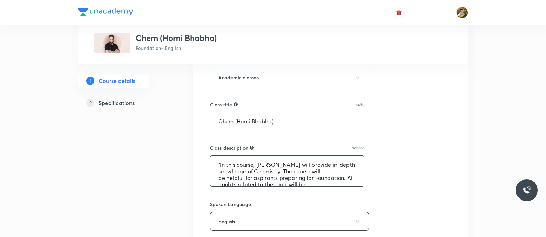
scroll to position [26, 0]
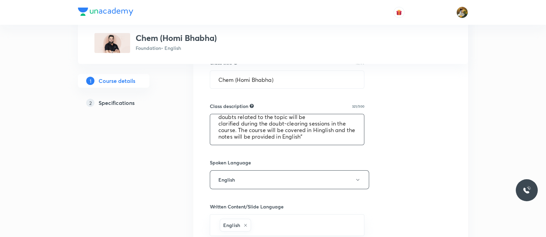
drag, startPoint x: 216, startPoint y: 207, endPoint x: 373, endPoint y: 244, distance: 161.5
click at [373, 236] on html "Special Classes Chem ([PERSON_NAME]) Foundation • English 1 Course details 2 Sp…" at bounding box center [273, 109] width 546 height 733
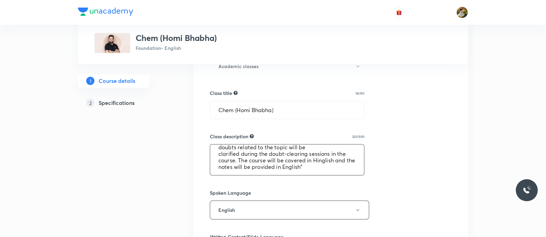
scroll to position [227, 0]
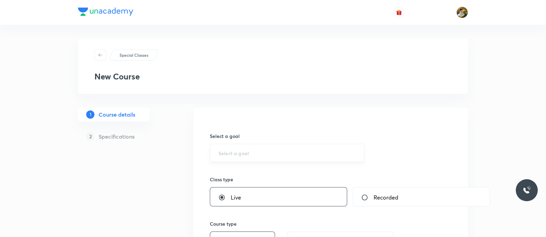
click at [273, 154] on input "text" at bounding box center [286, 152] width 137 height 7
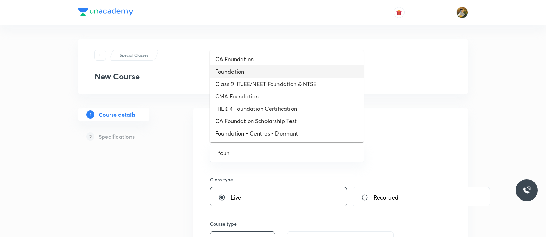
click at [267, 71] on li "Foundation" at bounding box center [287, 71] width 154 height 12
type input "Foundation"
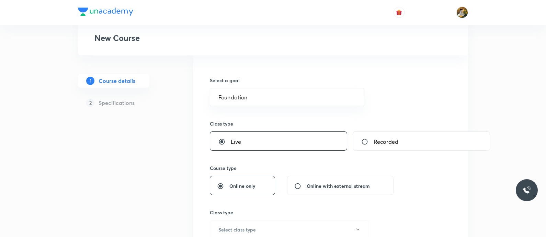
scroll to position [85, 0]
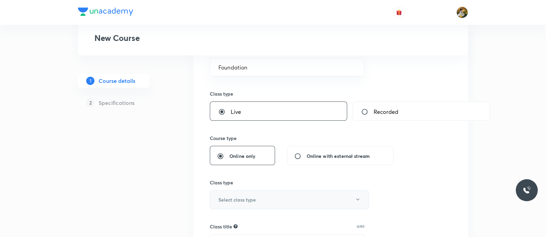
click at [263, 203] on button "Select class type" at bounding box center [289, 199] width 159 height 19
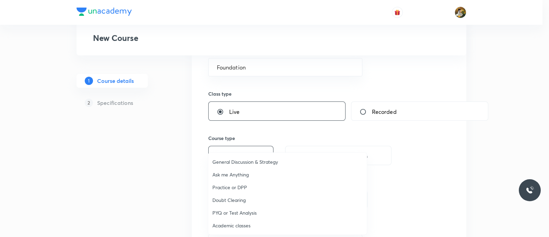
click at [225, 228] on span "Academic classes" at bounding box center [288, 224] width 150 height 7
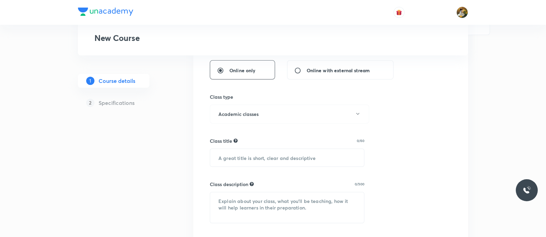
scroll to position [171, 0]
click at [291, 158] on input "text" at bounding box center [287, 157] width 154 height 18
paste input "Phy ([PERSON_NAME]/ (NSO))"
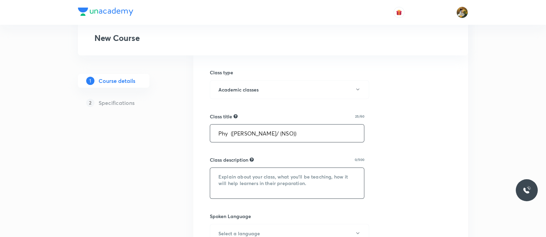
scroll to position [215, 0]
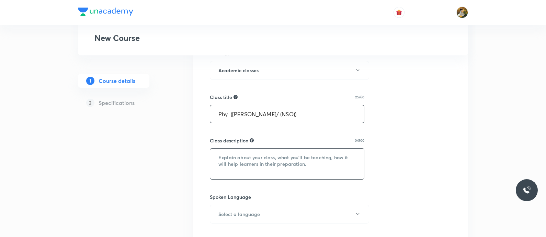
type input "Phy ([PERSON_NAME]/ (NSO))"
click at [297, 161] on textarea at bounding box center [287, 163] width 154 height 31
paste textarea ""In this course, [PERSON_NAME] will provide in-depth knowledge of Physics. The …"
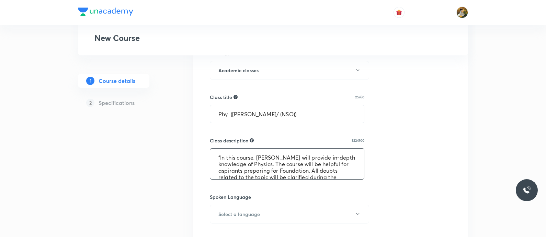
scroll to position [21, 0]
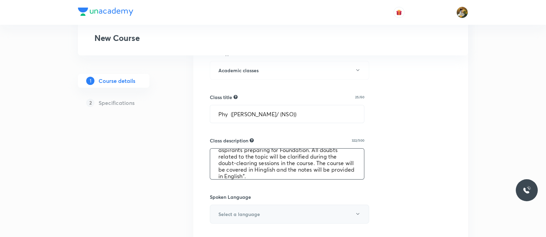
type textarea ""In this course, [PERSON_NAME] will provide in-depth knowledge of Physics. The …"
click at [279, 216] on button "Select a language" at bounding box center [289, 213] width 159 height 19
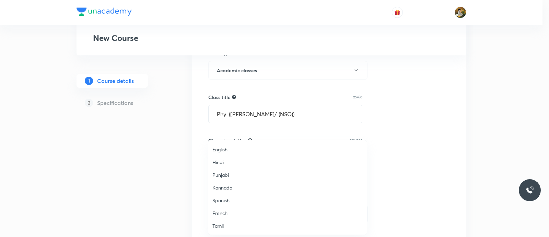
click at [237, 152] on span "English" at bounding box center [288, 149] width 150 height 7
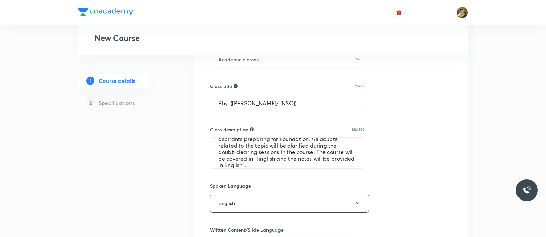
scroll to position [257, 0]
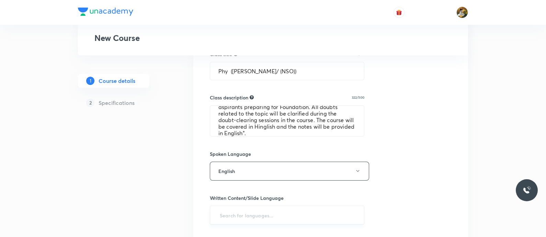
click at [255, 212] on input "text" at bounding box center [286, 214] width 137 height 13
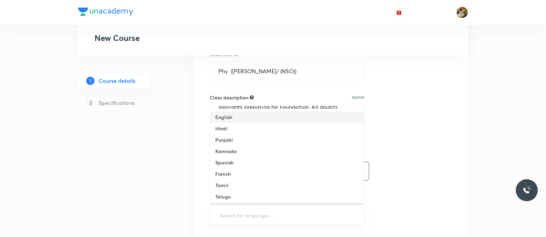
click at [246, 117] on li "English" at bounding box center [287, 116] width 154 height 11
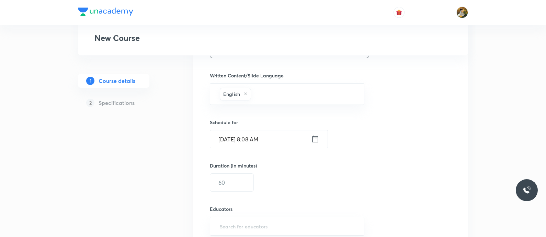
scroll to position [386, 0]
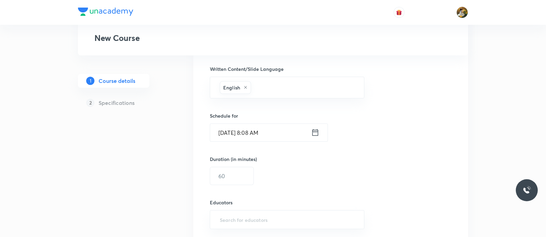
click at [265, 129] on input "Sep 4, 2025, 8:08 AM" at bounding box center [260, 133] width 101 height 18
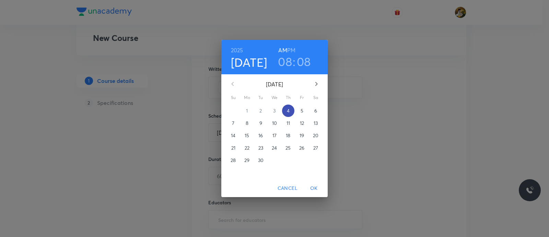
click at [288, 112] on p "4" at bounding box center [288, 110] width 3 height 7
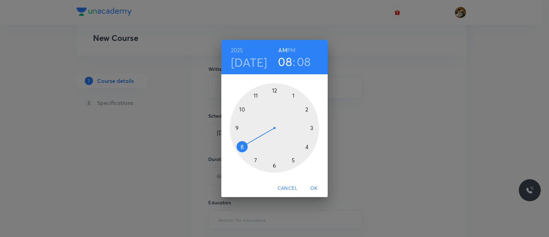
click at [276, 163] on div at bounding box center [274, 127] width 89 height 89
click at [236, 126] on div at bounding box center [274, 127] width 89 height 89
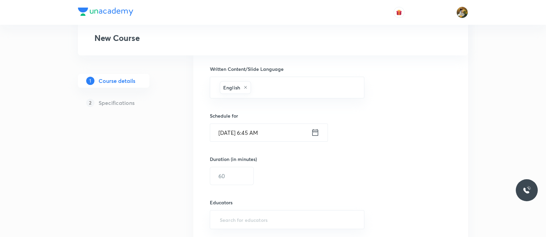
click at [280, 128] on input "Sep 4, 2025, 6:45 AM" at bounding box center [260, 133] width 101 height 18
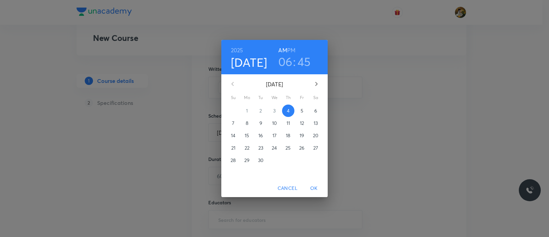
click at [291, 49] on h6 "PM" at bounding box center [291, 50] width 8 height 10
click at [311, 190] on span "OK" at bounding box center [314, 188] width 16 height 9
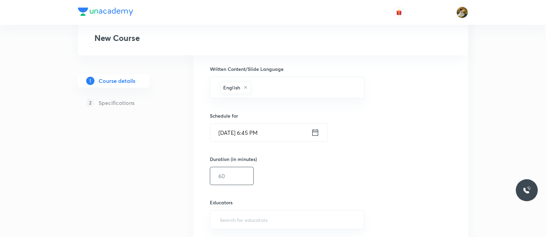
click at [238, 174] on input "text" at bounding box center [231, 176] width 43 height 18
click at [264, 226] on div "​" at bounding box center [287, 219] width 154 height 19
type input "60"
paste input "unacademy-user-hxdjz0zqyzy5"
type input "unacademy-user-hxdjz0zqyzy5"
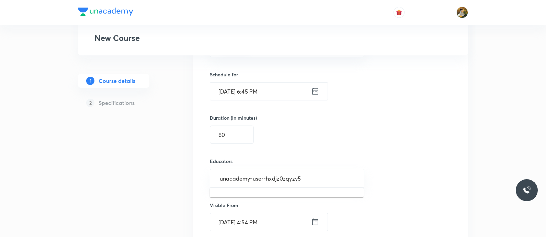
scroll to position [429, 0]
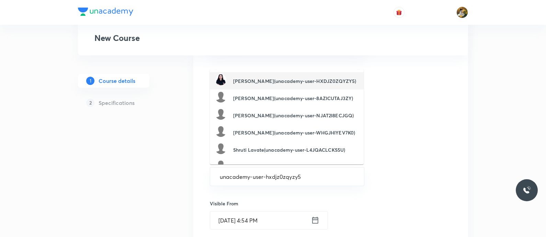
click at [268, 81] on h6 "Ashwini Raut(unacademy-user-HXDJZ0ZQYZY5)" at bounding box center [294, 80] width 123 height 7
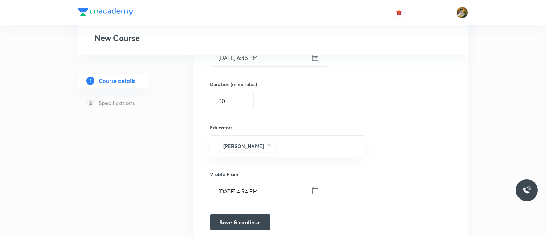
scroll to position [491, 0]
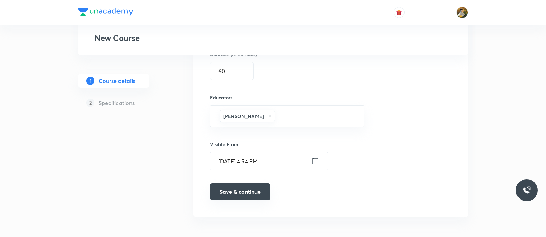
click at [243, 183] on button "Save & continue" at bounding box center [240, 191] width 60 height 16
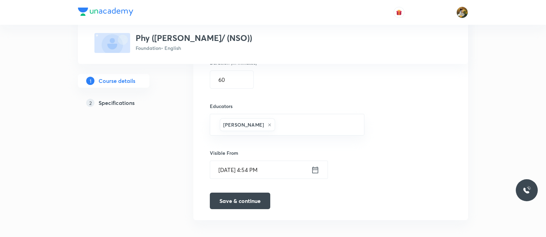
type input "Phy (Homi Bhabha/ (NSO))"
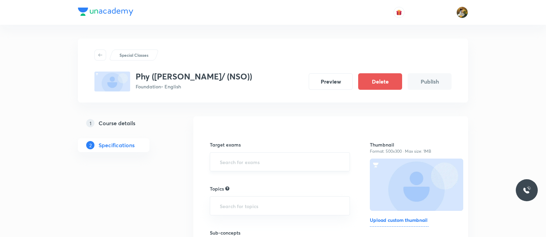
click at [289, 160] on input "text" at bounding box center [279, 161] width 123 height 13
type input "class"
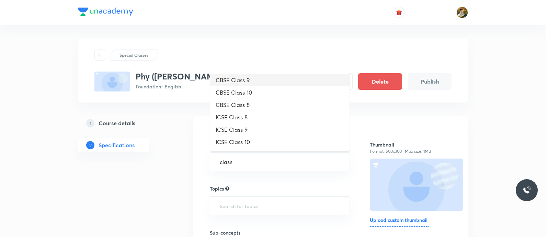
click at [239, 78] on li "CBSE Class 9" at bounding box center [279, 80] width 139 height 12
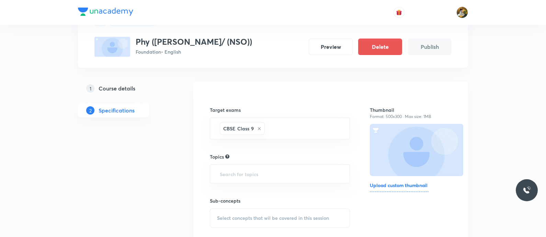
scroll to position [43, 0]
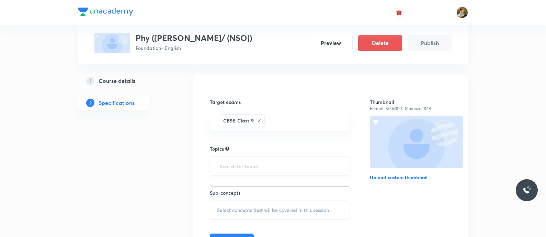
click at [248, 165] on input "text" at bounding box center [279, 165] width 123 height 13
type input "phy"
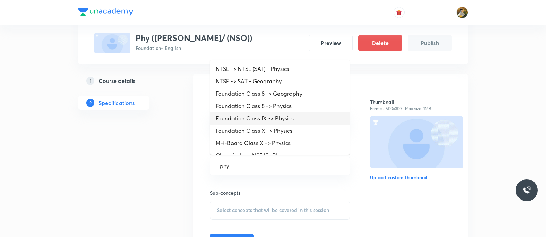
click at [284, 118] on li "Foundation Class IX -> Physics" at bounding box center [279, 118] width 139 height 12
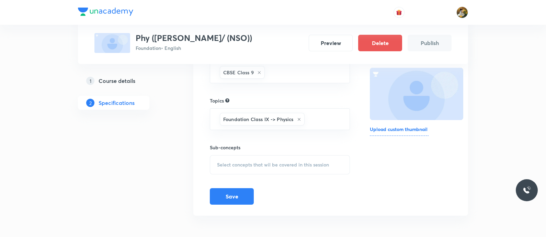
click at [264, 157] on div "Select concepts that wil be covered in this session" at bounding box center [280, 164] width 140 height 19
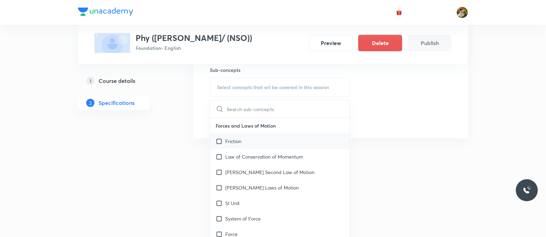
click at [242, 139] on div "Friction" at bounding box center [279, 140] width 139 height 15
checkbox input "true"
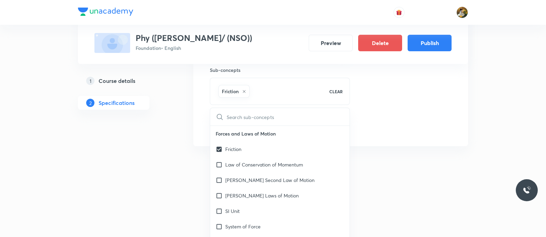
click at [398, 120] on div "Thumbnail Format: 500x300 · Max size: 1MB Upload custom thumbnail" at bounding box center [411, 47] width 82 height 176
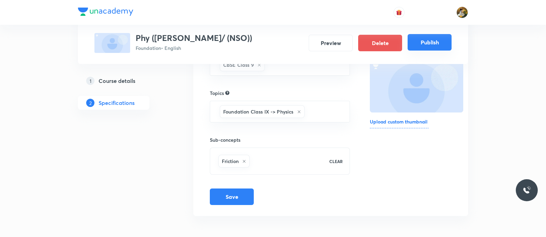
click at [430, 38] on button "Publish" at bounding box center [430, 42] width 44 height 16
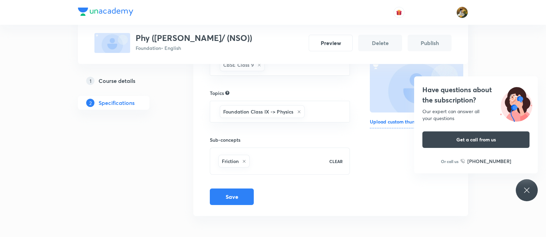
click at [520, 191] on div "Have questions about the subscription? Our expert can answer all your questions…" at bounding box center [527, 190] width 22 height 22
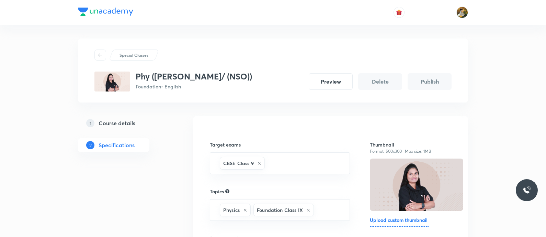
scroll to position [0, 0]
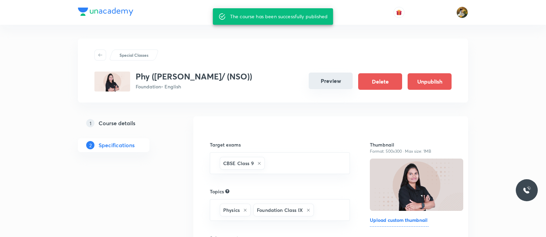
click at [330, 82] on button "Preview" at bounding box center [331, 80] width 44 height 16
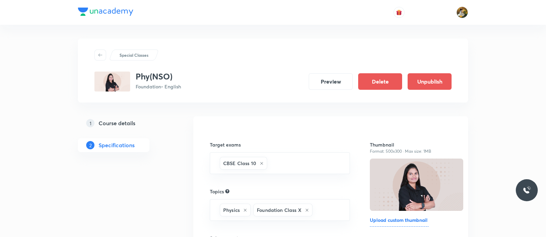
scroll to position [98, 0]
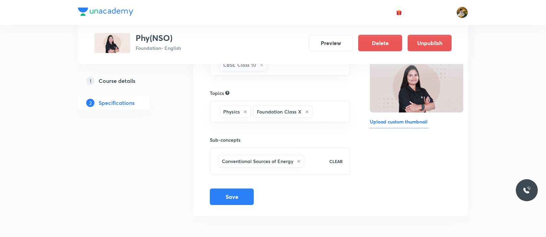
click at [123, 83] on h5 "Course details" at bounding box center [117, 81] width 37 height 8
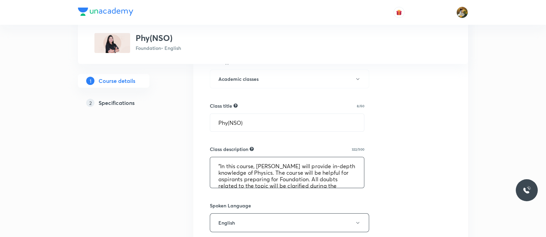
scroll to position [26, 0]
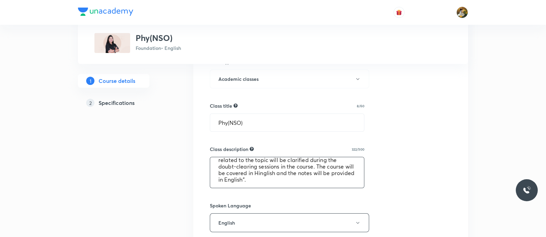
drag, startPoint x: 211, startPoint y: 164, endPoint x: 356, endPoint y: 190, distance: 147.1
click at [356, 190] on div "Select a goal Foundation ​ Class type Live Recorded Course type Online only Onl…" at bounding box center [331, 198] width 242 height 573
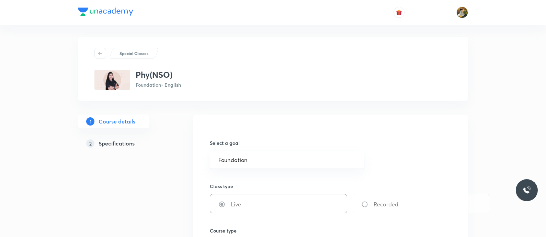
scroll to position [0, 0]
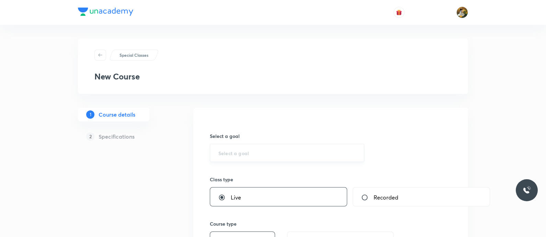
click at [243, 155] on input "text" at bounding box center [286, 152] width 137 height 7
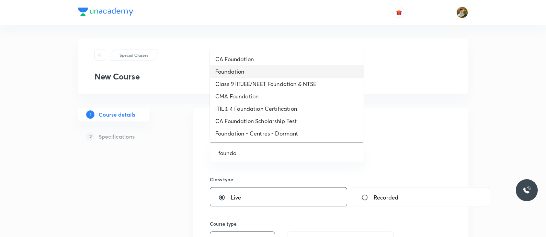
click at [242, 72] on li "Foundation" at bounding box center [287, 71] width 154 height 12
type input "Foundation"
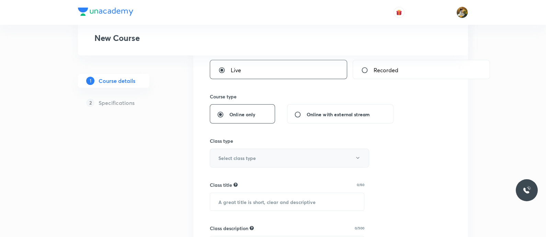
scroll to position [129, 0]
click at [287, 155] on button "Select class type" at bounding box center [289, 156] width 159 height 19
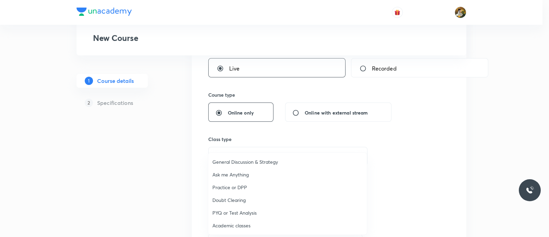
click at [243, 226] on span "Academic classes" at bounding box center [288, 224] width 150 height 7
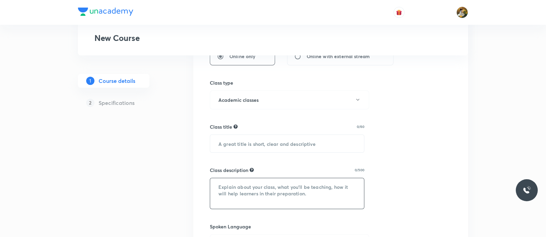
scroll to position [215, 0]
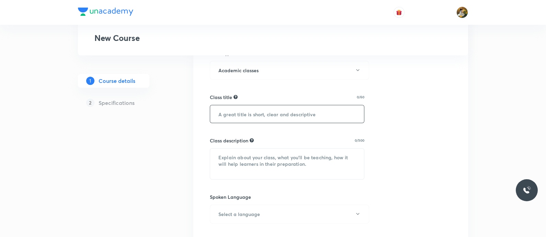
click at [292, 109] on input "text" at bounding box center [287, 114] width 154 height 18
paste input "virendrasinghrathod-182"
type input "virendrasinghrathod-182"
paste input "Bio (Homi Bhabha)"
type input "Bio (Homi Bhabha)"
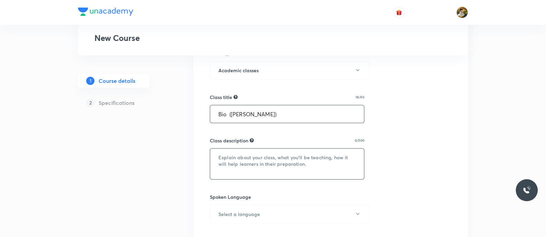
click at [275, 158] on textarea at bounding box center [287, 163] width 154 height 31
paste textarea ""In this course, Virendra Singh Rathod will provide in-depth knowledge of Biolo…"
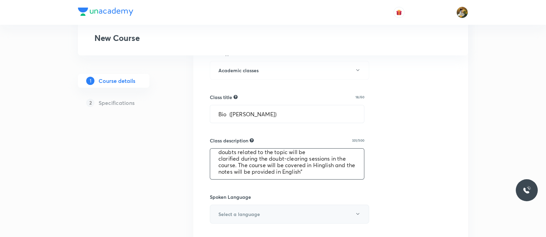
scroll to position [26, 0]
type textarea ""In this course, Virendra Singh Rathod will provide in-depth knowledge of Biolo…"
click at [273, 218] on button "Select a language" at bounding box center [289, 213] width 159 height 19
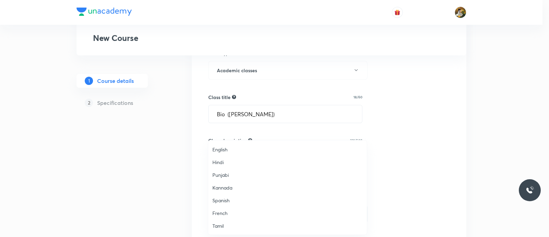
click at [240, 150] on span "English" at bounding box center [288, 149] width 150 height 7
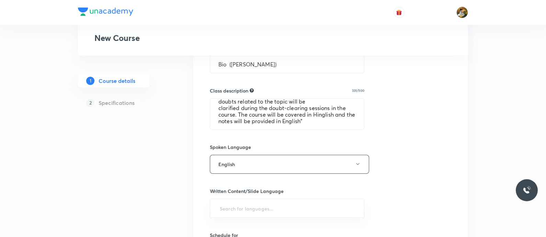
scroll to position [343, 0]
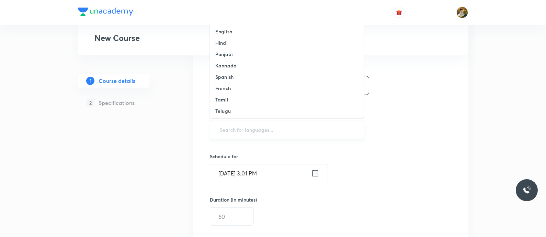
click at [289, 131] on input "text" at bounding box center [286, 129] width 137 height 13
click at [237, 30] on li "English" at bounding box center [287, 31] width 154 height 11
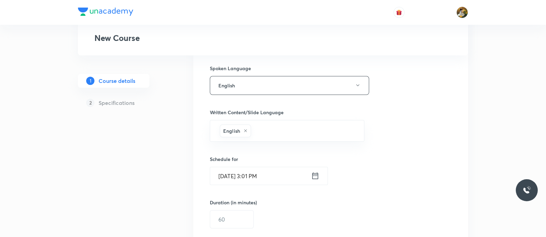
click at [259, 181] on input "Sep 4, 2025, 3:01 PM" at bounding box center [260, 176] width 101 height 18
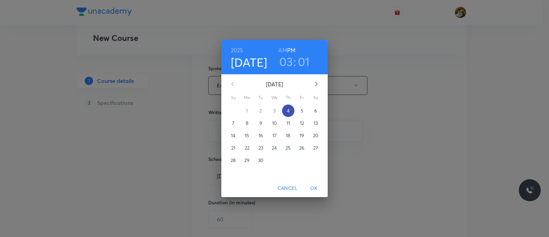
click at [287, 109] on p "4" at bounding box center [288, 110] width 3 height 7
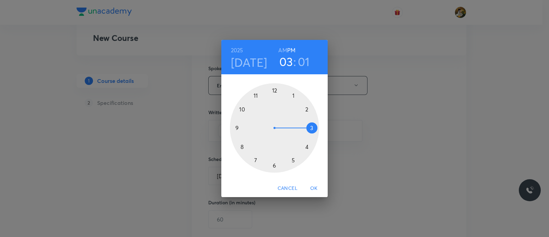
click at [291, 160] on div at bounding box center [274, 127] width 89 height 89
click at [273, 165] on div at bounding box center [274, 127] width 89 height 89
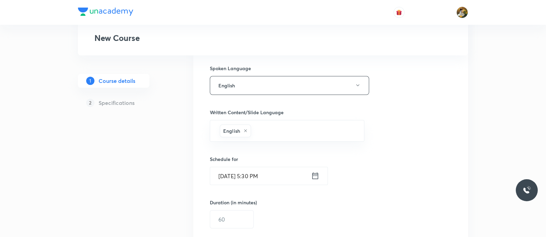
scroll to position [429, 0]
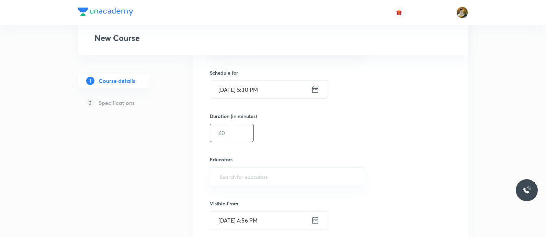
click at [239, 133] on input "text" at bounding box center [231, 133] width 43 height 18
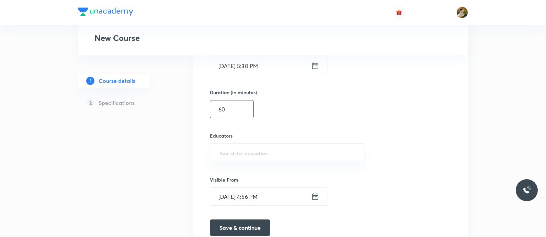
scroll to position [472, 0]
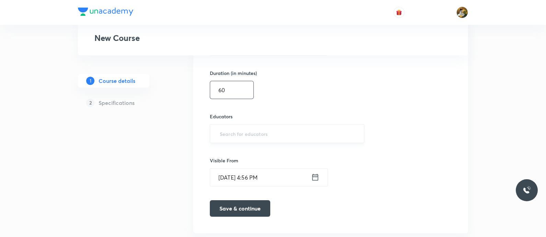
type input "60"
click at [257, 127] on input "text" at bounding box center [286, 133] width 137 height 13
paste input "virendrasinghrathod-182"
type input "virendrasinghrathod-182"
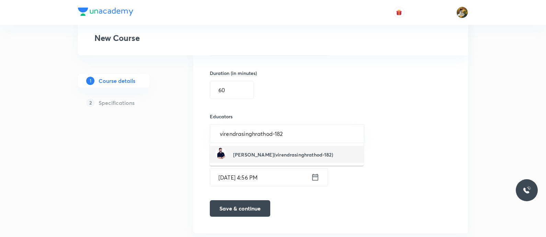
click at [261, 156] on h6 "Virendra Singh(virendrasinghrathod-182)" at bounding box center [283, 154] width 100 height 7
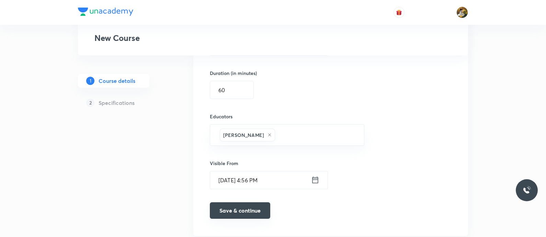
click at [253, 206] on button "Save & continue" at bounding box center [240, 210] width 60 height 16
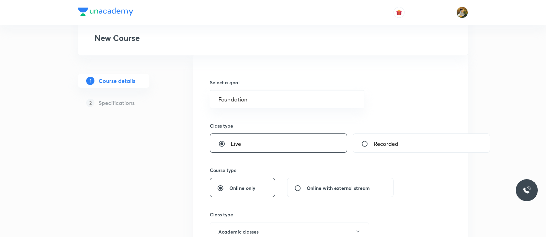
scroll to position [0, 0]
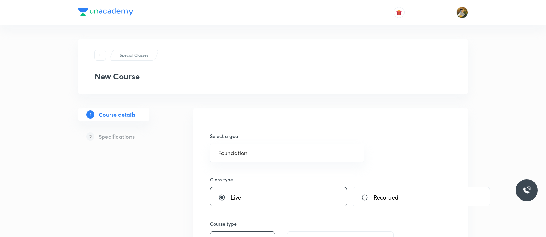
type input "Bio (Homi Bhabha)"
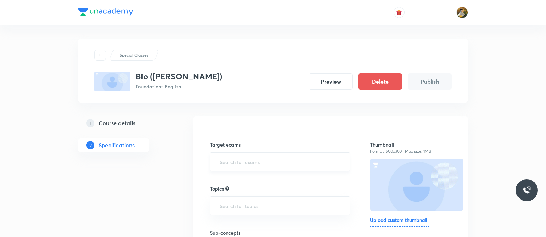
click at [305, 166] on input "text" at bounding box center [279, 161] width 123 height 13
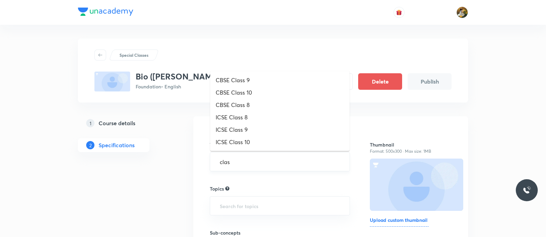
type input "class"
click at [273, 80] on li "CBSE Class 9" at bounding box center [279, 80] width 139 height 12
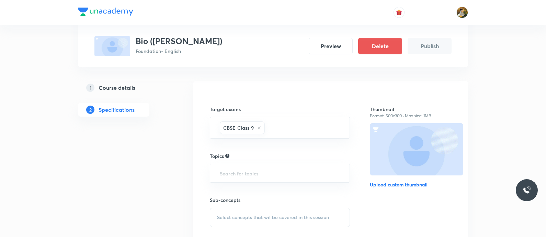
scroll to position [43, 0]
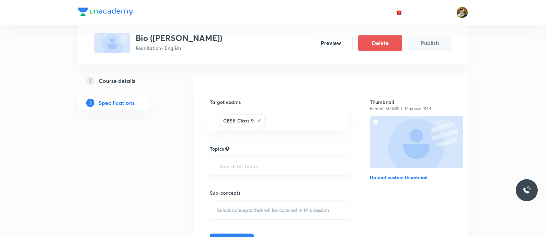
click at [284, 165] on input "text" at bounding box center [279, 165] width 123 height 13
type input "bio"
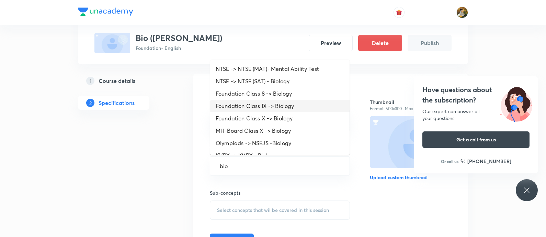
click at [300, 110] on li "Foundation Class IX -> Biology" at bounding box center [279, 106] width 139 height 12
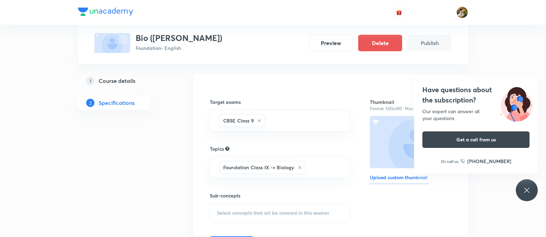
click at [296, 212] on span "Select concepts that wil be covered in this session" at bounding box center [273, 212] width 112 height 5
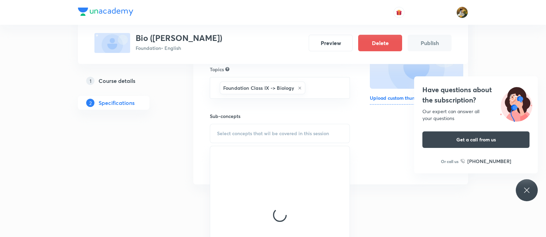
scroll to position [129, 0]
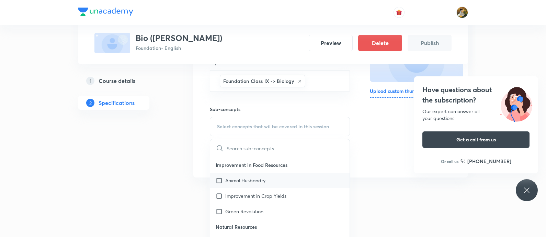
click at [296, 181] on div "Animal Husbandry" at bounding box center [279, 179] width 139 height 15
checkbox input "true"
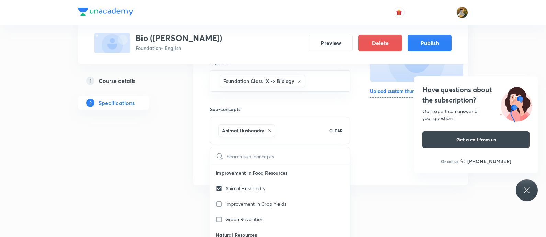
click at [378, 150] on div "Thumbnail Format: 500x300 · Max size: 1MB Upload custom thumbnail" at bounding box center [411, 86] width 82 height 176
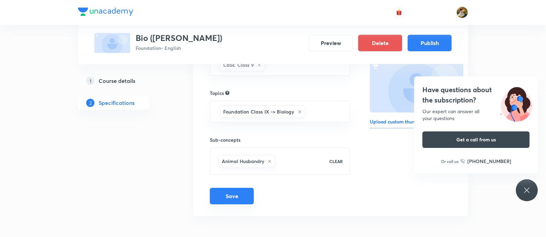
click at [230, 191] on button "Save" at bounding box center [232, 195] width 44 height 16
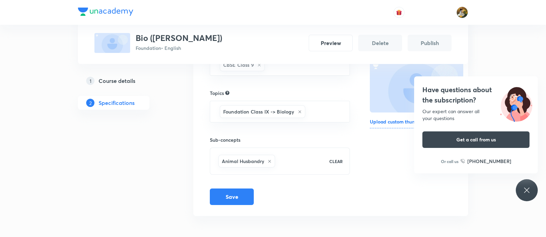
click at [524, 190] on icon at bounding box center [527, 190] width 8 height 8
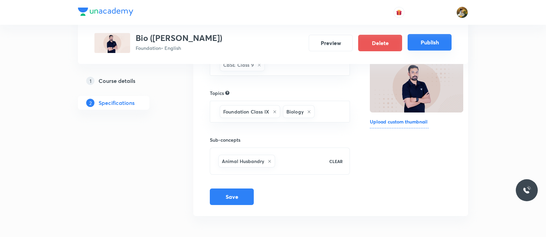
click at [443, 44] on button "Publish" at bounding box center [430, 42] width 44 height 16
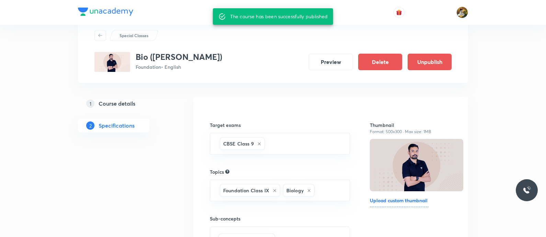
scroll to position [0, 0]
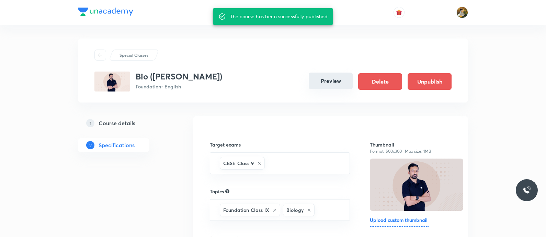
click at [338, 82] on button "Preview" at bounding box center [331, 80] width 44 height 16
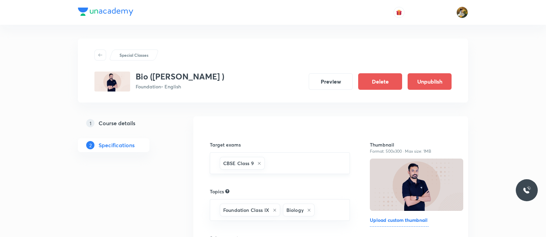
scroll to position [43, 0]
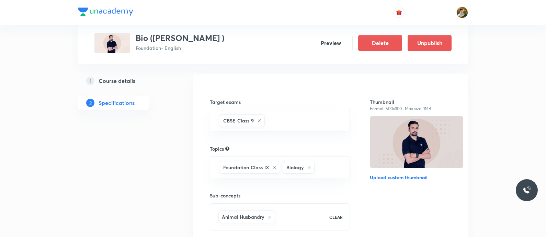
click at [118, 78] on h5 "Course details" at bounding box center [117, 81] width 37 height 8
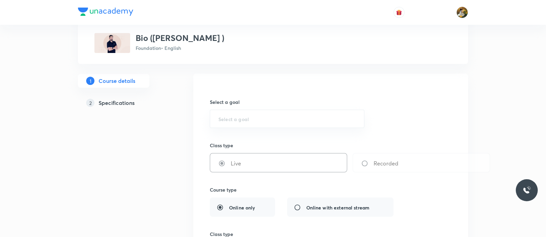
type input "Foundation"
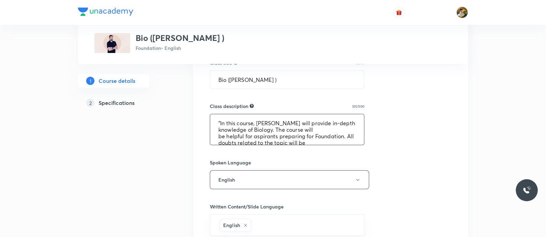
scroll to position [26, 0]
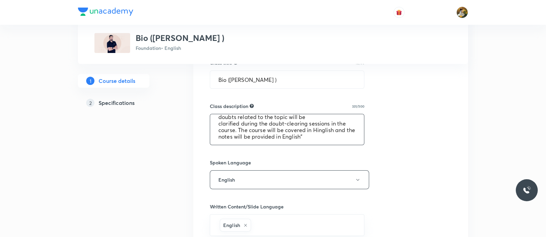
drag, startPoint x: 213, startPoint y: 115, endPoint x: 342, endPoint y: 150, distance: 133.1
click at [342, 150] on div "Select a goal Foundation ​ Class type Live Recorded Course type Online only Onl…" at bounding box center [331, 156] width 242 height 573
click at [265, 152] on div "Select a goal Foundation ​ Class type Live Recorded Course type Online only Onl…" at bounding box center [331, 156] width 242 height 573
drag, startPoint x: 215, startPoint y: 122, endPoint x: 347, endPoint y: 147, distance: 134.6
click at [347, 147] on div "Select a goal Foundation ​ Class type Live Recorded Course type Online only Onl…" at bounding box center [331, 156] width 242 height 573
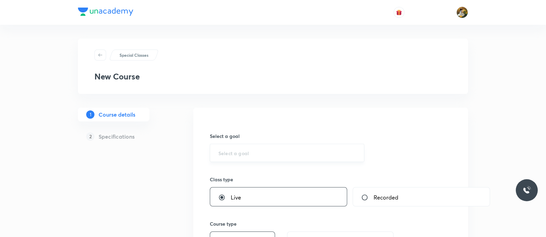
click at [288, 157] on div "​" at bounding box center [287, 153] width 154 height 18
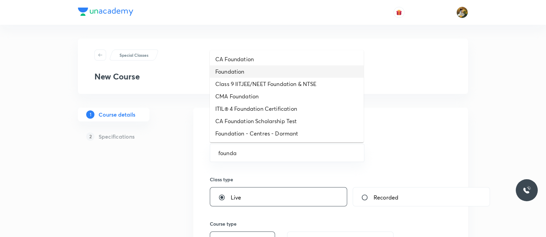
click at [255, 72] on li "Foundation" at bounding box center [287, 71] width 154 height 12
type input "Foundation"
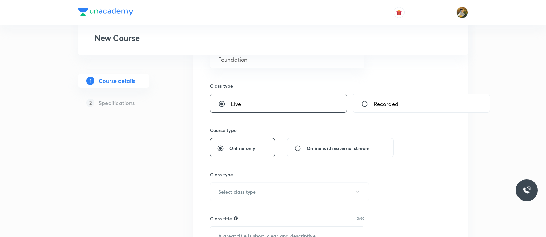
scroll to position [129, 0]
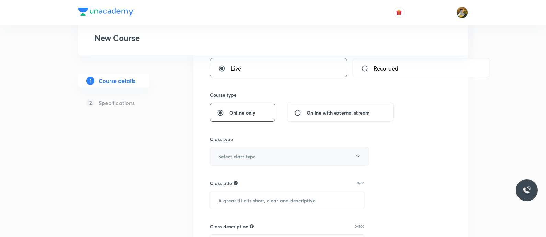
click at [262, 157] on button "Select class type" at bounding box center [289, 156] width 159 height 19
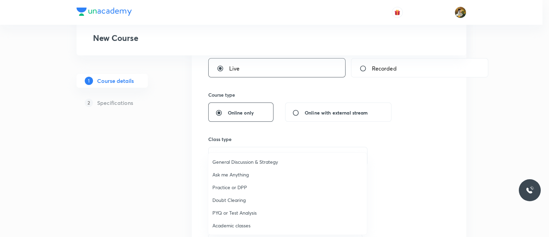
click at [257, 227] on span "Academic classes" at bounding box center [288, 224] width 150 height 7
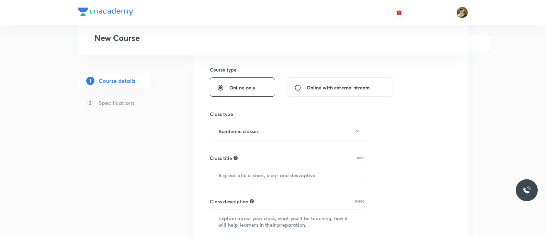
scroll to position [171, 0]
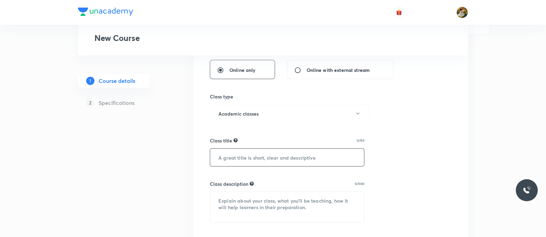
click at [313, 157] on input "text" at bounding box center [287, 157] width 154 height 18
paste input "Bio (NSO)"
type input "Bio (NSO)"
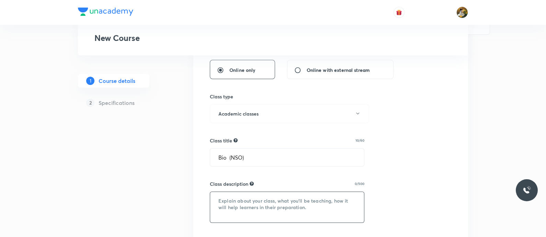
click at [294, 201] on textarea at bounding box center [287, 207] width 154 height 31
paste textarea ""In this course, [PERSON_NAME] will provide in-depth knowledge of Biology. The …"
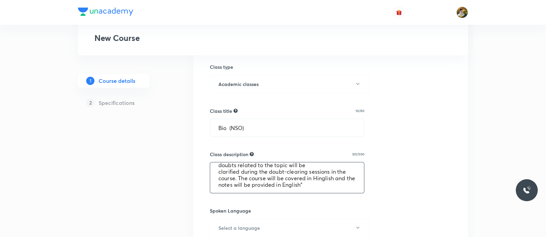
scroll to position [215, 0]
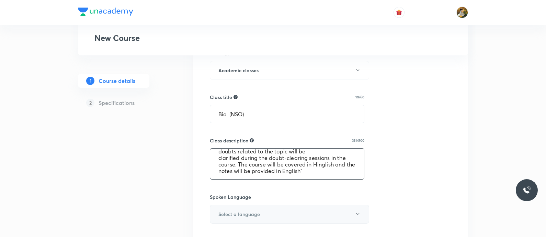
type textarea ""In this course, [PERSON_NAME] will provide in-depth knowledge of Biology. The …"
click at [261, 219] on button "Select a language" at bounding box center [289, 213] width 159 height 19
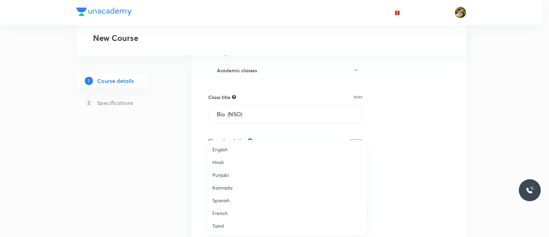
click at [236, 147] on span "English" at bounding box center [288, 149] width 150 height 7
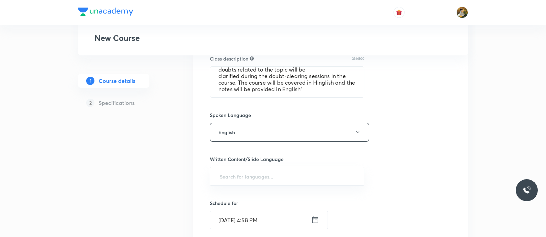
scroll to position [309, 0]
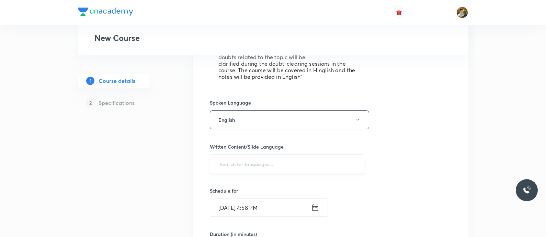
click at [330, 162] on input "text" at bounding box center [286, 163] width 137 height 13
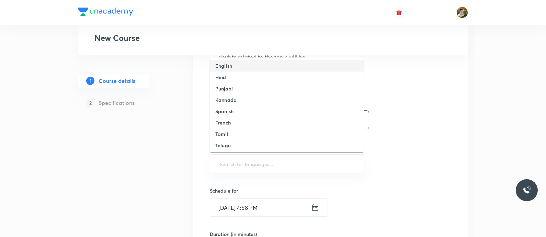
click at [268, 64] on li "English" at bounding box center [287, 65] width 154 height 11
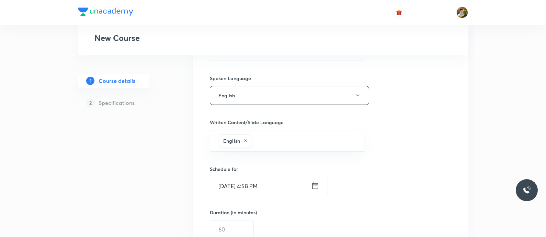
scroll to position [352, 0]
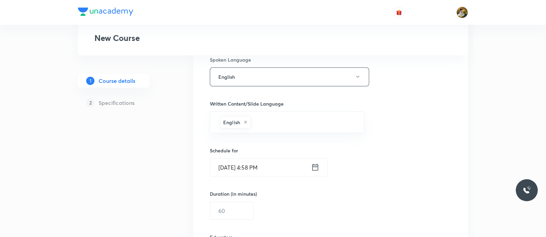
click at [278, 172] on input "[DATE] 4:58 PM" at bounding box center [260, 167] width 101 height 18
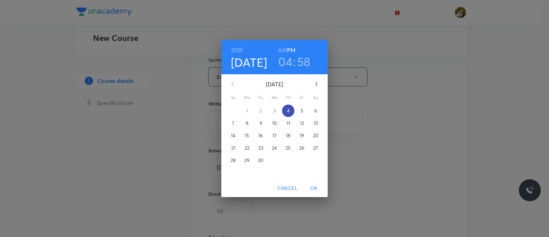
click at [292, 109] on span "4" at bounding box center [288, 110] width 12 height 7
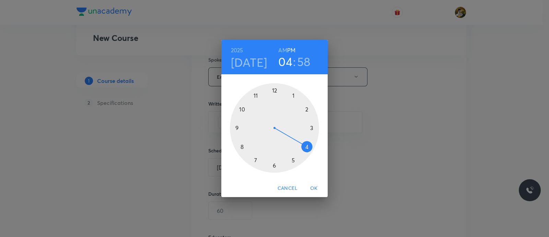
click at [274, 163] on div at bounding box center [274, 127] width 89 height 89
click at [237, 126] on div at bounding box center [274, 127] width 89 height 89
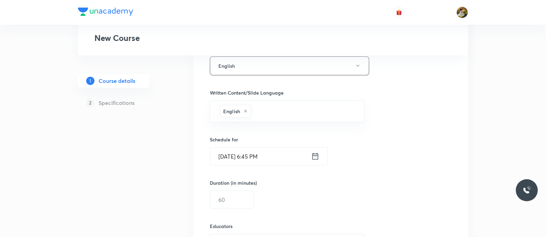
scroll to position [394, 0]
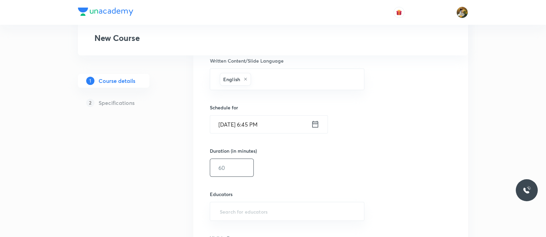
click at [227, 167] on input "text" at bounding box center [231, 168] width 43 height 18
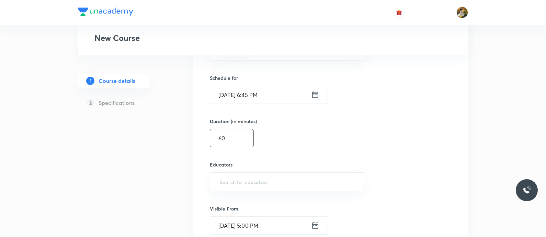
scroll to position [437, 0]
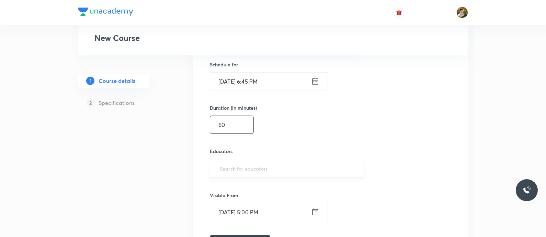
type input "60"
click at [235, 168] on input "text" at bounding box center [286, 168] width 137 height 13
paste input "virendrasinghrathod-182"
type input "virendrasinghrathod-182"
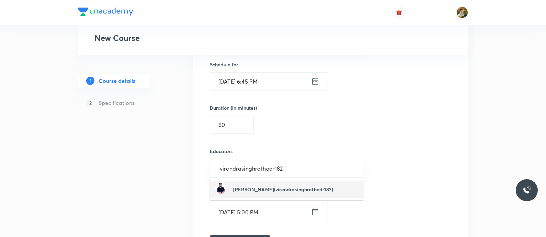
click at [292, 192] on h6 "Virendra Singh(virendrasinghrathod-182)" at bounding box center [283, 188] width 100 height 7
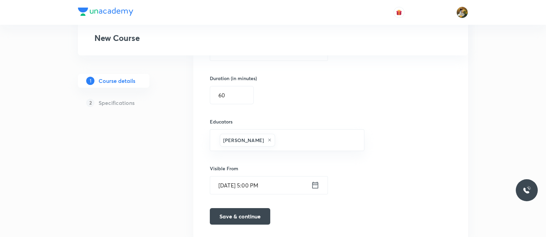
scroll to position [480, 0]
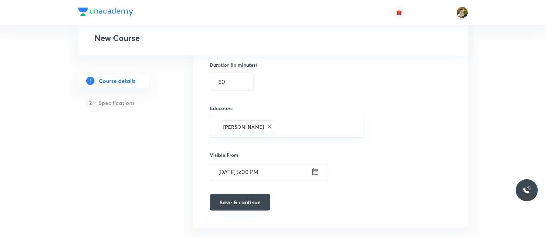
click at [243, 201] on button "Save & continue" at bounding box center [240, 202] width 60 height 16
type input "Bio (NSO)"
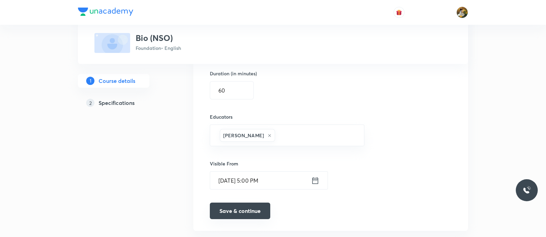
scroll to position [489, 0]
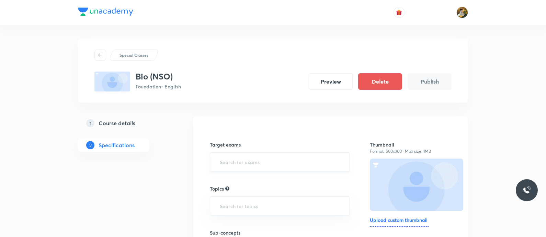
click at [294, 162] on input "text" at bounding box center [279, 161] width 123 height 13
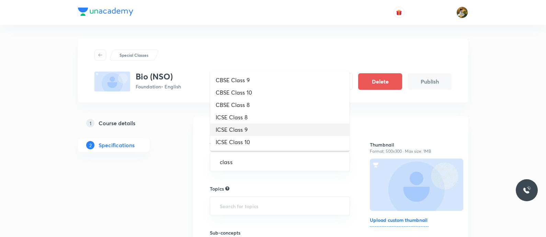
type input "class"
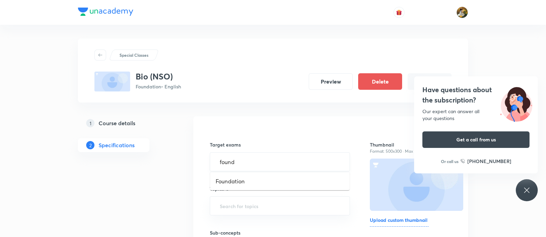
type input "founda"
click at [317, 180] on li "Foundation" at bounding box center [279, 181] width 139 height 12
click at [524, 189] on icon at bounding box center [527, 190] width 8 height 8
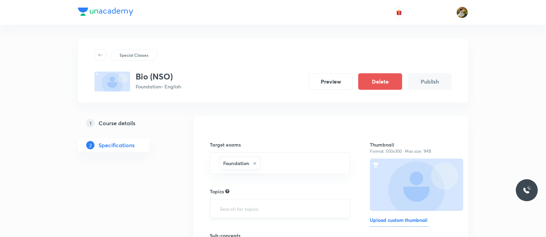
click at [274, 214] on input "text" at bounding box center [279, 208] width 123 height 13
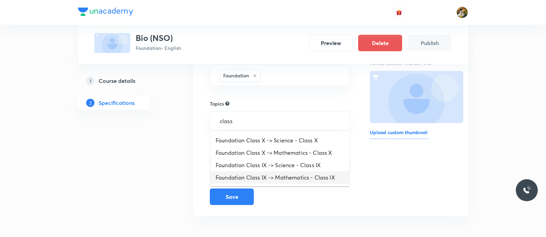
scroll to position [88, 0]
type input "c"
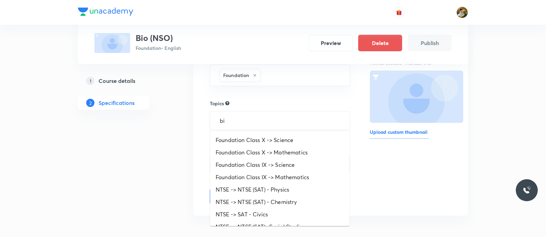
type input "bio"
click at [302, 156] on li "Foundation Class 8 -> Biology" at bounding box center [279, 152] width 139 height 12
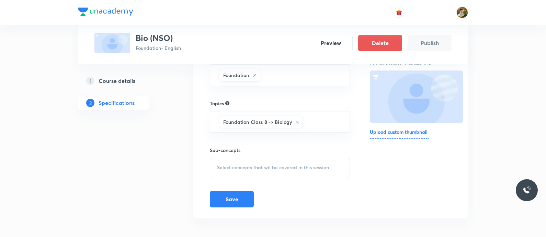
click at [310, 167] on span "Select concepts that wil be covered in this session" at bounding box center [273, 166] width 112 height 5
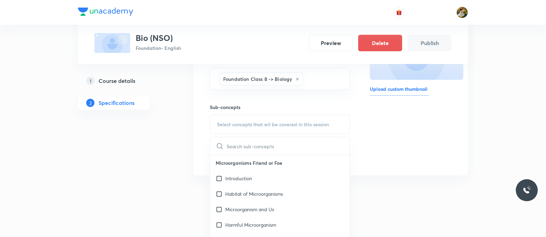
click at [298, 171] on div "Introduction" at bounding box center [279, 177] width 139 height 15
checkbox input "true"
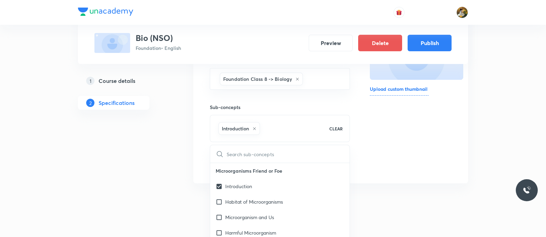
click at [445, 139] on div "Thumbnail Format: 500x300 · Max size: 1MB Upload custom thumbnail" at bounding box center [411, 84] width 82 height 176
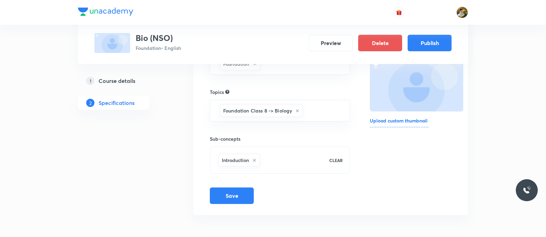
scroll to position [98, 0]
click at [436, 40] on button "Publish" at bounding box center [430, 42] width 44 height 16
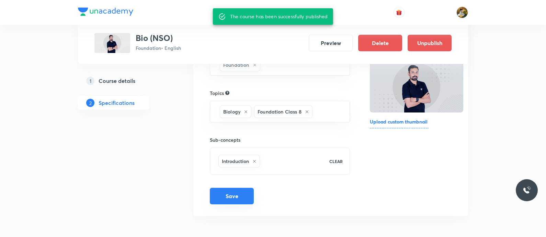
click at [241, 194] on button "Save" at bounding box center [232, 195] width 44 height 16
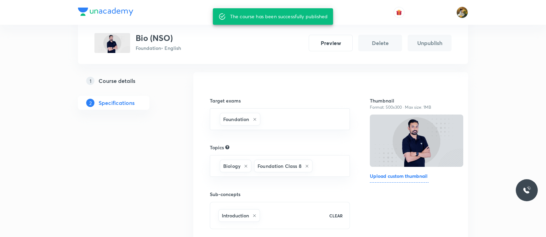
scroll to position [0, 0]
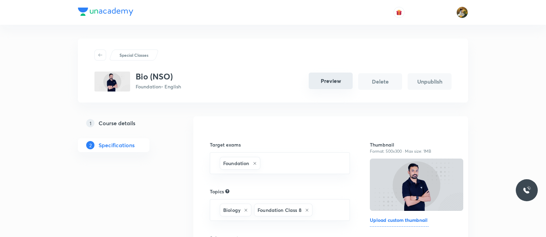
click at [333, 85] on button "Preview" at bounding box center [331, 80] width 44 height 16
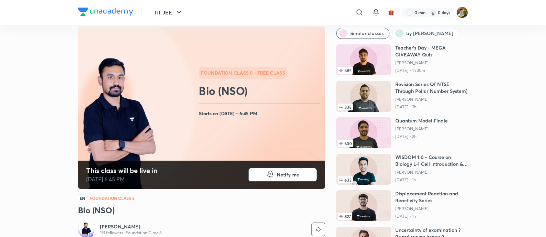
scroll to position [43, 0]
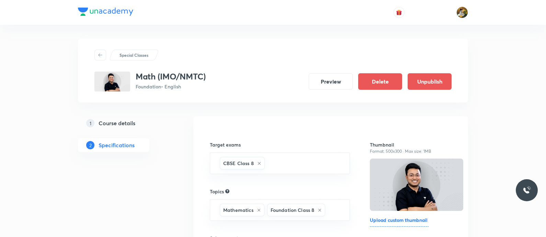
click at [129, 123] on h5 "Course details" at bounding box center [117, 123] width 37 height 8
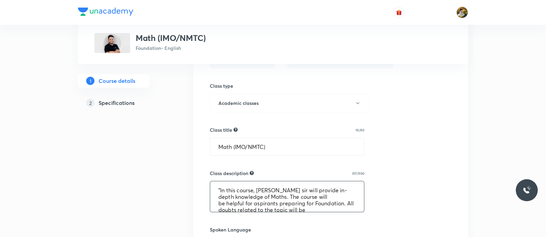
scroll to position [26, 0]
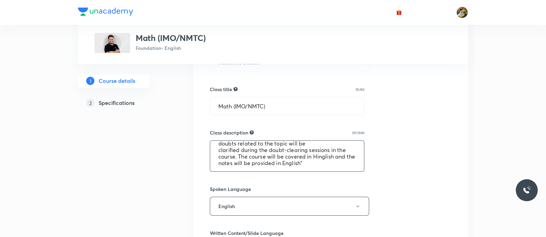
drag, startPoint x: 214, startPoint y: 207, endPoint x: 338, endPoint y: 244, distance: 129.6
click at [338, 236] on html "Special Classes Math (IMO/NMTC) Foundation • English 1 Course details 2 Specifi…" at bounding box center [273, 135] width 546 height 733
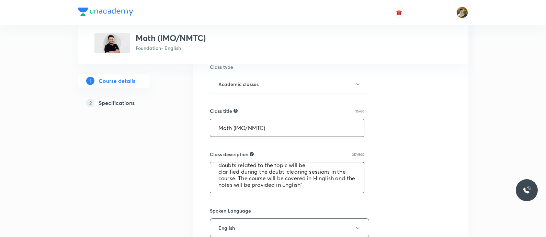
scroll to position [257, 0]
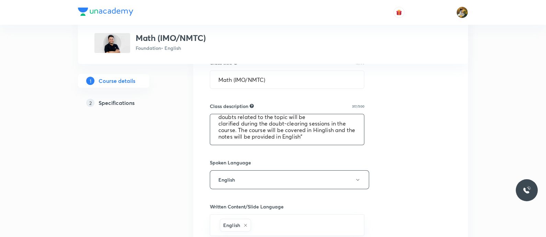
click at [218, 117] on textarea ""In this course, [PERSON_NAME] sir will provide in-depth knowledge of Maths. Th…" at bounding box center [287, 129] width 154 height 31
drag, startPoint x: 216, startPoint y: 114, endPoint x: 326, endPoint y: 136, distance: 112.2
click at [326, 136] on textarea ""In this course, [PERSON_NAME] sir will provide in-depth knowledge of Maths. Th…" at bounding box center [287, 129] width 154 height 31
click at [184, 90] on div "Special Classes Math (IMO/NMTC) Foundation • English 1 Course details 2 Specifi…" at bounding box center [273, 122] width 390 height 682
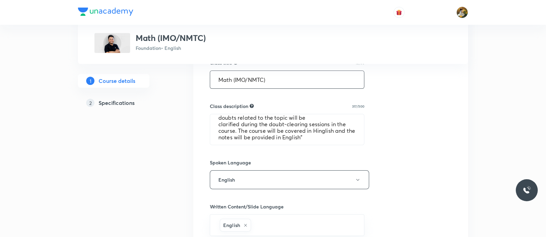
drag, startPoint x: 217, startPoint y: 80, endPoint x: 269, endPoint y: 81, distance: 51.9
click at [269, 81] on input "Math (IMO/NMTC)" at bounding box center [287, 80] width 154 height 18
drag, startPoint x: 217, startPoint y: 114, endPoint x: 337, endPoint y: 141, distance: 123.3
click at [337, 141] on textarea ""In this course, [PERSON_NAME] sir will provide in-depth knowledge of Maths. Th…" at bounding box center [287, 129] width 154 height 31
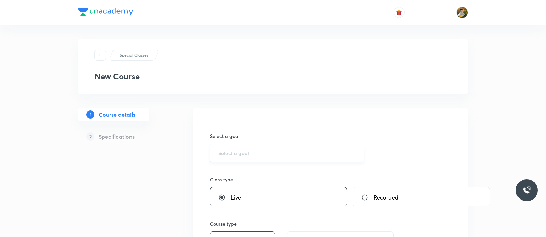
click at [244, 153] on input "text" at bounding box center [286, 152] width 137 height 7
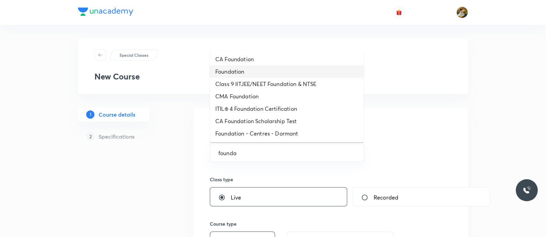
click at [267, 66] on li "Foundation" at bounding box center [287, 71] width 154 height 12
type input "Foundation"
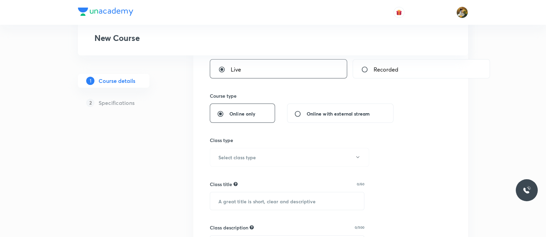
scroll to position [129, 0]
click at [284, 158] on button "Select class type" at bounding box center [289, 156] width 159 height 19
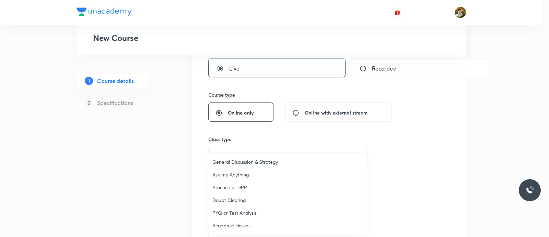
click at [245, 227] on span "Academic classes" at bounding box center [288, 224] width 150 height 7
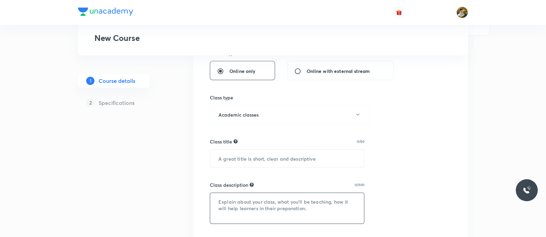
scroll to position [171, 0]
click at [293, 159] on input "text" at bounding box center [287, 157] width 154 height 18
paste input "text"
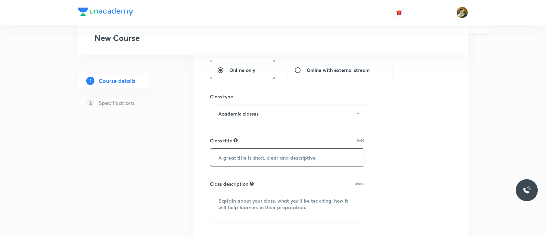
paste input "Math (IMO/NMTC)"
type input "Math (IMO/NMTC)"
click at [307, 205] on textarea at bounding box center [287, 207] width 154 height 31
paste textarea "All doubts related to the topic will be clarified during the doubt-clearing ses…"
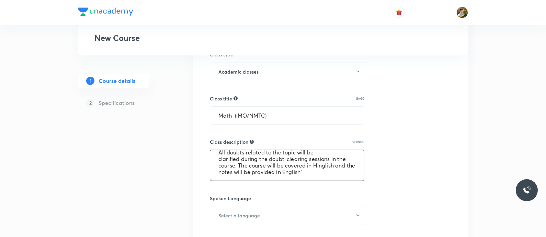
scroll to position [215, 0]
type textarea "All doubts related to the topic will be clarified during the doubt-clearing ses…"
click at [271, 222] on button "Select a language" at bounding box center [289, 213] width 159 height 19
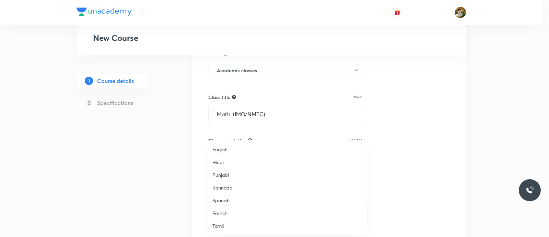
click at [228, 148] on span "English" at bounding box center [288, 149] width 150 height 7
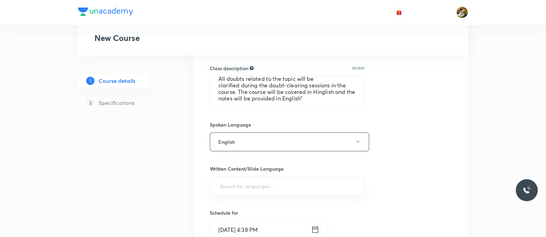
scroll to position [300, 0]
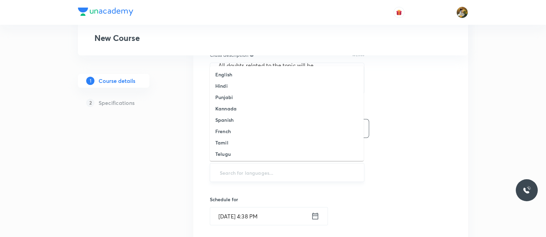
click at [293, 168] on input "text" at bounding box center [286, 172] width 137 height 13
click at [250, 70] on li "English" at bounding box center [287, 74] width 154 height 11
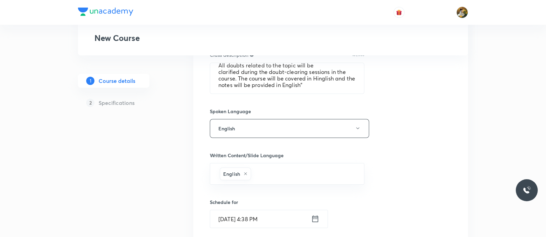
scroll to position [343, 0]
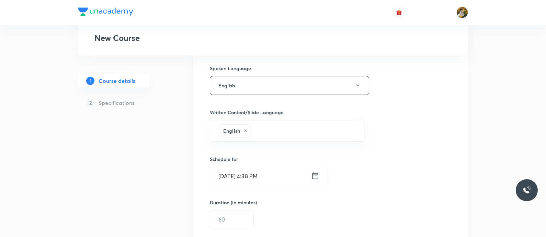
click at [317, 173] on icon at bounding box center [315, 175] width 6 height 7
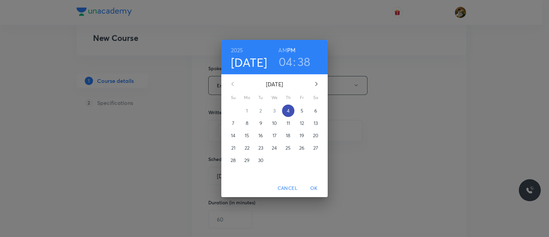
click at [289, 109] on p "4" at bounding box center [288, 110] width 3 height 7
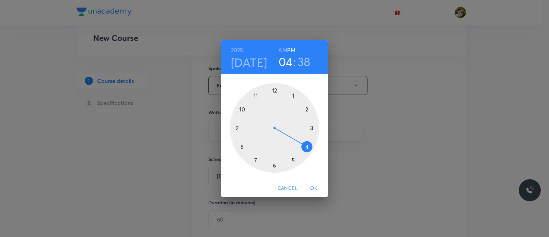
click at [292, 161] on div at bounding box center [274, 127] width 89 height 89
click at [274, 164] on div at bounding box center [274, 127] width 89 height 89
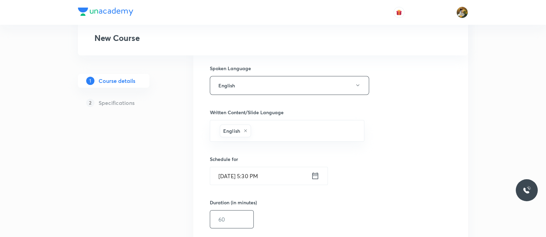
click at [235, 221] on input "text" at bounding box center [231, 219] width 43 height 18
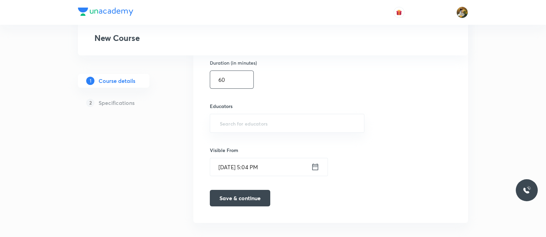
scroll to position [489, 0]
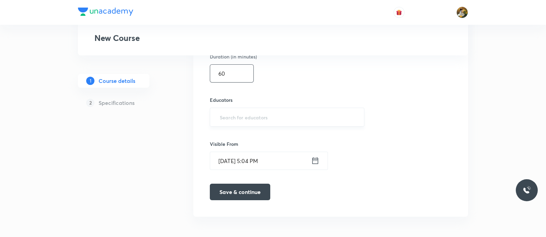
type input "60"
click at [268, 111] on input "text" at bounding box center [286, 117] width 137 height 13
click at [259, 118] on input "text" at bounding box center [286, 117] width 137 height 13
paste input "arpitgupta97"
type input "arpitgupta97"
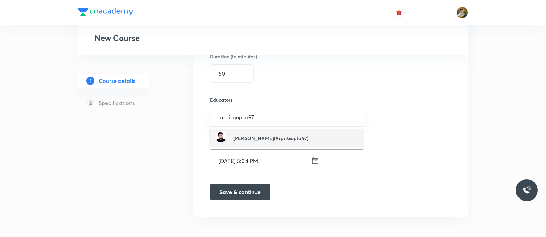
click at [317, 141] on li "Arpit Gupta(ArpitGupta97)" at bounding box center [287, 137] width 154 height 17
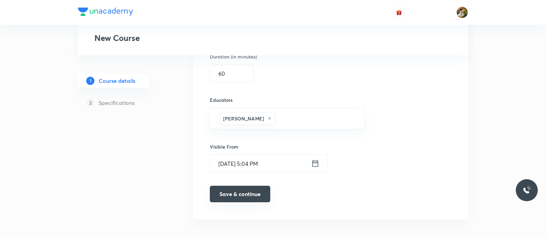
click at [234, 192] on button "Save & continue" at bounding box center [240, 193] width 60 height 16
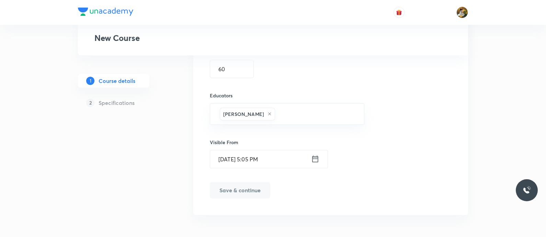
type input "Math (IMO/NMTC)"
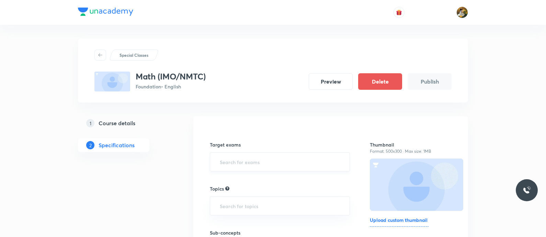
click at [278, 159] on input "text" at bounding box center [279, 161] width 123 height 13
type input "class"
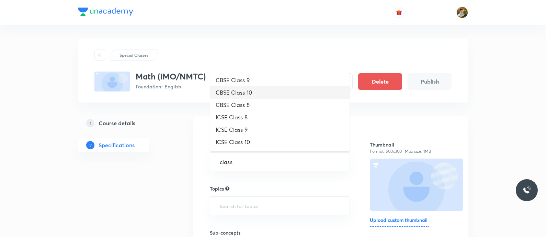
click at [280, 95] on li "CBSE Class 10" at bounding box center [279, 92] width 139 height 12
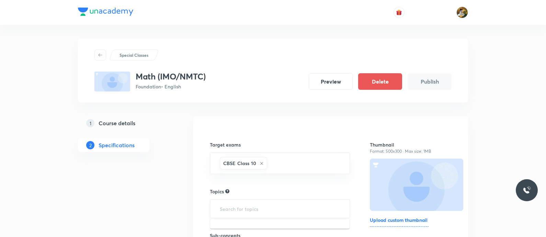
click at [271, 211] on input "text" at bounding box center [279, 208] width 123 height 13
type input "math"
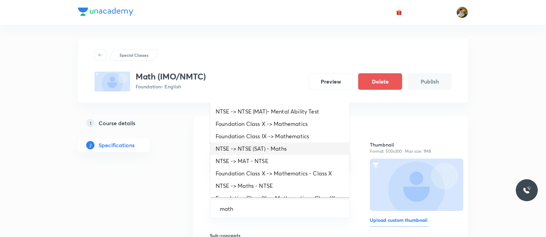
scroll to position [43, 0]
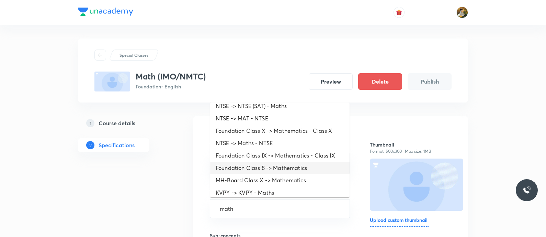
click at [313, 167] on li "Foundation Class 8 -> Mathematics" at bounding box center [279, 167] width 139 height 12
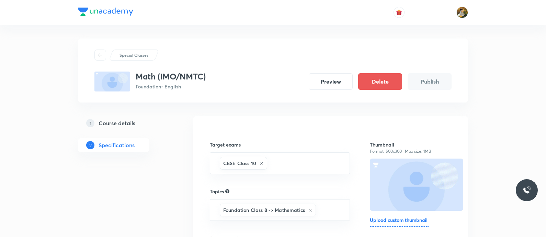
scroll to position [85, 0]
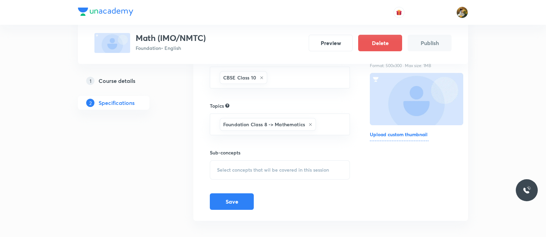
click at [263, 162] on div "Select concepts that wil be covered in this session" at bounding box center [280, 169] width 140 height 19
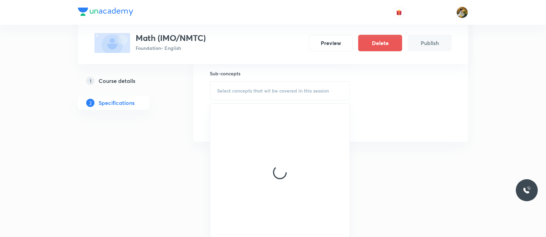
scroll to position [168, 0]
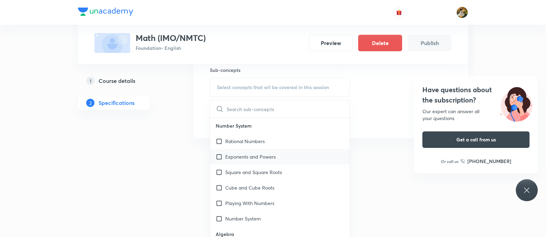
click at [283, 153] on div "Exponents and Powers" at bounding box center [279, 156] width 139 height 15
checkbox input "true"
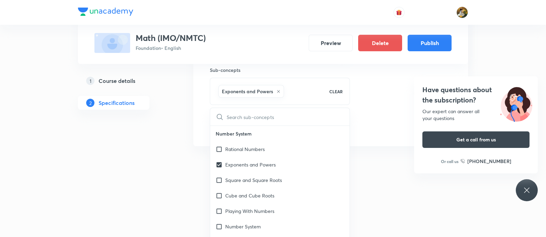
click at [357, 129] on div "Target exams CBSE Class 10 ​ Topics Foundation Class 8 -> Mathematics ​ Sub-con…" at bounding box center [331, 47] width 242 height 176
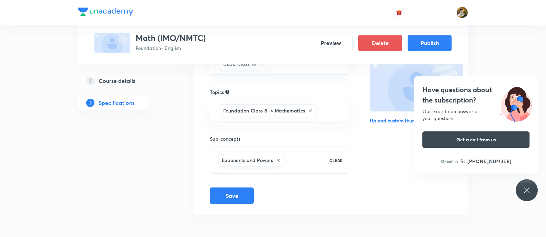
scroll to position [98, 0]
click at [443, 45] on button "Publish" at bounding box center [430, 42] width 44 height 16
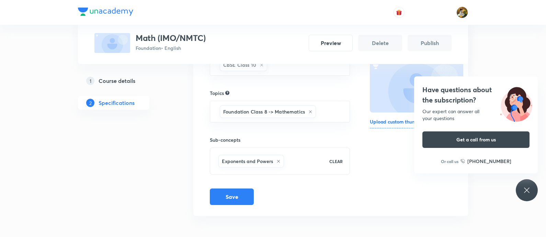
click at [528, 189] on icon at bounding box center [527, 190] width 8 height 8
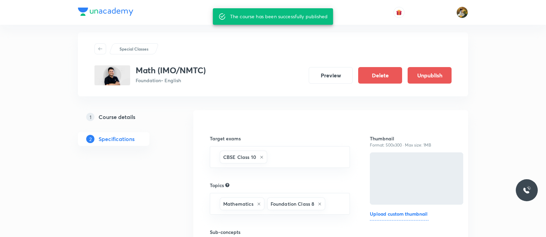
scroll to position [0, 0]
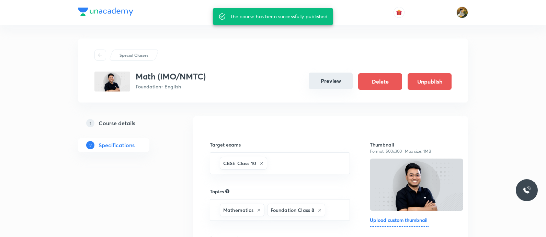
click at [328, 82] on button "Preview" at bounding box center [331, 80] width 44 height 16
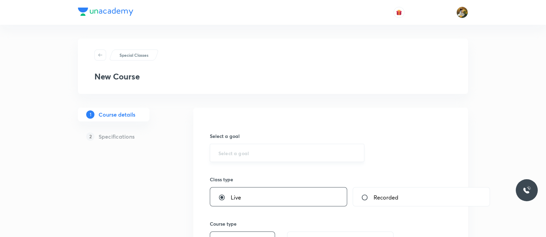
click at [305, 148] on div "​" at bounding box center [287, 153] width 154 height 18
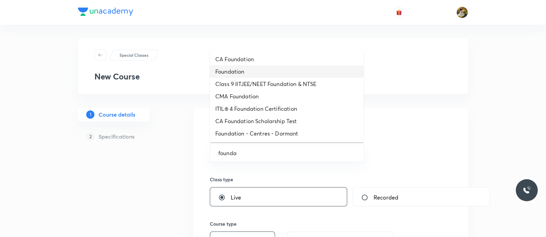
click at [273, 75] on li "Foundation" at bounding box center [287, 71] width 154 height 12
type input "Foundation"
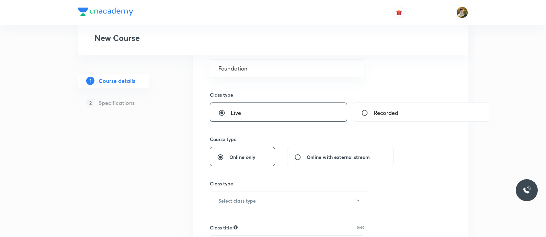
scroll to position [85, 0]
click at [297, 189] on button "Select class type" at bounding box center [289, 199] width 159 height 19
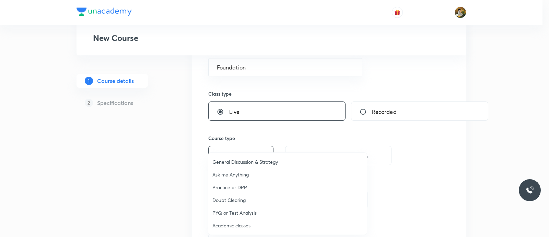
click at [240, 189] on span "Academic classes" at bounding box center [288, 224] width 150 height 7
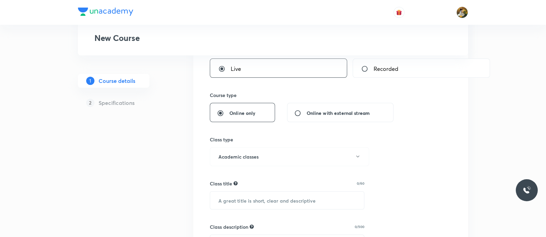
scroll to position [171, 0]
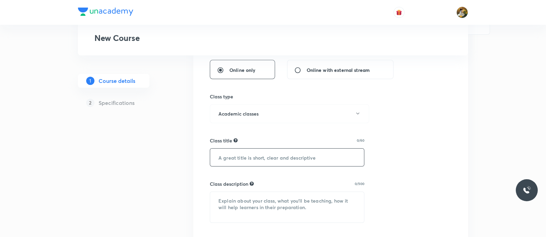
click at [261, 149] on input "text" at bounding box center [287, 157] width 154 height 18
paste input "Math (IMO/NMTC)"
type input "Math (IMO/NMTC)"
click at [275, 189] on textarea at bounding box center [287, 207] width 154 height 31
paste textarea "All doubts related to the topic will be clarified during the doubt-clearing ses…"
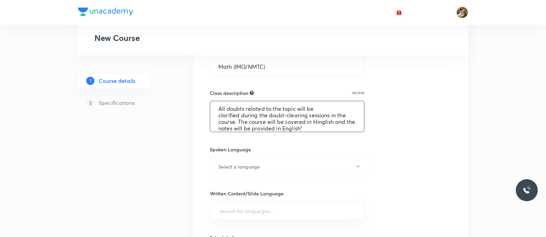
scroll to position [343, 0]
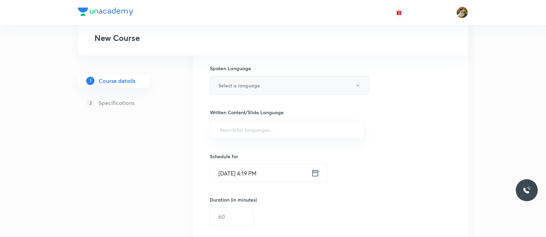
type textarea "All doubts related to the topic will be clarified during the doubt-clearing ses…"
click at [278, 85] on button "Select a language" at bounding box center [289, 85] width 159 height 19
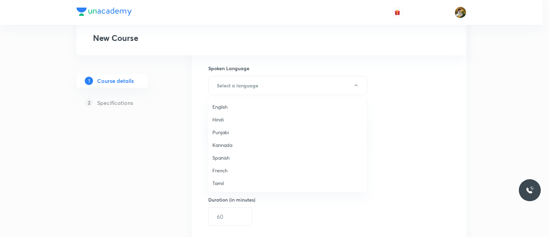
click at [248, 104] on span "English" at bounding box center [288, 106] width 150 height 7
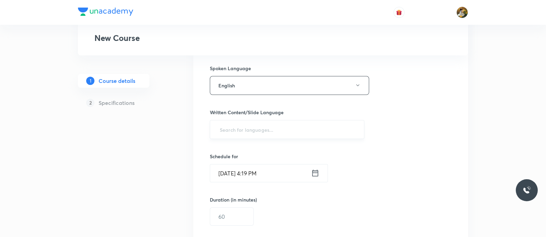
click at [288, 121] on div "​" at bounding box center [287, 129] width 154 height 19
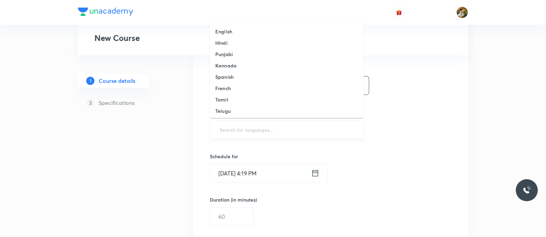
click at [268, 128] on input "text" at bounding box center [286, 129] width 137 height 13
click at [254, 31] on li "English" at bounding box center [287, 31] width 154 height 11
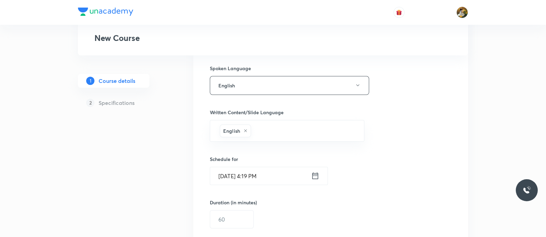
click at [244, 178] on input "[DATE] 4:19 PM" at bounding box center [260, 176] width 101 height 18
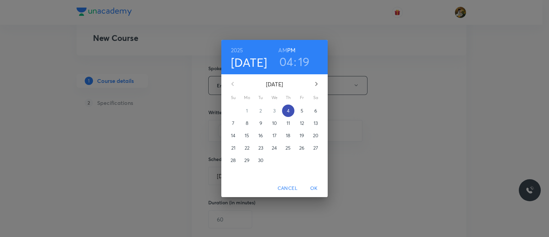
click at [291, 109] on span "4" at bounding box center [288, 110] width 12 height 7
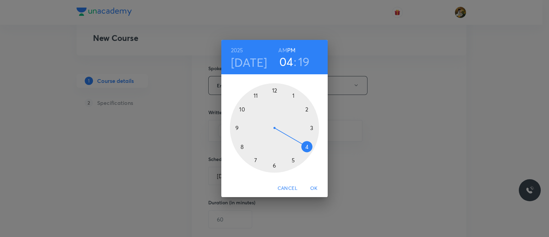
click at [274, 164] on div at bounding box center [274, 127] width 89 height 89
click at [236, 128] on div at bounding box center [274, 127] width 89 height 89
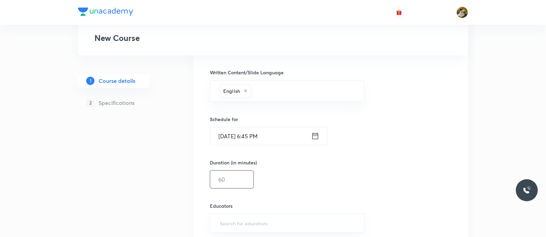
scroll to position [386, 0]
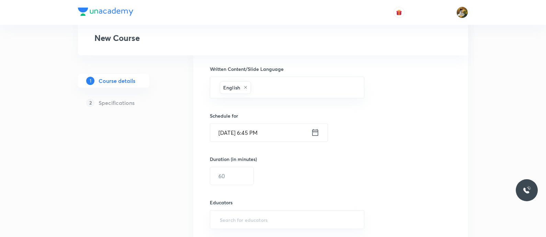
click at [216, 164] on div "Duration (in minutes) ​" at bounding box center [272, 170] width 125 height 30
click at [232, 173] on input "text" at bounding box center [231, 176] width 43 height 18
type input "8"
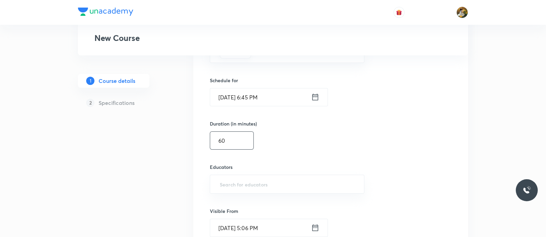
scroll to position [429, 0]
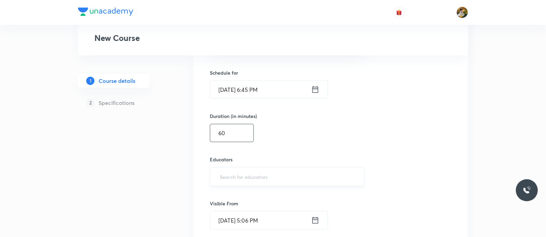
type input "60"
click at [260, 178] on input "text" at bounding box center [286, 176] width 137 height 13
paste input "arpitgupta97"
type input "arpitgupta97"
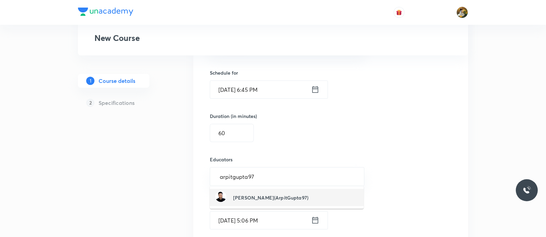
click at [271, 189] on div "[PERSON_NAME](ArpitGupta97)" at bounding box center [261, 197] width 93 height 13
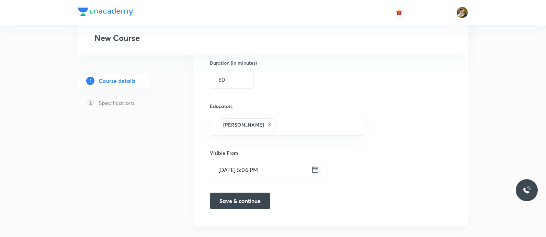
scroll to position [491, 0]
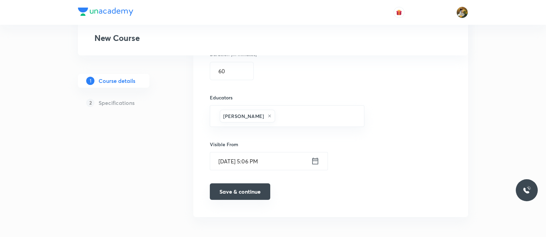
click at [238, 186] on button "Save & continue" at bounding box center [240, 191] width 60 height 16
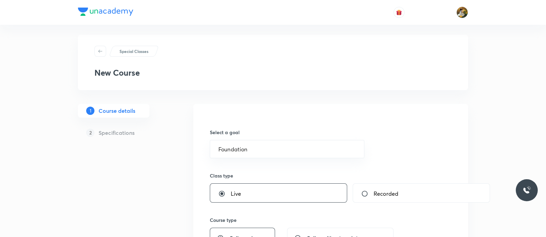
scroll to position [0, 0]
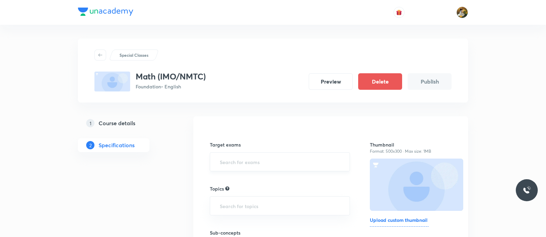
click at [285, 162] on input "text" at bounding box center [279, 161] width 123 height 13
type input "a"
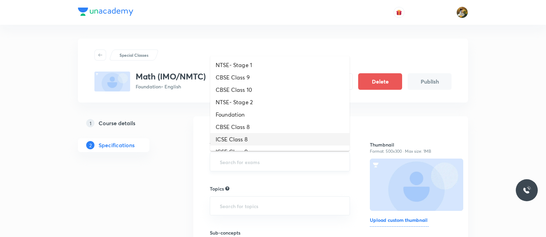
click at [299, 165] on input "text" at bounding box center [279, 161] width 123 height 13
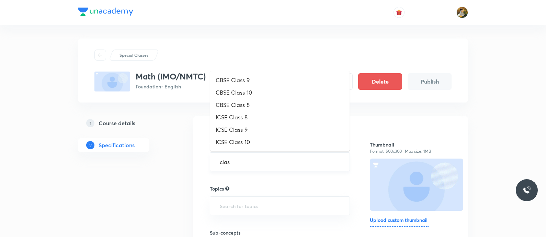
type input "class"
click at [285, 92] on li "CBSE Class 10" at bounding box center [279, 92] width 139 height 12
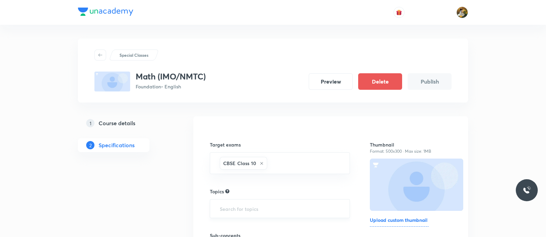
click at [287, 189] on input "text" at bounding box center [279, 208] width 123 height 13
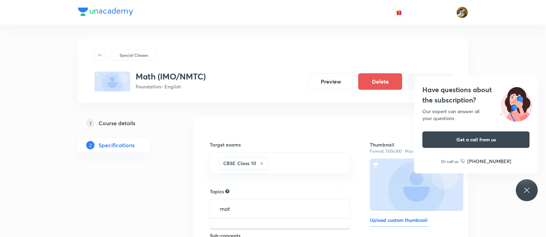
type input "math"
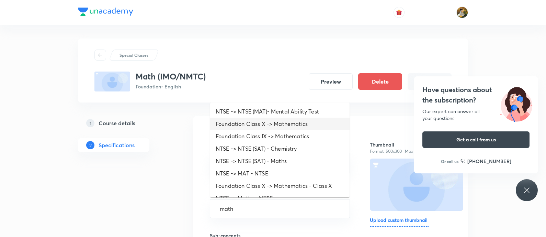
click at [312, 127] on li "Foundation Class X -> Mathematics" at bounding box center [279, 123] width 139 height 12
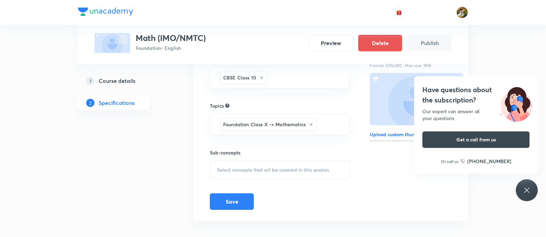
click at [281, 171] on span "Select concepts that wil be covered in this session" at bounding box center [273, 169] width 112 height 5
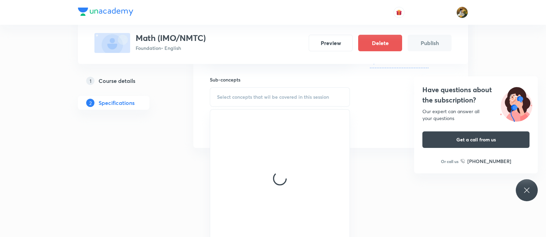
scroll to position [168, 0]
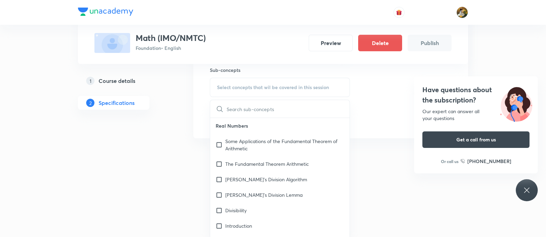
click at [274, 162] on p "The Fundamental Theorem Arithmetic" at bounding box center [266, 163] width 83 height 7
checkbox input "true"
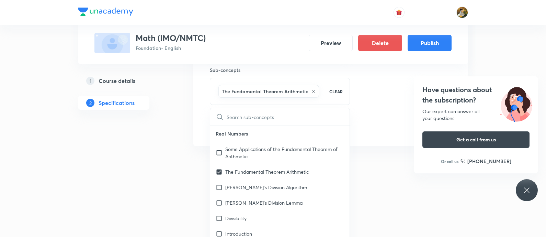
click at [436, 189] on div "Have questions about the subscription? Our expert can answer all your questions…" at bounding box center [527, 190] width 22 height 22
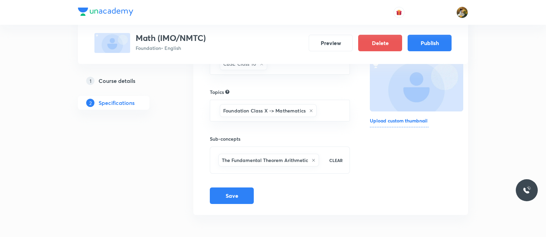
scroll to position [98, 0]
click at [420, 40] on button "Publish" at bounding box center [430, 42] width 44 height 16
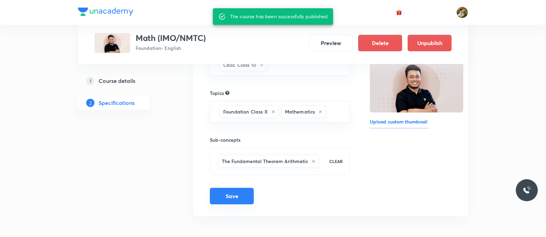
click at [232, 189] on button "Save" at bounding box center [232, 195] width 44 height 16
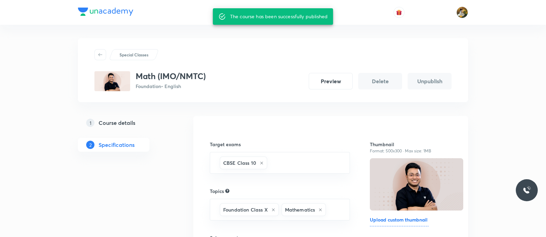
scroll to position [0, 0]
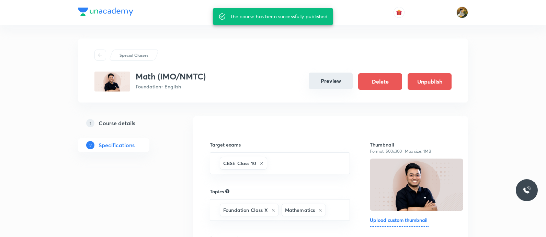
click at [335, 83] on button "Preview" at bounding box center [331, 80] width 44 height 16
